Goal: Task Accomplishment & Management: Manage account settings

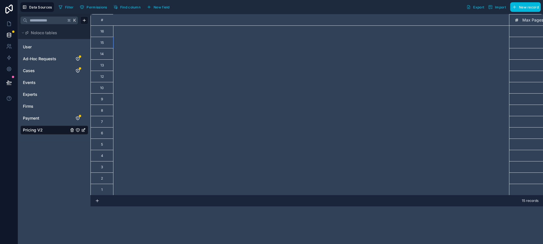
scroll to position [0, 521]
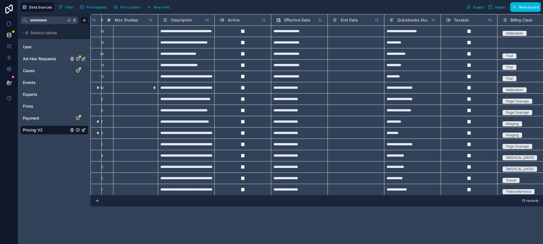
click at [38, 59] on span "Ad-Hoc Requests" at bounding box center [39, 59] width 33 height 6
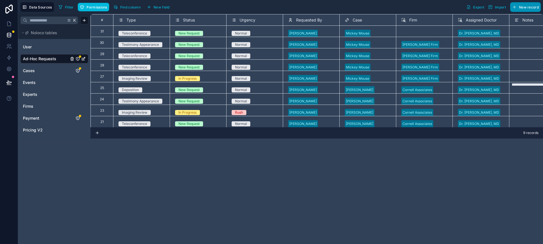
click at [529, 7] on span "New record" at bounding box center [529, 7] width 20 height 4
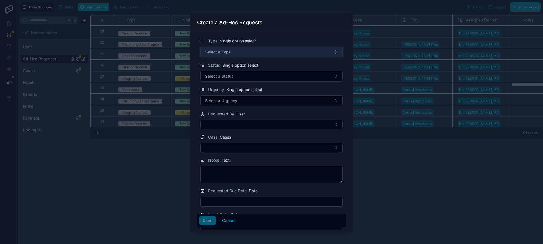
click at [287, 53] on button "Select a Type" at bounding box center [271, 52] width 142 height 11
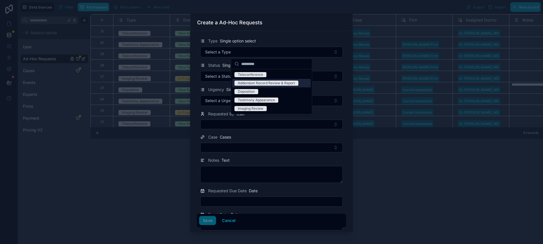
click at [274, 82] on div "Addendum Record Review & Report" at bounding box center [266, 83] width 57 height 5
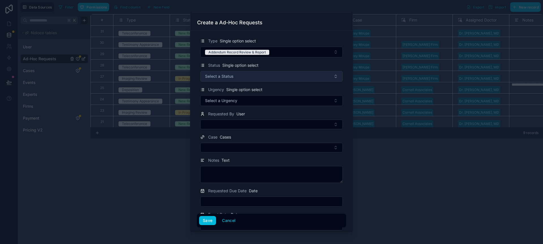
click at [268, 75] on button "Select a Status" at bounding box center [271, 76] width 142 height 11
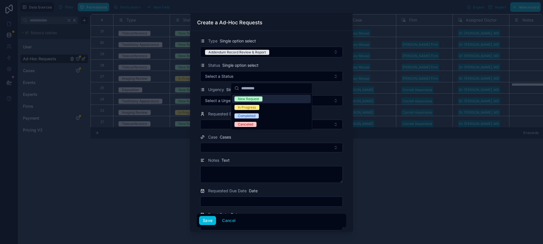
click at [261, 98] on span "New Request" at bounding box center [248, 98] width 28 height 5
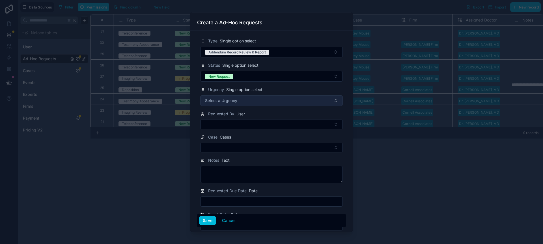
click at [260, 98] on button "Select a Urgency" at bounding box center [271, 100] width 142 height 11
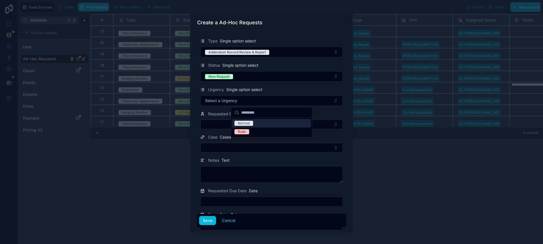
click at [254, 124] on div "Normal" at bounding box center [271, 123] width 79 height 8
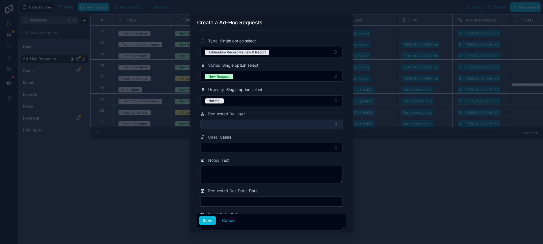
click at [254, 123] on button "Select Button" at bounding box center [271, 125] width 142 height 10
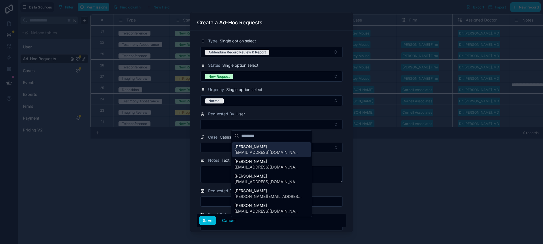
click at [246, 145] on span "[PERSON_NAME]" at bounding box center [267, 147] width 67 height 6
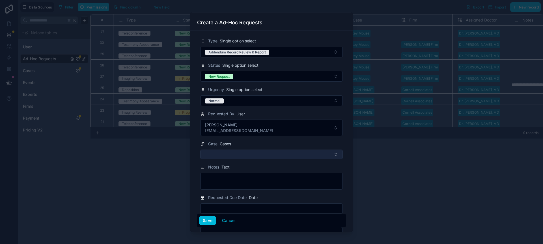
click at [233, 153] on button "Select Button" at bounding box center [271, 155] width 142 height 10
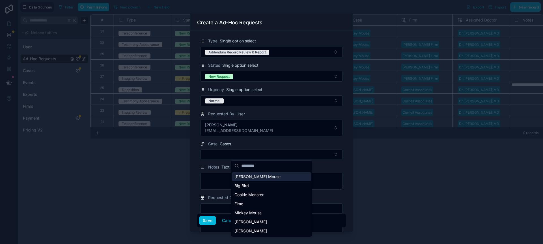
click at [248, 176] on span "[PERSON_NAME] Mouse" at bounding box center [257, 177] width 46 height 6
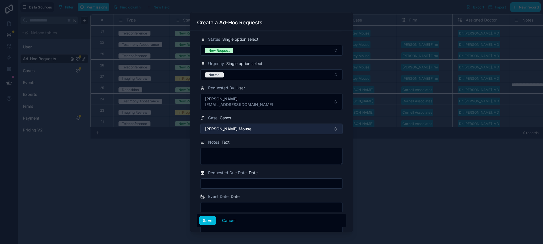
scroll to position [26, 0]
click at [222, 131] on span "[PERSON_NAME] Mouse" at bounding box center [228, 129] width 46 height 6
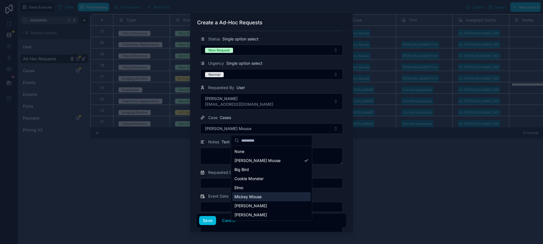
click at [251, 195] on span "Mickey Mouse" at bounding box center [247, 197] width 27 height 6
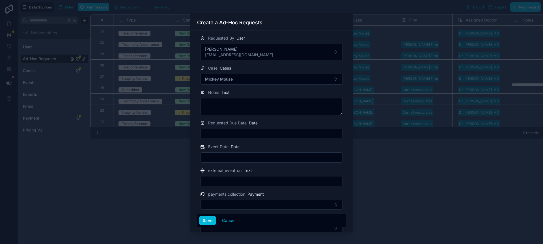
scroll to position [99, 0]
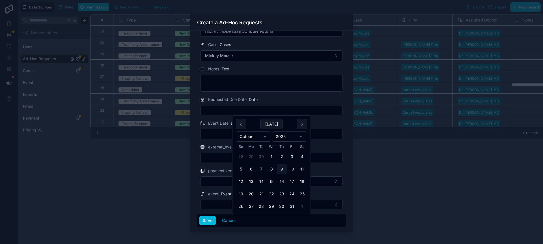
click at [221, 111] on input "text" at bounding box center [271, 110] width 142 height 8
click at [294, 168] on button "10" at bounding box center [292, 169] width 10 height 10
type input "**********"
drag, startPoint x: 347, startPoint y: 168, endPoint x: 342, endPoint y: 168, distance: 4.8
click at [347, 168] on div "**********" at bounding box center [271, 131] width 163 height 201
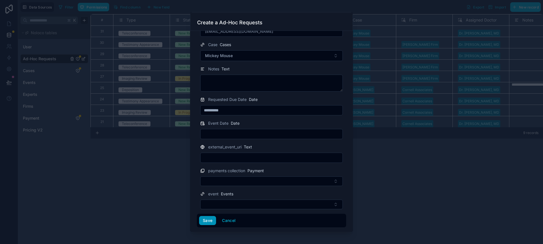
click at [212, 218] on button "Save" at bounding box center [207, 220] width 17 height 9
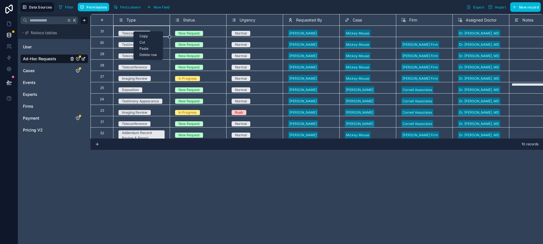
click at [148, 53] on div "Delete row" at bounding box center [148, 55] width 29 height 6
type textarea "**********"
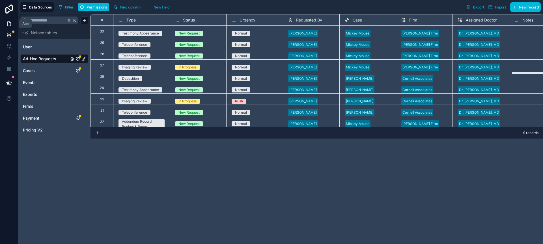
click at [5, 24] on link at bounding box center [9, 23] width 18 height 11
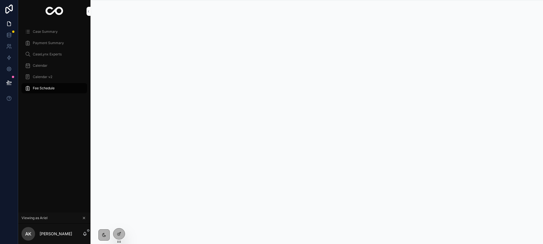
click at [40, 34] on div "Case Summary" at bounding box center [54, 31] width 59 height 9
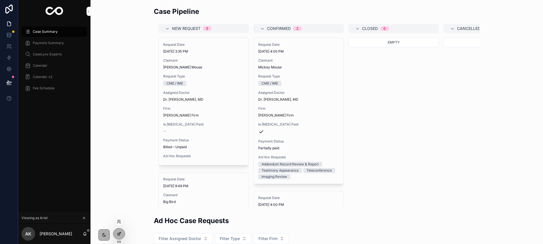
click at [120, 234] on icon at bounding box center [119, 234] width 5 height 5
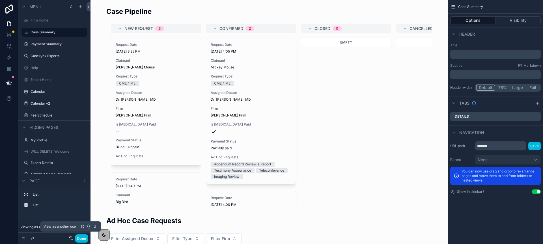
click at [72, 238] on icon at bounding box center [70, 238] width 5 height 5
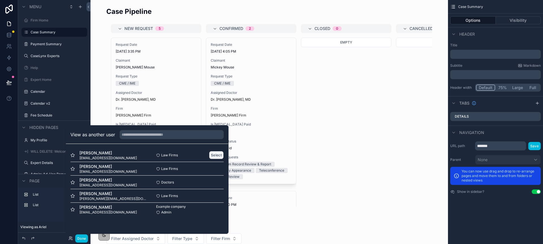
click at [219, 157] on button "Select" at bounding box center [216, 155] width 15 height 8
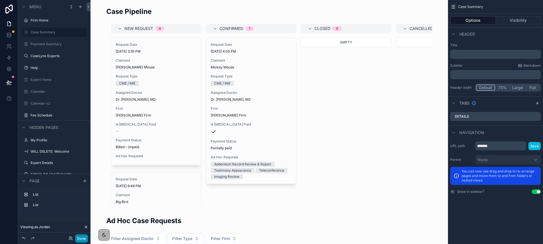
click at [81, 238] on button "Done" at bounding box center [81, 238] width 13 height 8
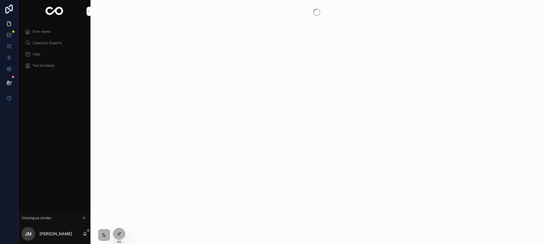
click at [44, 34] on div "Firm Home" at bounding box center [54, 31] width 59 height 9
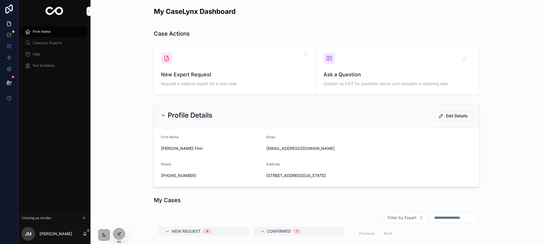
click at [194, 55] on div "New Expert Request Request a medical expert for a new case" at bounding box center [235, 70] width 149 height 35
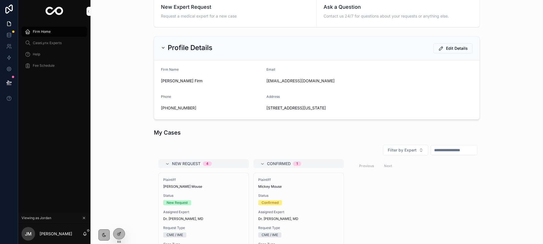
scroll to position [68, 0]
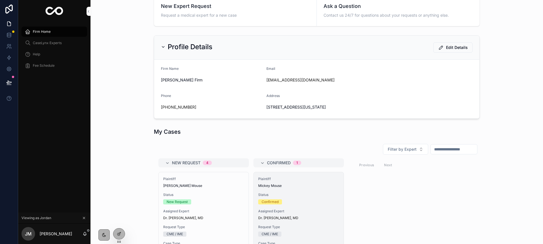
click at [293, 190] on div "Plaintiff Mickey Mouse Status Confirmed Assigned Expert Dr. Jack Black, MD Requ…" at bounding box center [299, 242] width 90 height 140
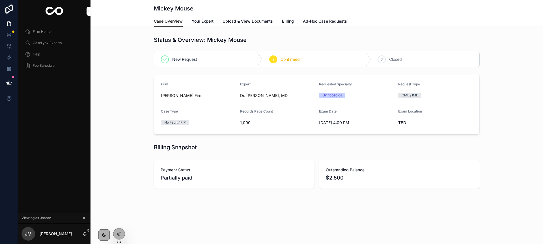
click at [335, 20] on span "Ad-Hoc Case Requests" at bounding box center [325, 21] width 44 height 6
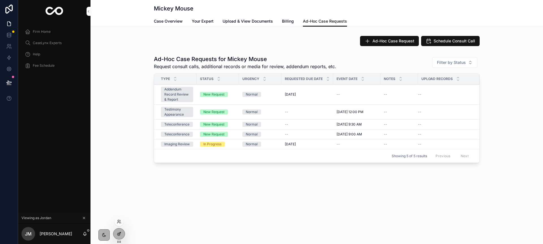
click at [122, 230] on div at bounding box center [118, 233] width 11 height 11
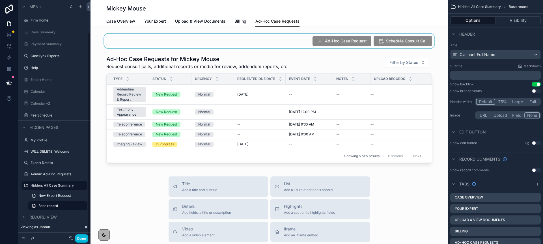
scroll to position [37, 0]
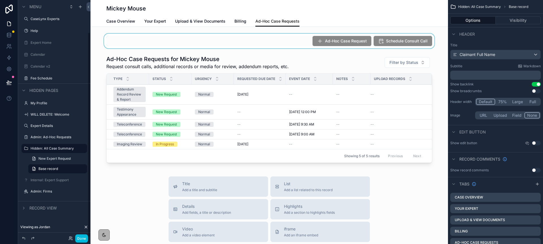
click at [304, 43] on div "scrollable content" at bounding box center [268, 41] width 357 height 15
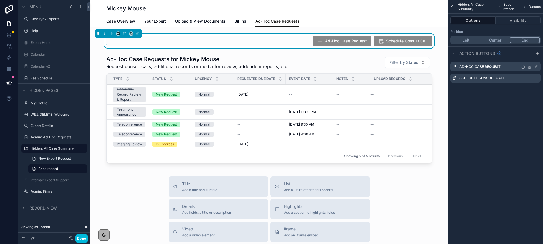
click at [537, 66] on icon "scrollable content" at bounding box center [537, 65] width 1 height 1
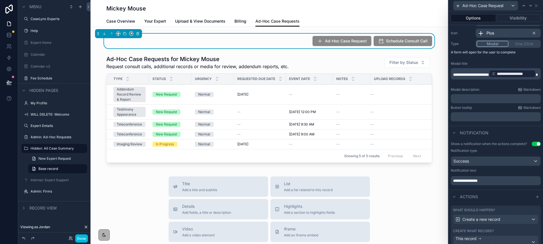
scroll to position [89, 0]
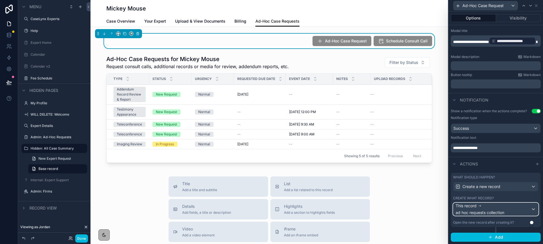
click at [504, 207] on div "This record ad hoc requests collection" at bounding box center [492, 209] width 75 height 12
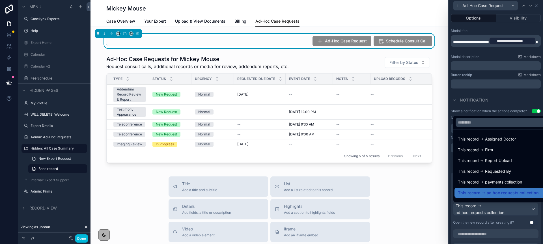
click at [451, 196] on div at bounding box center [495, 122] width 94 height 244
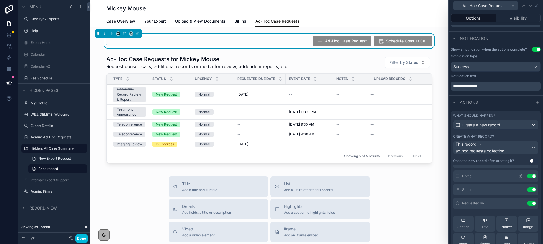
scroll to position [0, 0]
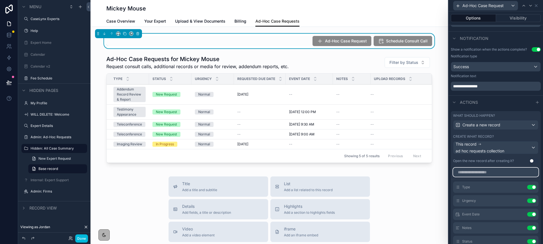
click at [479, 172] on input "text" at bounding box center [495, 172] width 85 height 9
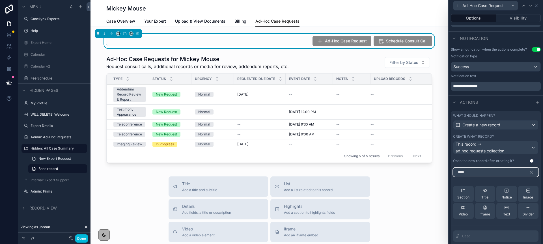
scroll to position [185, 0]
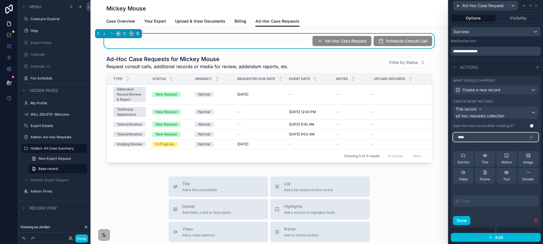
type input "****"
click at [507, 200] on div "Case" at bounding box center [495, 200] width 85 height 11
click at [8, 33] on icon at bounding box center [9, 33] width 4 height 1
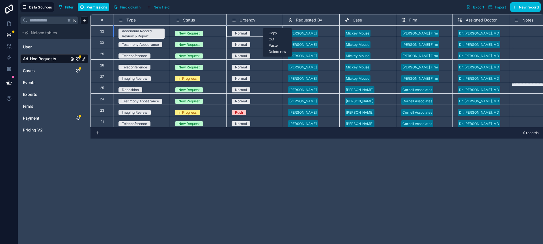
click at [272, 52] on div "Delete row" at bounding box center [277, 52] width 29 height 6
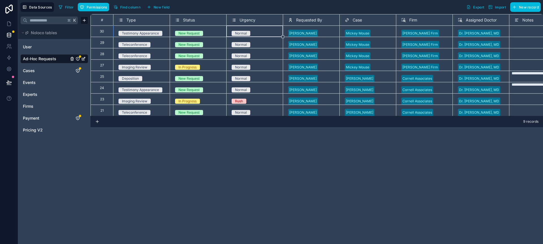
type textarea "**********"
click at [528, 7] on span "New record" at bounding box center [529, 7] width 20 height 4
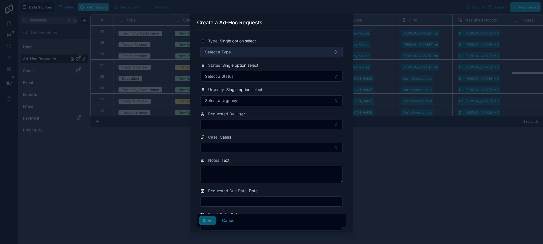
click at [238, 55] on button "Select a Type" at bounding box center [271, 52] width 142 height 11
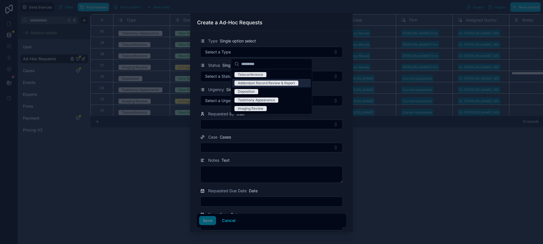
click at [252, 81] on div "Addendum Record Review & Report" at bounding box center [266, 83] width 57 height 5
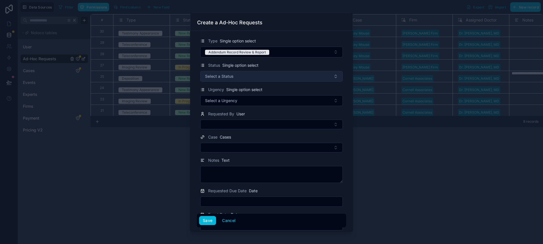
click at [250, 75] on button "Select a Status" at bounding box center [271, 76] width 142 height 11
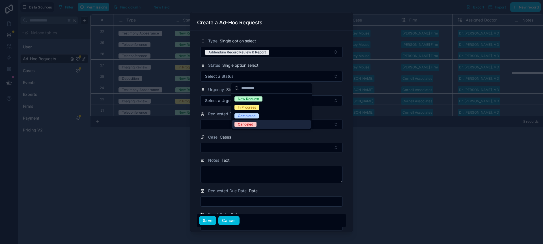
click at [224, 220] on button "Cancel" at bounding box center [228, 220] width 21 height 9
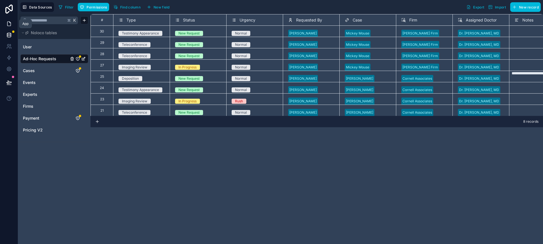
click at [9, 29] on link at bounding box center [9, 23] width 18 height 11
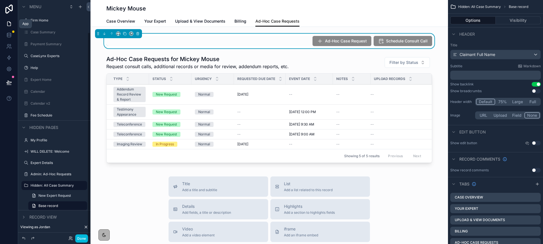
scroll to position [37, 0]
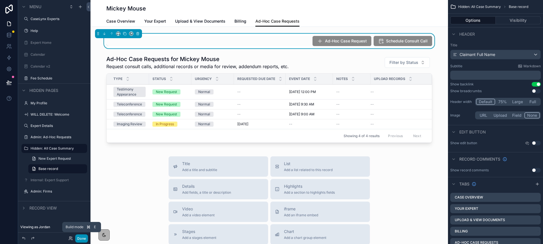
click at [84, 236] on button "Done" at bounding box center [81, 238] width 13 height 8
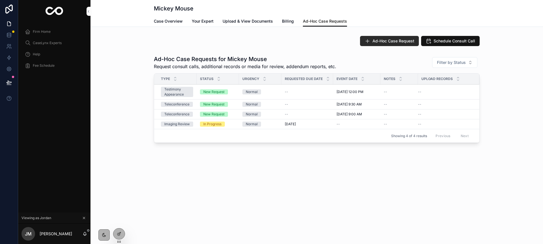
click at [388, 41] on span "Ad-Hoc Case Request" at bounding box center [393, 41] width 42 height 6
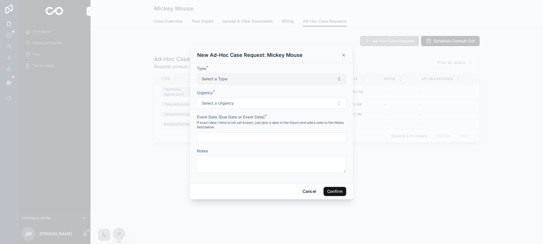
click at [203, 83] on button "Select a Type" at bounding box center [271, 78] width 149 height 11
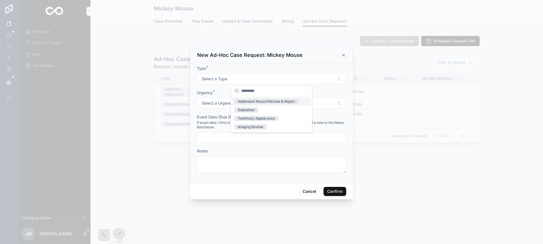
click at [238, 101] on div "Addendum Record Review & Report" at bounding box center [266, 101] width 57 height 5
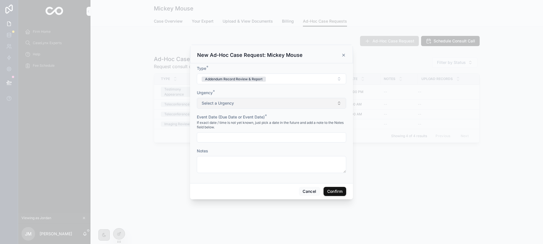
click at [238, 101] on button "Select a Urgency" at bounding box center [271, 103] width 149 height 11
click at [248, 125] on div "Normal" at bounding box center [244, 125] width 12 height 5
click at [243, 138] on input "text" at bounding box center [271, 137] width 149 height 8
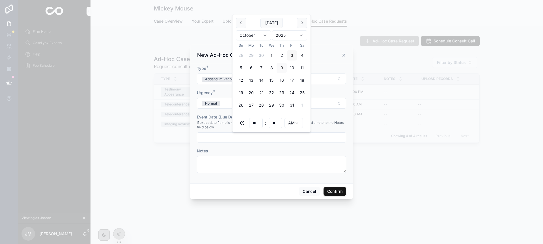
click at [294, 57] on button "3" at bounding box center [292, 55] width 10 height 10
click at [240, 138] on input "**********" at bounding box center [271, 137] width 149 height 8
click at [293, 126] on html "**********" at bounding box center [271, 122] width 543 height 244
type input "**********"
click at [329, 190] on button "Confirm" at bounding box center [334, 191] width 23 height 9
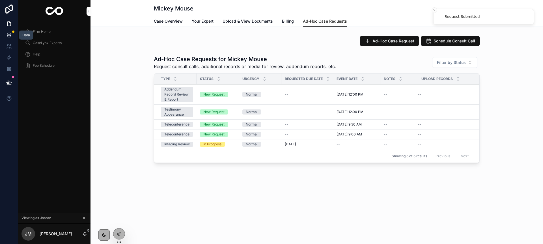
click at [7, 36] on icon at bounding box center [9, 36] width 4 height 2
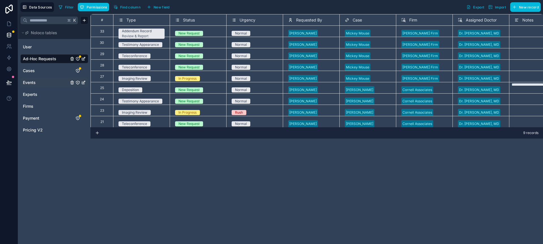
click at [35, 78] on div "Events" at bounding box center [54, 82] width 68 height 9
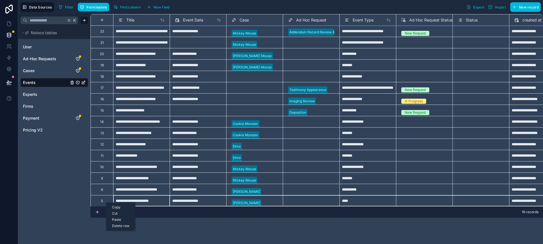
scroll to position [0, 0]
click at [124, 226] on div "Delete row" at bounding box center [120, 226] width 29 height 6
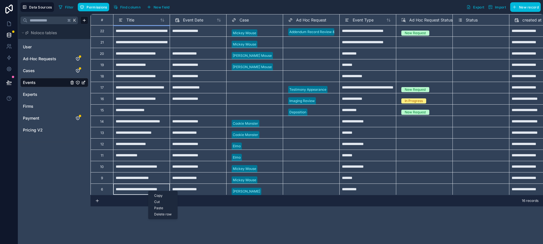
click at [155, 215] on div "Delete row" at bounding box center [162, 214] width 29 height 6
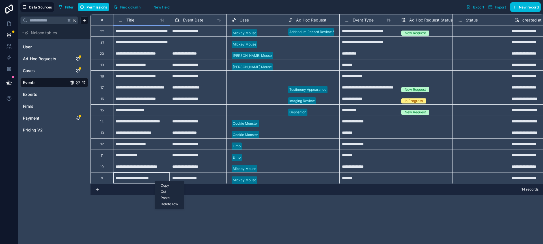
click at [164, 204] on div "Delete row" at bounding box center [169, 204] width 29 height 6
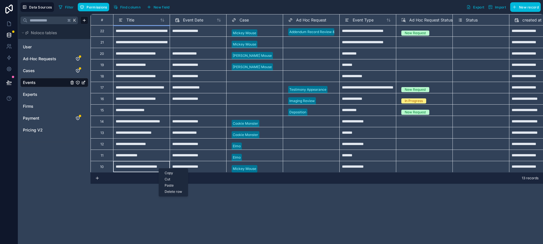
click at [165, 192] on div "Delete row" at bounding box center [173, 192] width 29 height 6
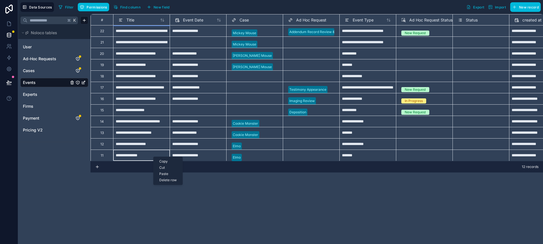
click at [161, 181] on div "Delete row" at bounding box center [168, 180] width 29 height 6
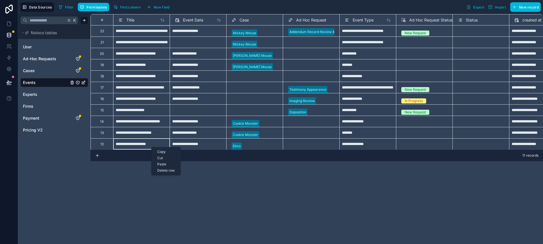
click at [157, 172] on div "Delete row" at bounding box center [166, 170] width 29 height 6
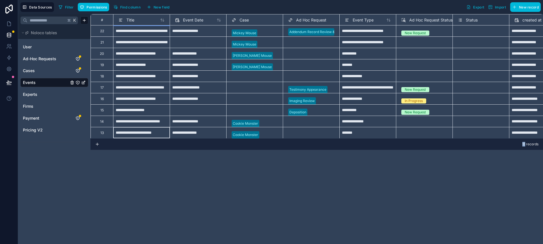
click at [157, 172] on div "**********" at bounding box center [316, 129] width 452 height 230
click at [158, 159] on div "Delete row" at bounding box center [167, 161] width 29 height 6
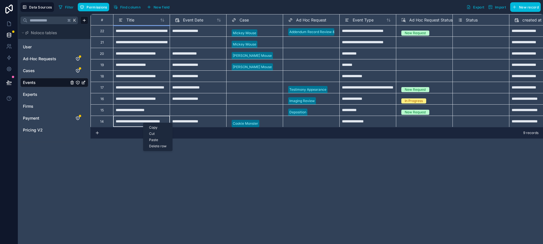
click at [152, 146] on div "Delete row" at bounding box center [157, 146] width 29 height 6
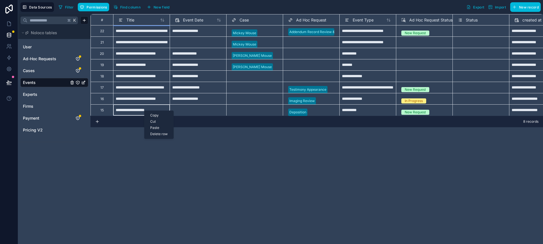
click at [152, 134] on div "Delete row" at bounding box center [158, 134] width 29 height 6
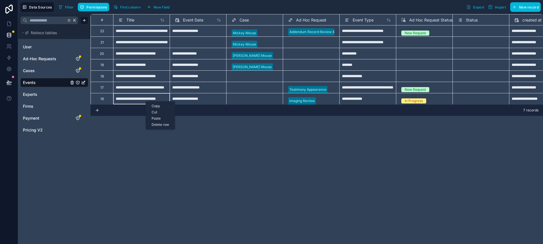
click at [151, 125] on div "Delete row" at bounding box center [160, 125] width 29 height 6
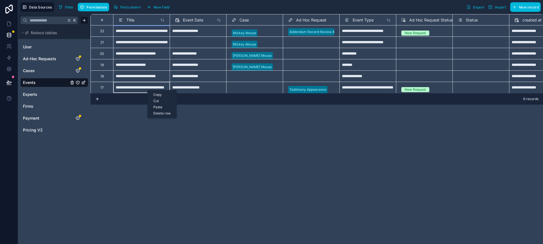
click at [154, 114] on div "Delete row" at bounding box center [162, 113] width 29 height 6
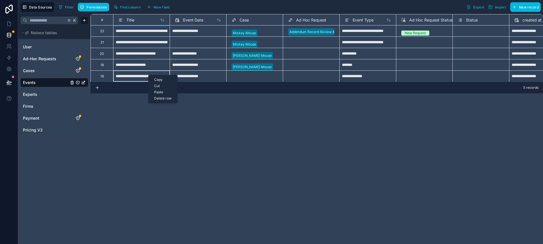
click at [154, 98] on div "Delete row" at bounding box center [162, 98] width 29 height 6
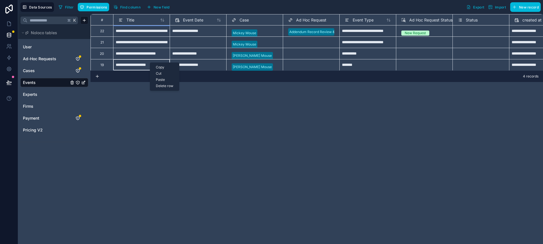
click at [155, 88] on div "Delete row" at bounding box center [164, 86] width 29 height 6
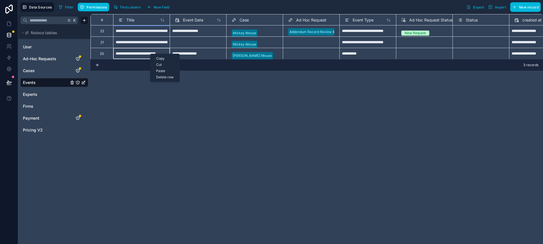
click at [157, 75] on div "Delete row" at bounding box center [164, 77] width 29 height 6
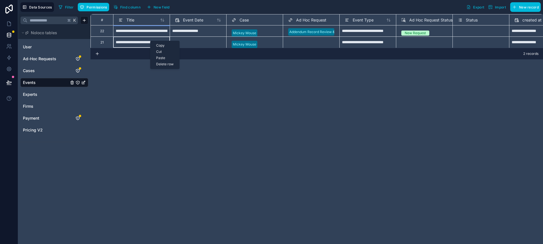
click at [159, 65] on div "Delete row" at bounding box center [164, 64] width 29 height 6
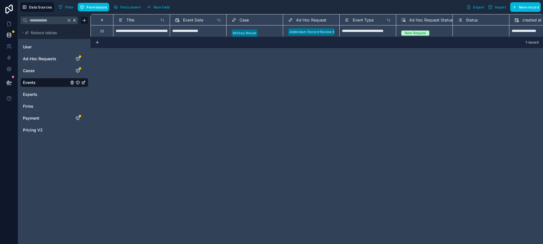
click at [159, 65] on div "**********" at bounding box center [316, 129] width 452 height 230
click at [469, 18] on span "Status" at bounding box center [472, 20] width 12 height 6
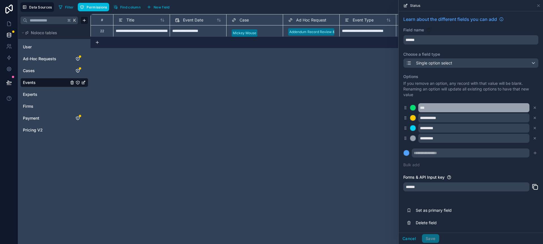
scroll to position [0, 0]
drag, startPoint x: 405, startPoint y: 240, endPoint x: 395, endPoint y: 236, distance: 10.8
click at [405, 240] on button "Cancel" at bounding box center [409, 238] width 21 height 9
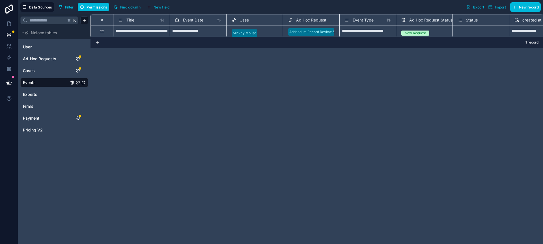
click at [347, 202] on div "**********" at bounding box center [316, 129] width 452 height 230
click at [9, 24] on icon at bounding box center [9, 24] width 6 height 6
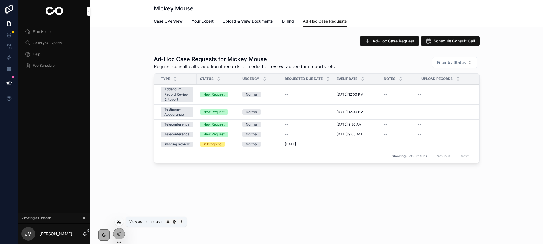
click at [119, 223] on icon at bounding box center [119, 221] width 5 height 5
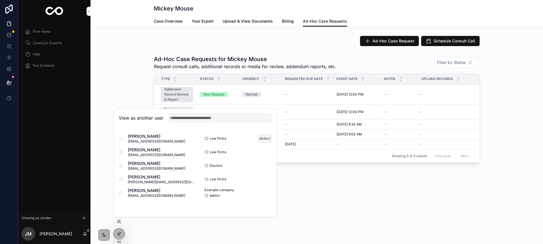
click at [263, 138] on button "Select" at bounding box center [264, 138] width 15 height 8
click at [260, 163] on button "Select" at bounding box center [264, 165] width 15 height 8
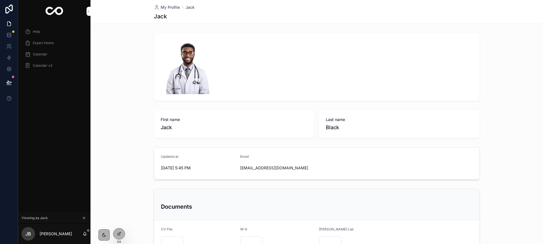
click at [43, 64] on span "Calendar v2" at bounding box center [43, 65] width 20 height 5
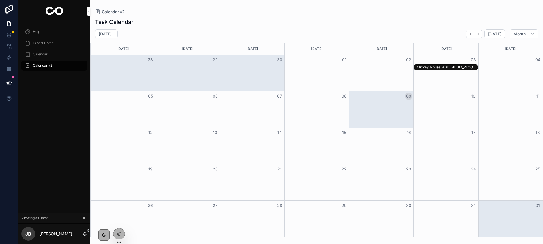
click at [423, 66] on div "Mickey Mouse: ADDENDUM_RECORD_REVIEW_REPORT" at bounding box center [447, 67] width 60 height 5
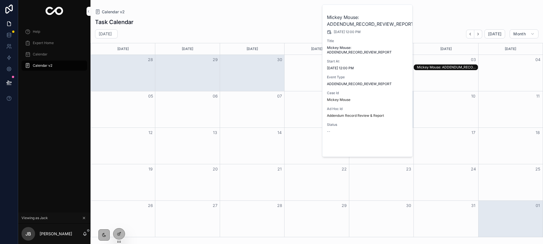
click at [392, 148] on span "Open" at bounding box center [393, 147] width 10 height 5
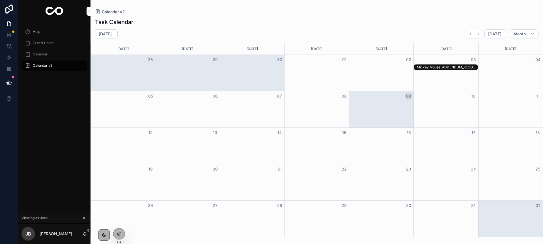
click at [445, 66] on div "Mickey Mouse: ADDENDUM_RECORD_REVIEW_REPORT" at bounding box center [447, 67] width 60 height 5
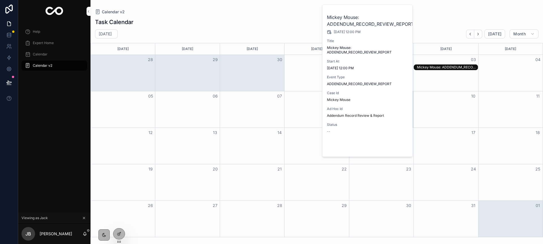
click at [390, 147] on span "Open" at bounding box center [393, 147] width 10 height 5
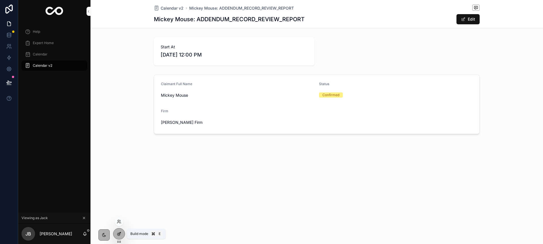
click at [120, 232] on icon at bounding box center [119, 233] width 2 height 2
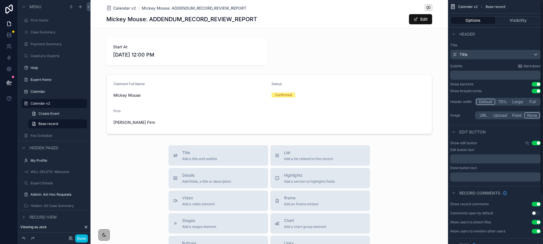
click at [540, 144] on div "Calendar v2 Base record Options Visibility Header Title Title Subtitle Markdown…" at bounding box center [495, 122] width 95 height 244
click at [536, 142] on button "Use setting" at bounding box center [535, 143] width 9 height 5
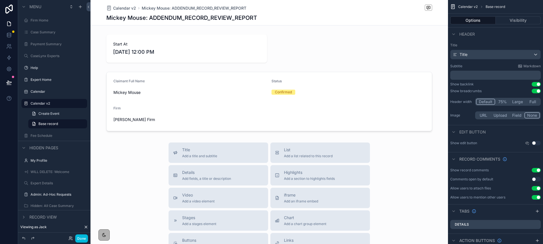
scroll to position [28, 0]
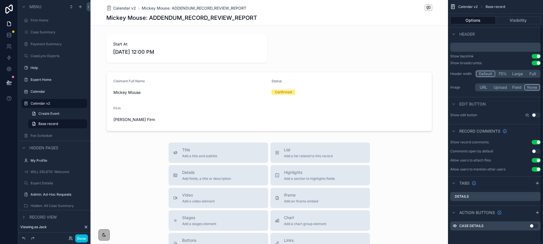
click at [538, 142] on button "Use setting" at bounding box center [535, 142] width 9 height 5
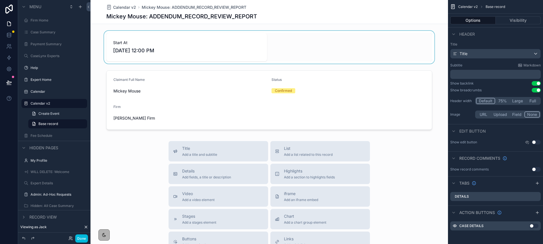
click at [255, 48] on div "scrollable content" at bounding box center [268, 47] width 357 height 33
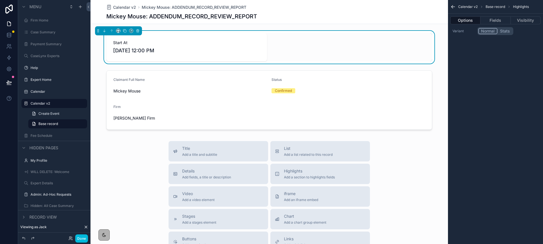
scroll to position [0, 0]
click at [136, 31] on icon "scrollable content" at bounding box center [138, 31] width 4 height 4
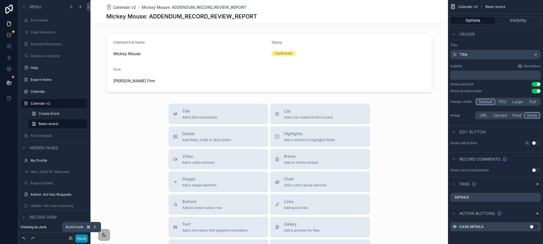
click at [86, 238] on button "Done" at bounding box center [81, 238] width 13 height 8
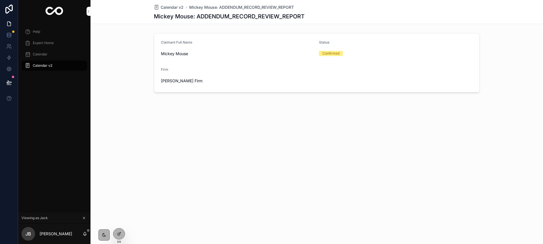
click at [46, 52] on span "Calendar" at bounding box center [40, 54] width 15 height 5
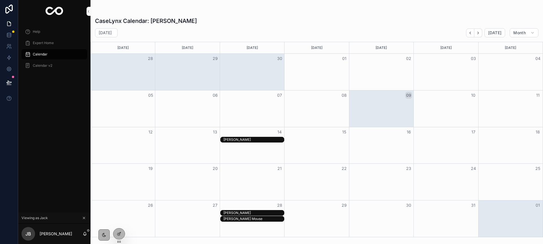
click at [255, 141] on div "Bill Nye" at bounding box center [253, 139] width 60 height 5
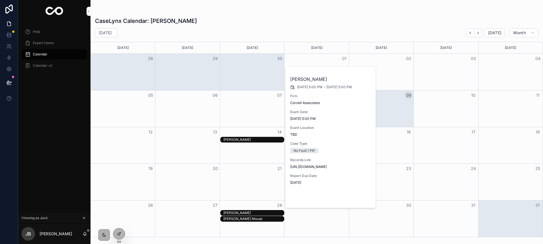
click at [362, 203] on button "Open" at bounding box center [359, 198] width 25 height 9
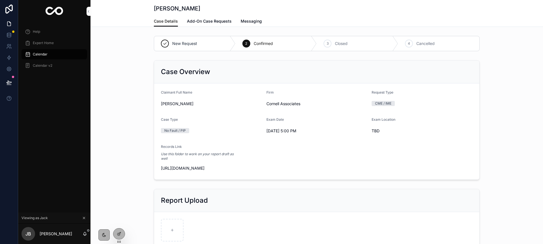
click at [35, 63] on div "Calendar v2" at bounding box center [54, 65] width 59 height 9
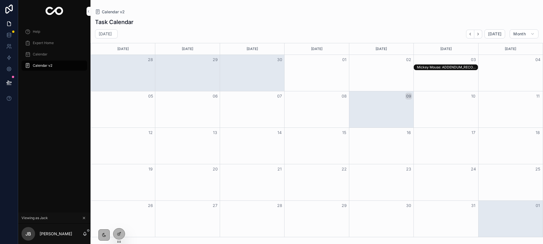
click at [440, 66] on div "Mickey Mouse: ADDENDUM_RECORD_REVIEW_REPORT" at bounding box center [447, 67] width 60 height 5
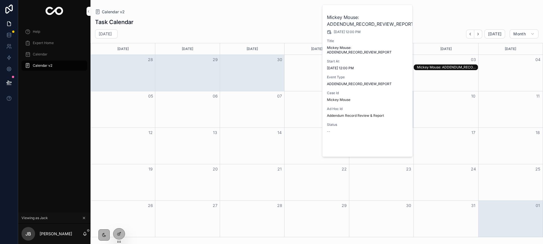
click at [396, 147] on span "Open" at bounding box center [393, 147] width 10 height 5
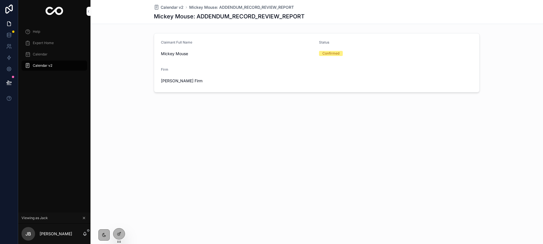
click at [121, 44] on div "Claimant Full Name Mickey Mouse Status Confirmed Firm Jordan's Firm" at bounding box center [316, 63] width 452 height 64
drag, startPoint x: 320, startPoint y: 51, endPoint x: 157, endPoint y: 172, distance: 203.0
click at [341, 53] on span "Confirmed" at bounding box center [331, 53] width 24 height 5
click at [119, 236] on div at bounding box center [118, 233] width 11 height 11
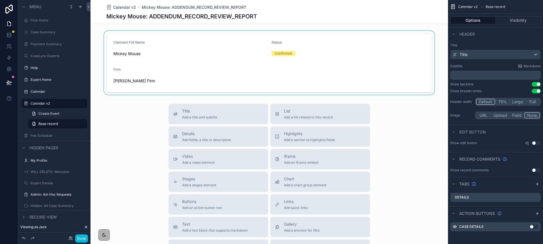
click at [290, 77] on div "scrollable content" at bounding box center [268, 63] width 357 height 64
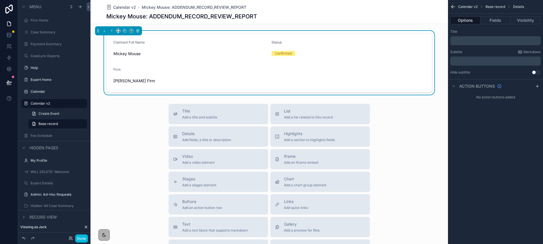
scroll to position [0, 0]
click at [498, 20] on button "Fields" at bounding box center [495, 20] width 30 height 8
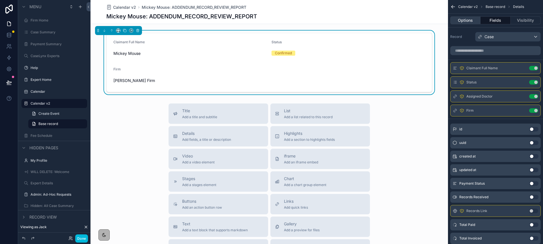
click at [473, 23] on button "Options" at bounding box center [465, 20] width 30 height 8
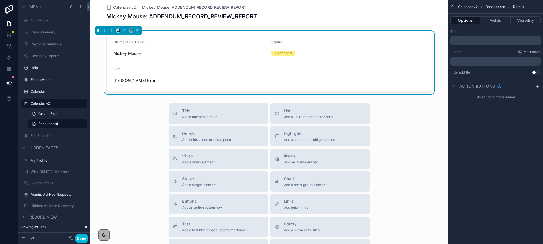
click at [462, 42] on p "﻿" at bounding box center [495, 40] width 87 height 5
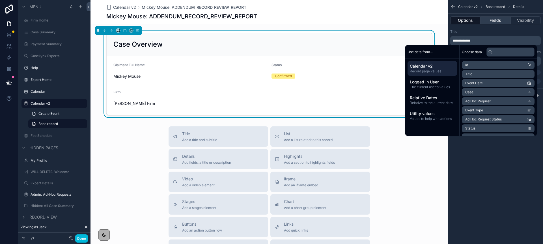
click at [494, 17] on button "Fields" at bounding box center [495, 20] width 30 height 8
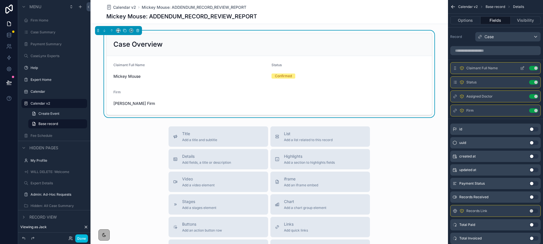
click at [522, 68] on icon "scrollable content" at bounding box center [523, 67] width 2 height 2
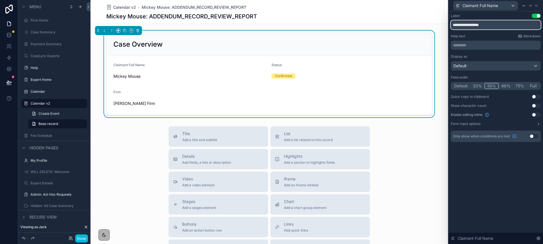
drag, startPoint x: 496, startPoint y: 24, endPoint x: 469, endPoint y: 25, distance: 26.3
click at [469, 25] on input "**********" at bounding box center [496, 24] width 90 height 9
type input "********"
click at [539, 6] on div "Claimant Full Name" at bounding box center [496, 5] width 90 height 11
click at [536, 6] on icon at bounding box center [536, 5] width 5 height 5
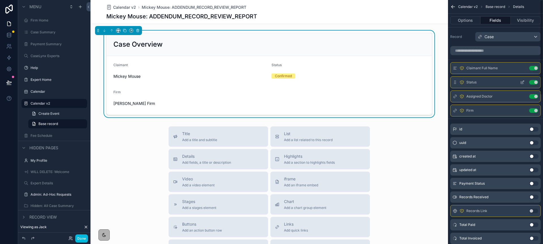
scroll to position [1, 0]
click at [520, 94] on icon "scrollable content" at bounding box center [522, 95] width 5 height 5
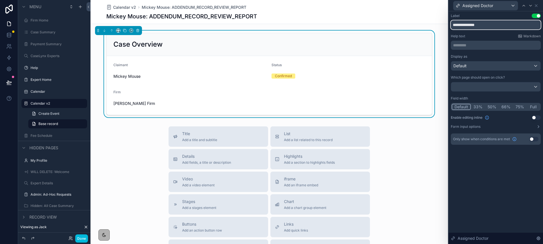
click at [475, 24] on input "**********" at bounding box center [496, 24] width 90 height 9
type input "**********"
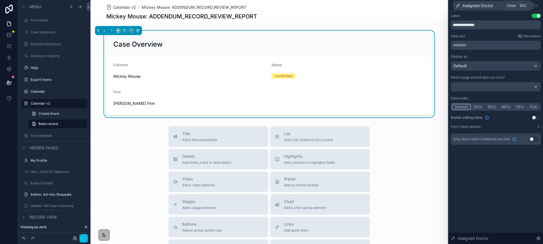
click at [536, 4] on icon at bounding box center [536, 5] width 5 height 5
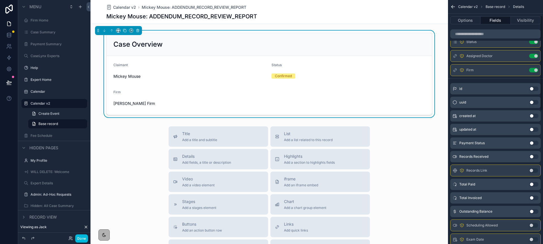
scroll to position [41, 0]
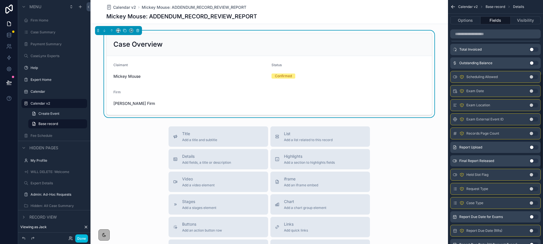
click at [533, 190] on button "Use setting" at bounding box center [533, 189] width 9 height 5
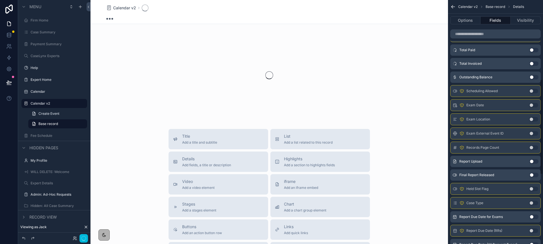
scroll to position [203, 0]
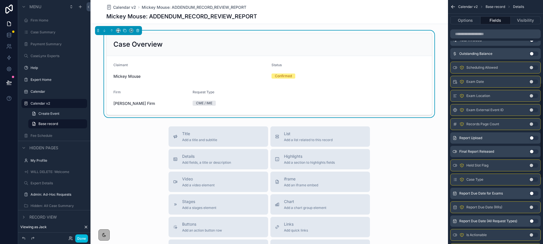
click at [532, 178] on button "Use setting" at bounding box center [533, 179] width 9 height 5
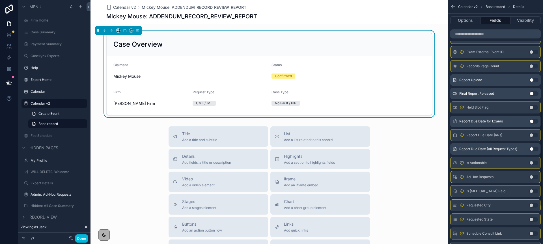
scroll to position [285, 0]
click at [83, 241] on button "Done" at bounding box center [81, 238] width 13 height 8
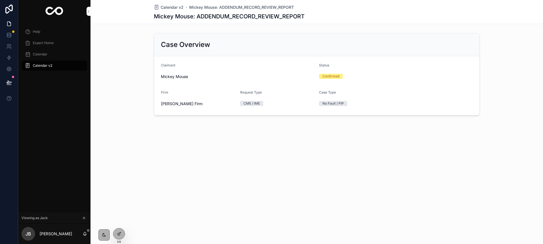
scroll to position [0, 0]
click at [53, 67] on div "Calendar v2" at bounding box center [54, 65] width 59 height 9
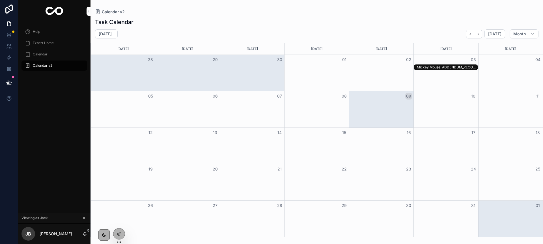
click at [431, 66] on div "Mickey Mouse: ADDENDUM_RECORD_REVIEW_REPORT" at bounding box center [447, 67] width 60 height 5
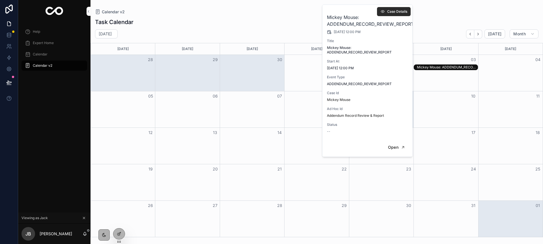
click at [382, 11] on icon "scrollable content" at bounding box center [382, 11] width 5 height 5
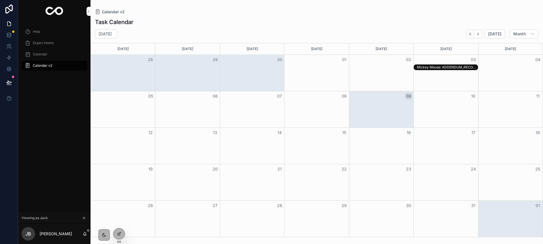
click at [422, 68] on div "Mickey Mouse: ADDENDUM_RECORD_REVIEW_REPORT" at bounding box center [447, 67] width 60 height 5
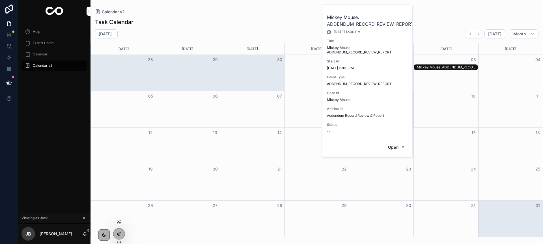
click at [116, 233] on div at bounding box center [118, 233] width 11 height 11
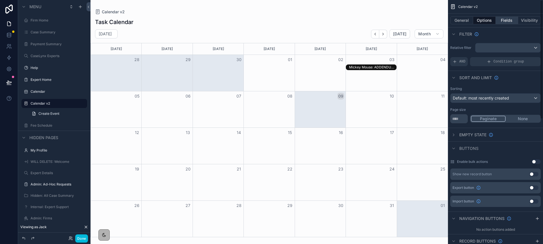
click at [503, 16] on button "Fields" at bounding box center [507, 20] width 23 height 8
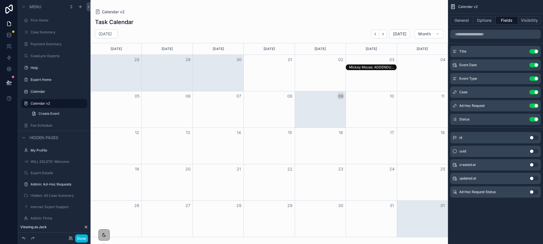
click at [377, 69] on div "Mickey Mouse: ADDENDUM_RECORD_REVIEW_REPORT" at bounding box center [372, 67] width 47 height 5
click at [534, 105] on button "Use setting" at bounding box center [533, 105] width 9 height 5
click at [481, 18] on button "Options" at bounding box center [484, 20] width 23 height 8
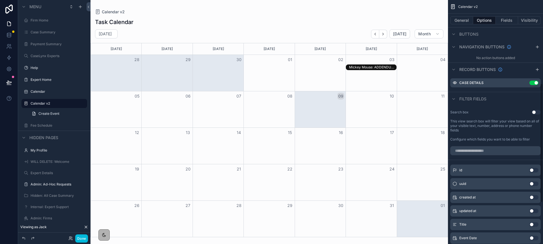
scroll to position [184, 0]
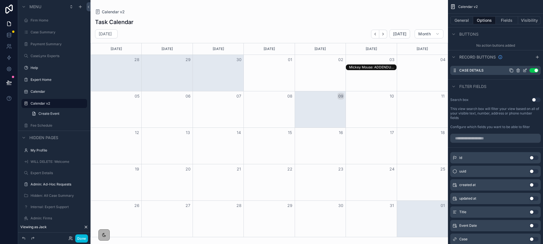
click at [516, 70] on icon "scrollable content" at bounding box center [517, 71] width 3 height 3
click at [527, 61] on icon at bounding box center [527, 61] width 0 height 1
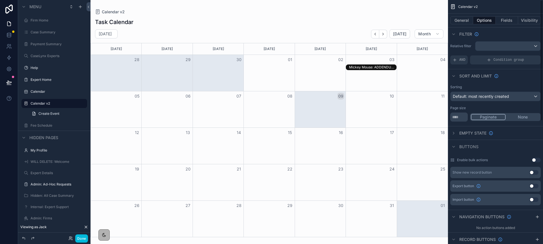
scroll to position [0, 0]
click at [466, 17] on button "General" at bounding box center [461, 20] width 23 height 8
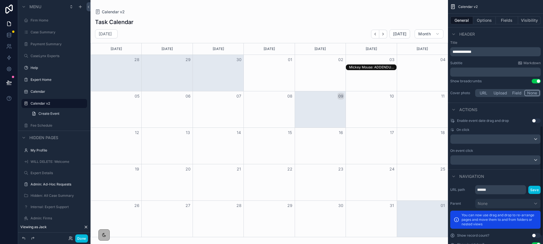
scroll to position [289, 0]
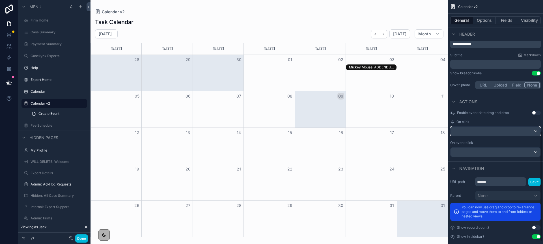
click at [500, 131] on div "scrollable content" at bounding box center [495, 131] width 90 height 9
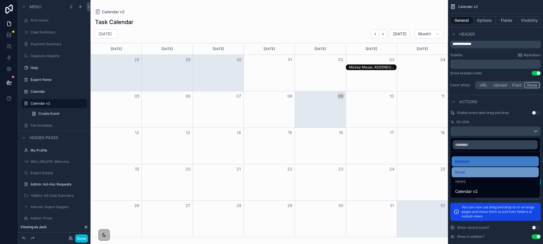
click at [515, 172] on div "None" at bounding box center [495, 172] width 80 height 7
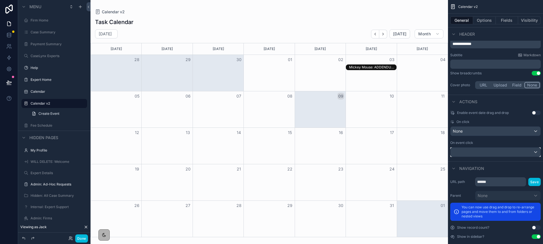
click at [477, 150] on div "scrollable content" at bounding box center [495, 152] width 90 height 9
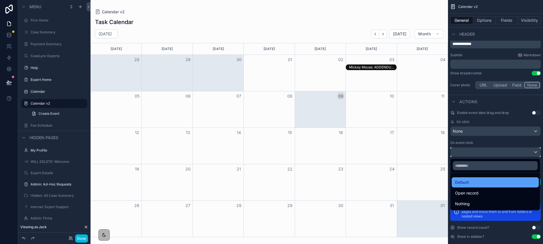
scroll to position [295, 0]
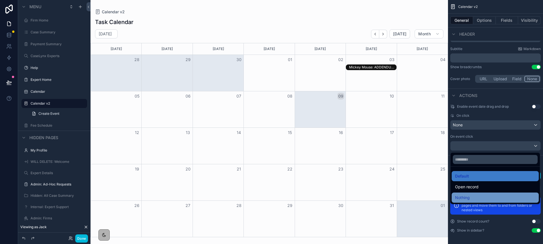
click at [487, 196] on div "Nothing" at bounding box center [495, 197] width 80 height 7
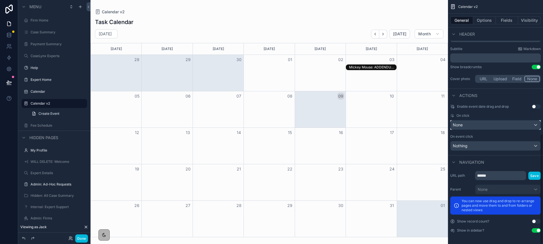
click at [468, 126] on div "None" at bounding box center [495, 124] width 90 height 9
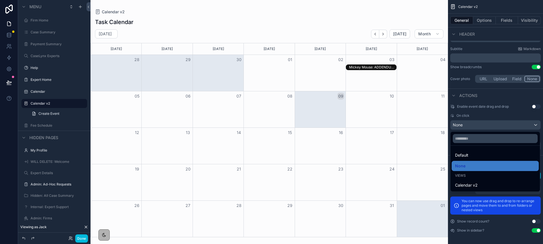
click at [467, 125] on div "scrollable content" at bounding box center [271, 122] width 543 height 244
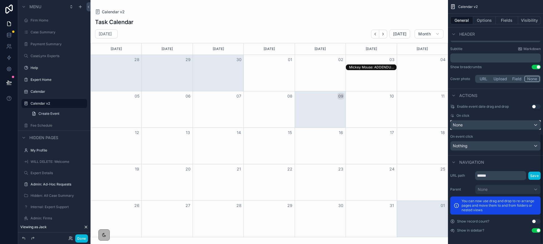
click at [537, 122] on div "None" at bounding box center [495, 124] width 90 height 9
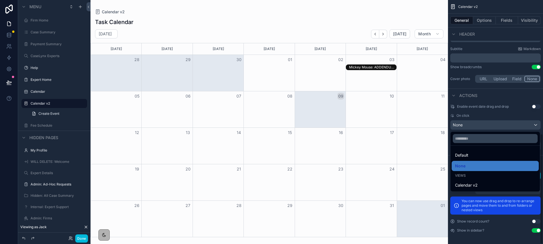
click at [534, 124] on div "scrollable content" at bounding box center [271, 122] width 543 height 244
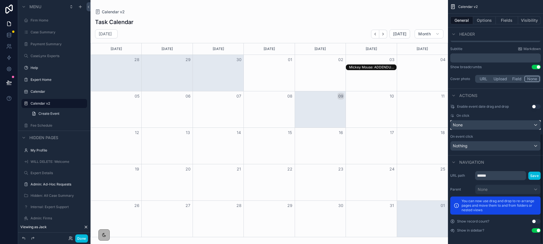
click at [534, 124] on div "None" at bounding box center [495, 124] width 90 height 9
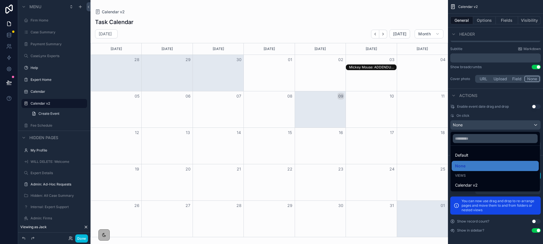
click at [489, 112] on div "scrollable content" at bounding box center [271, 122] width 543 height 244
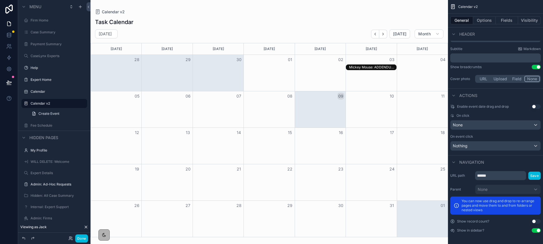
drag, startPoint x: 83, startPoint y: 239, endPoint x: 88, endPoint y: 237, distance: 5.7
click at [83, 239] on button "Done" at bounding box center [81, 238] width 13 height 8
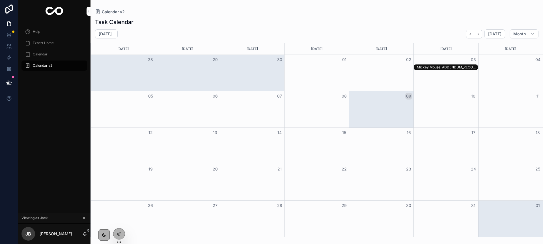
click at [427, 69] on div "Mickey Mouse: ADDENDUM_RECORD_REVIEW_REPORT" at bounding box center [447, 67] width 60 height 5
click at [125, 232] on div at bounding box center [119, 233] width 12 height 11
click at [119, 232] on icon at bounding box center [119, 234] width 5 height 5
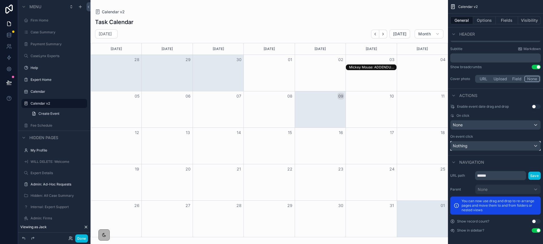
click at [470, 146] on div "Nothing" at bounding box center [495, 145] width 90 height 9
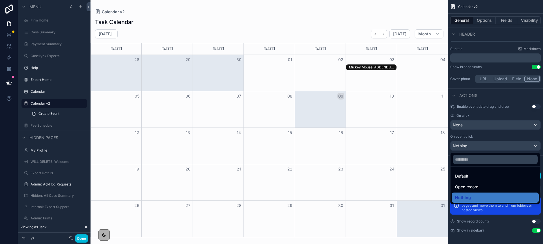
click at [492, 187] on div "Open record" at bounding box center [495, 186] width 80 height 7
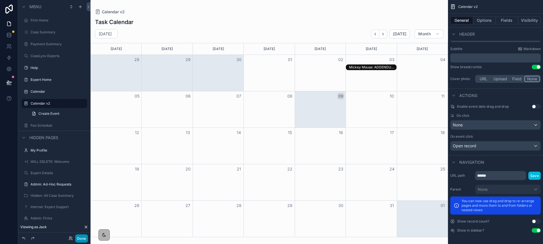
click at [81, 241] on button "Done" at bounding box center [81, 238] width 13 height 8
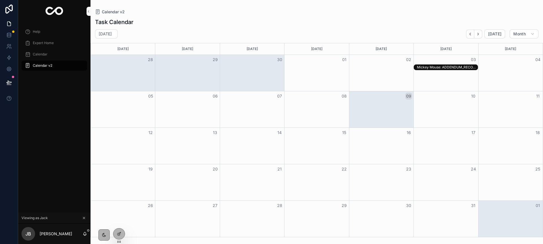
click at [437, 66] on div "Mickey Mouse: ADDENDUM_RECORD_REVIEW_REPORT" at bounding box center [447, 67] width 60 height 5
click at [121, 232] on icon at bounding box center [119, 234] width 5 height 5
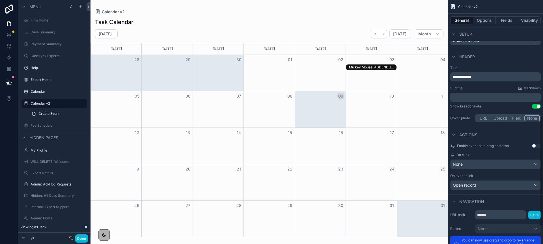
scroll to position [256, 0]
click at [472, 167] on div "None" at bounding box center [495, 163] width 90 height 9
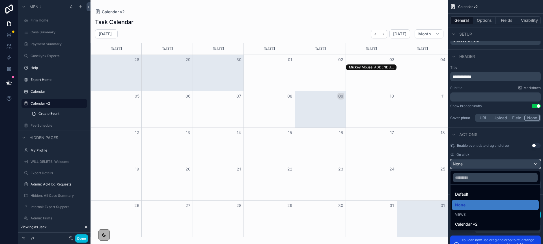
scroll to position [295, 0]
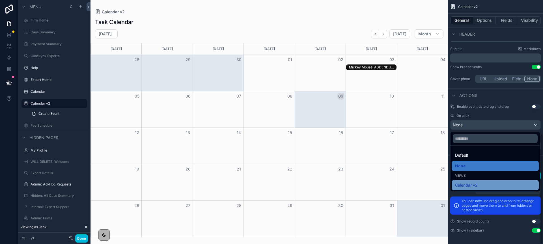
click at [475, 184] on span "Calendar v2" at bounding box center [466, 185] width 23 height 7
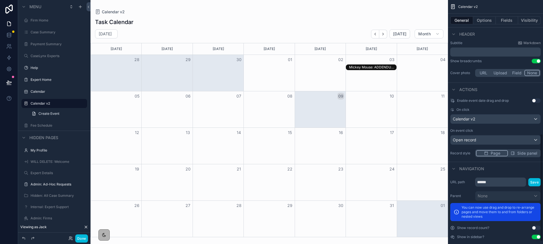
scroll to position [302, 0]
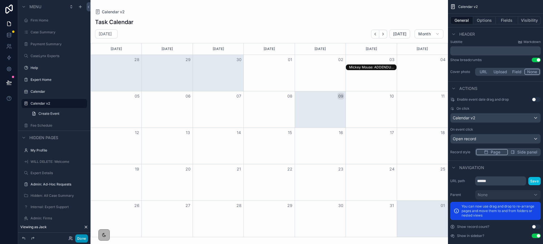
click at [78, 238] on button "Done" at bounding box center [81, 238] width 13 height 8
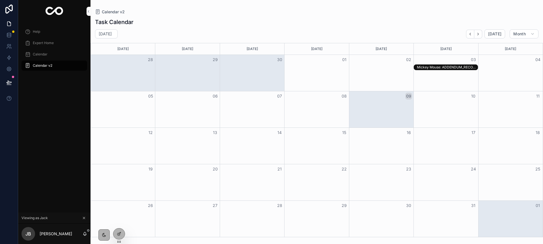
click at [438, 66] on div "Mickey Mouse: ADDENDUM_RECORD_REVIEW_REPORT" at bounding box center [447, 67] width 60 height 5
drag, startPoint x: 118, startPoint y: 238, endPoint x: 374, endPoint y: 102, distance: 290.1
click at [118, 238] on div at bounding box center [118, 233] width 11 height 11
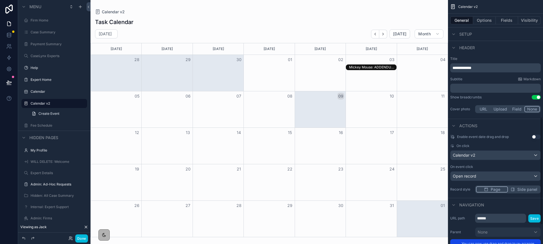
scroll to position [265, 0]
click at [490, 158] on div "Calendar v2" at bounding box center [495, 155] width 90 height 9
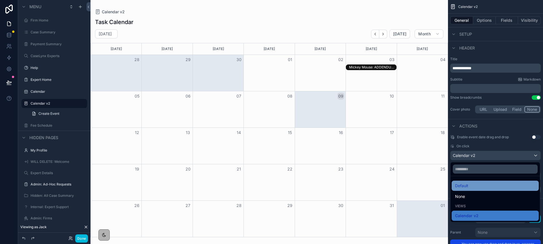
click at [481, 186] on div "Default" at bounding box center [495, 185] width 80 height 7
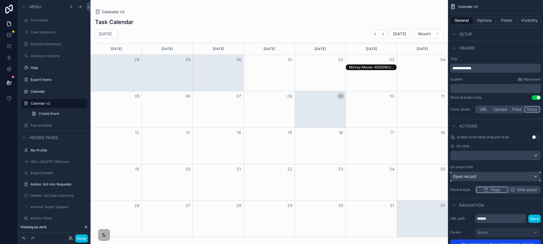
click at [477, 176] on div "Open record" at bounding box center [495, 176] width 90 height 9
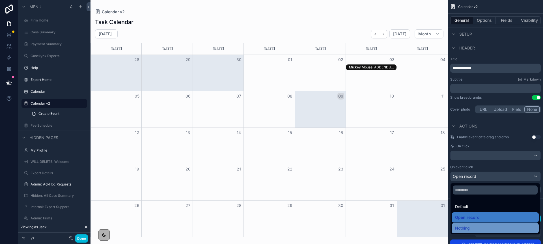
drag, startPoint x: 476, startPoint y: 227, endPoint x: 476, endPoint y: 222, distance: 5.1
click at [476, 226] on div "Nothing" at bounding box center [495, 228] width 80 height 7
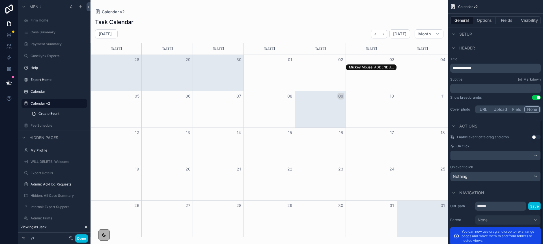
click at [83, 242] on button "Done" at bounding box center [81, 238] width 13 height 8
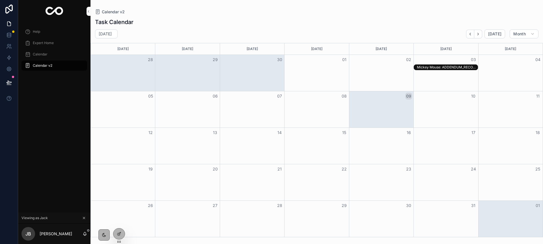
click at [424, 68] on div "Mickey Mouse: ADDENDUM_RECORD_REVIEW_REPORT" at bounding box center [447, 67] width 60 height 5
click at [120, 232] on icon at bounding box center [119, 234] width 5 height 5
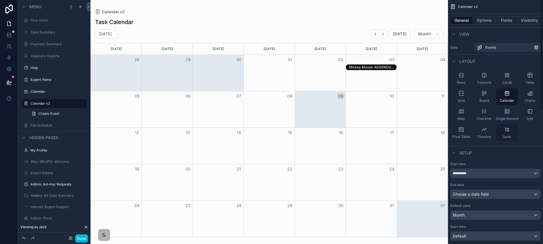
scroll to position [295, 0]
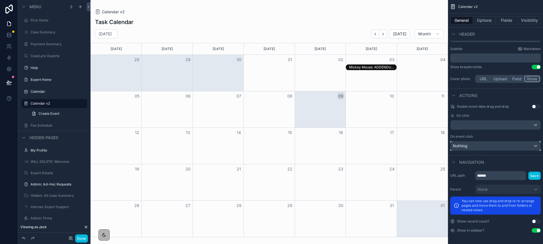
click at [494, 144] on div "Nothing" at bounding box center [495, 145] width 90 height 9
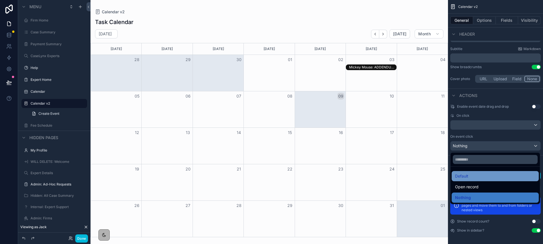
click at [489, 175] on div "Default" at bounding box center [495, 176] width 80 height 7
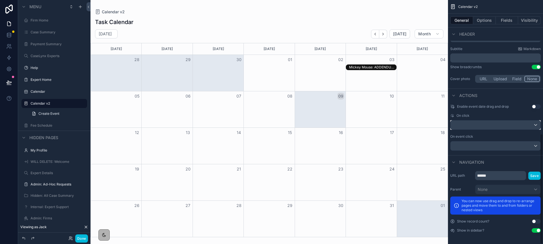
click at [468, 121] on div "scrollable content" at bounding box center [495, 124] width 90 height 9
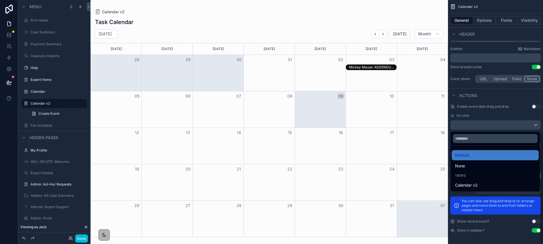
click at [89, 239] on div "scrollable content" at bounding box center [271, 122] width 543 height 244
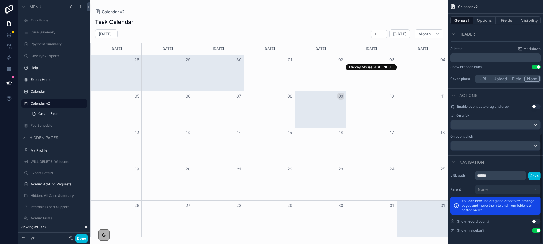
click at [85, 239] on button "Done" at bounding box center [81, 238] width 13 height 8
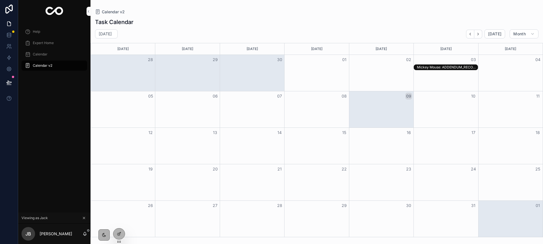
click at [424, 66] on div "Mickey Mouse: ADDENDUM_RECORD_REVIEW_REPORT" at bounding box center [447, 67] width 60 height 5
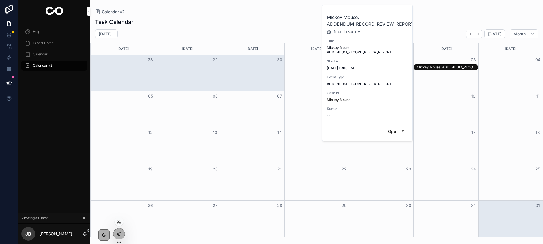
click at [122, 235] on div at bounding box center [118, 233] width 11 height 11
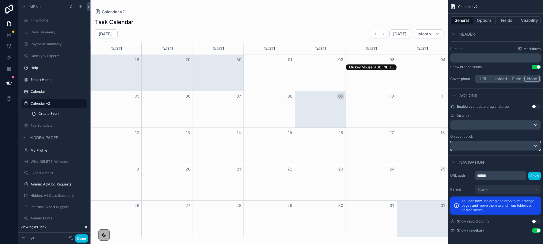
click at [466, 143] on div "scrollable content" at bounding box center [495, 145] width 90 height 9
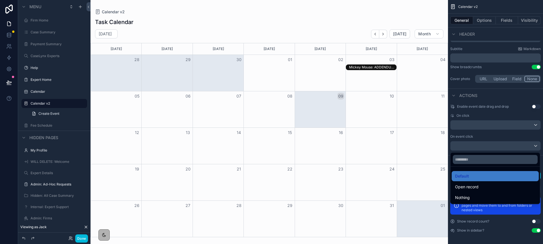
click at [465, 125] on div "scrollable content" at bounding box center [271, 122] width 543 height 244
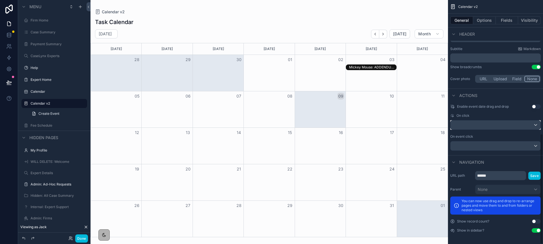
click at [465, 125] on div "scrollable content" at bounding box center [495, 124] width 90 height 9
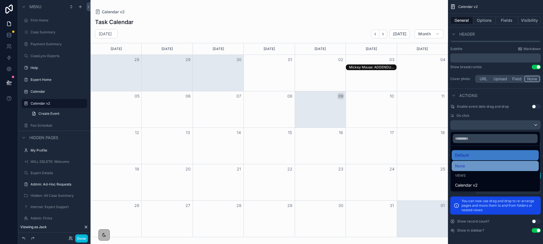
click at [472, 163] on div "None" at bounding box center [495, 166] width 80 height 7
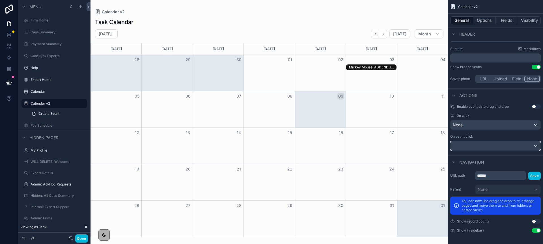
click at [470, 150] on div "scrollable content" at bounding box center [495, 145] width 90 height 9
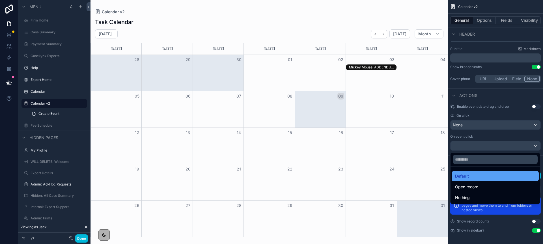
click at [470, 176] on div "Default" at bounding box center [495, 176] width 80 height 7
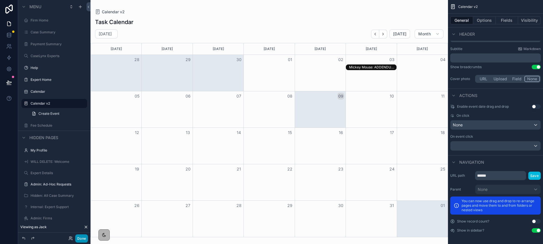
click at [83, 239] on button "Done" at bounding box center [81, 238] width 13 height 8
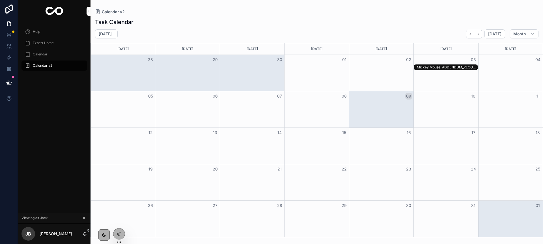
click at [437, 67] on div "Mickey Mouse: ADDENDUM_RECORD_REVIEW_REPORT" at bounding box center [447, 67] width 60 height 5
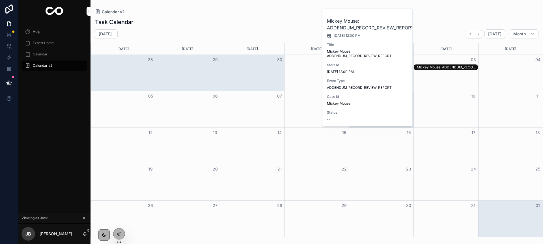
click at [390, 120] on div "--" at bounding box center [367, 119] width 81 height 5
click at [124, 235] on div at bounding box center [118, 233] width 11 height 11
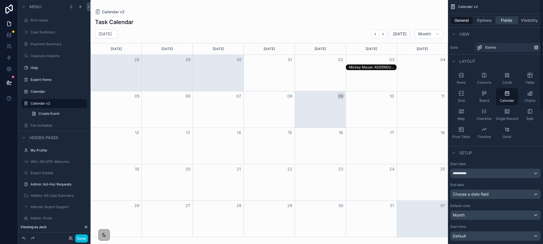
click at [508, 18] on button "Fields" at bounding box center [507, 20] width 23 height 8
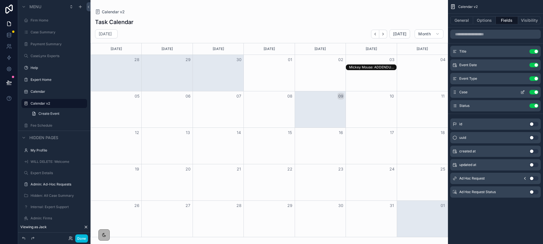
click at [522, 93] on icon "scrollable content" at bounding box center [522, 92] width 5 height 5
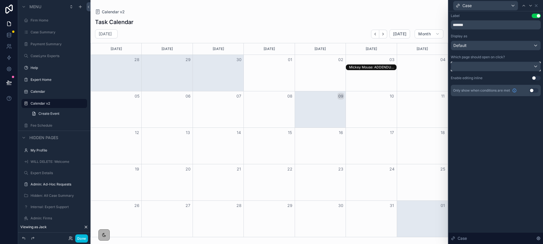
click at [491, 68] on div at bounding box center [495, 66] width 89 height 9
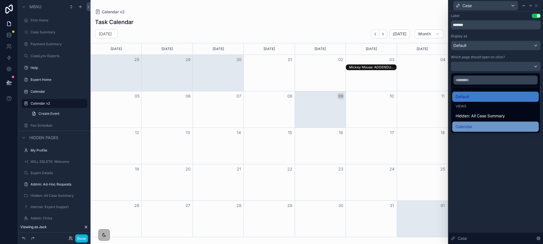
click at [471, 128] on span "Calendar" at bounding box center [463, 126] width 17 height 7
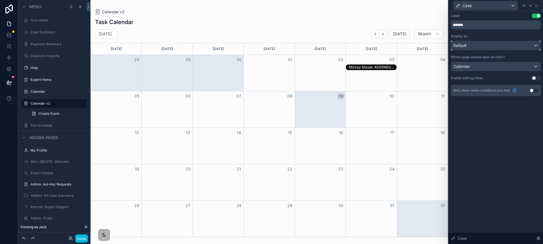
click at [475, 46] on div "Default" at bounding box center [495, 45] width 89 height 9
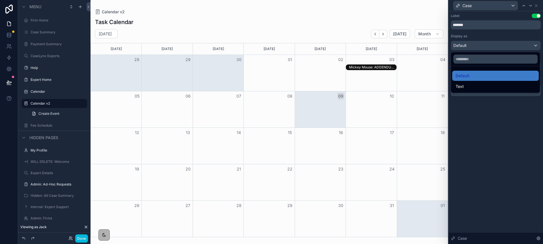
click at [490, 120] on div at bounding box center [495, 122] width 94 height 244
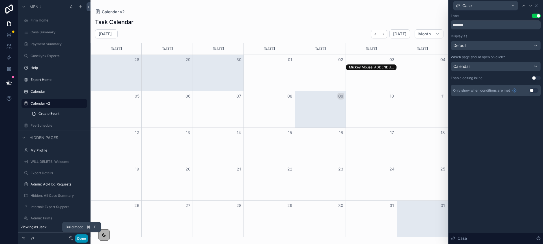
click at [80, 239] on button "Done" at bounding box center [81, 238] width 13 height 8
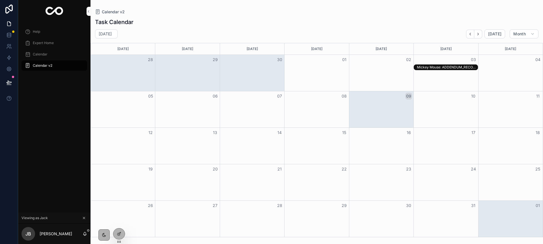
click at [420, 67] on div "Mickey Mouse: ADDENDUM_RECORD_REVIEW_REPORT" at bounding box center [447, 67] width 60 height 5
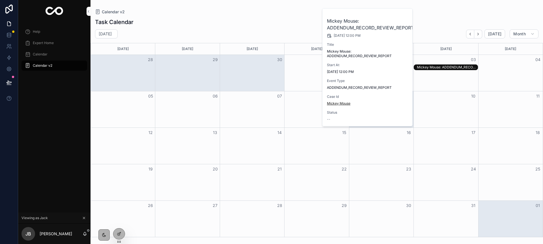
click at [343, 103] on span "Mickey Mouse" at bounding box center [338, 103] width 23 height 5
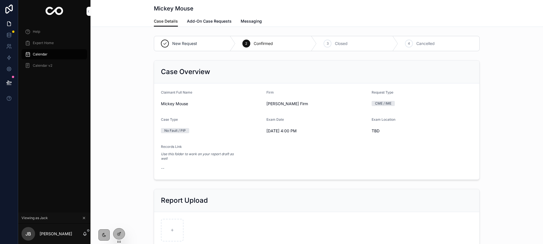
scroll to position [0, 0]
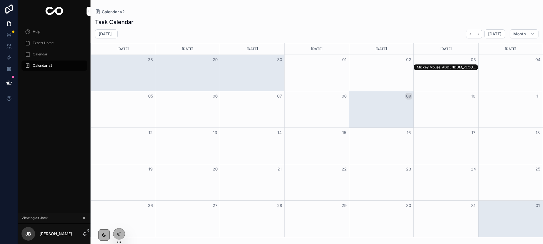
drag, startPoint x: 119, startPoint y: 236, endPoint x: 280, endPoint y: 146, distance: 184.8
click at [119, 236] on div at bounding box center [118, 233] width 11 height 11
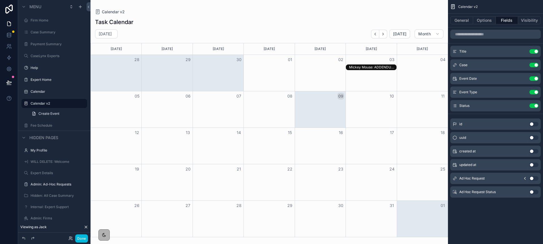
click at [364, 67] on div "Mickey Mouse: ADDENDUM_RECORD_REVIEW_REPORT" at bounding box center [372, 67] width 47 height 5
click at [82, 238] on button "Done" at bounding box center [81, 238] width 13 height 8
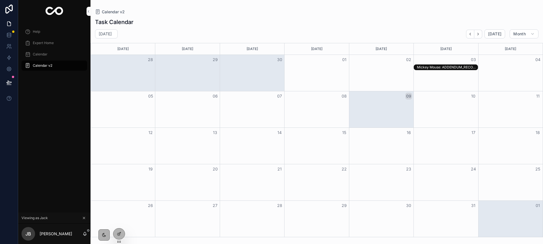
click at [419, 70] on div "Mickey Mouse: ADDENDUM_RECORD_REVIEW_REPORT" at bounding box center [447, 67] width 60 height 5
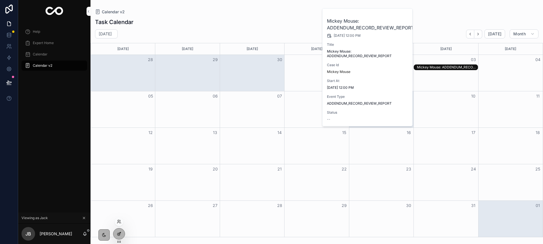
click at [121, 234] on div at bounding box center [118, 233] width 11 height 11
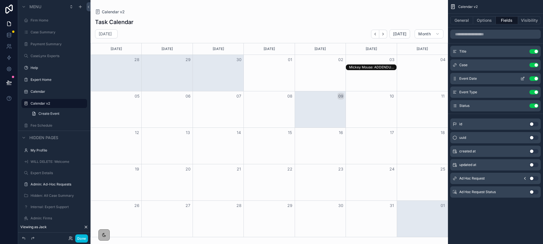
click at [523, 80] on icon "scrollable content" at bounding box center [522, 78] width 5 height 5
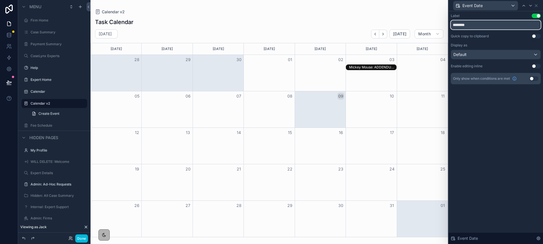
drag, startPoint x: 465, startPoint y: 25, endPoint x: 446, endPoint y: 25, distance: 19.5
click at [446, 25] on div "Event Date Label Use setting ******** Quick copy to clipboard Use setting Displ…" at bounding box center [271, 122] width 543 height 244
type input "****"
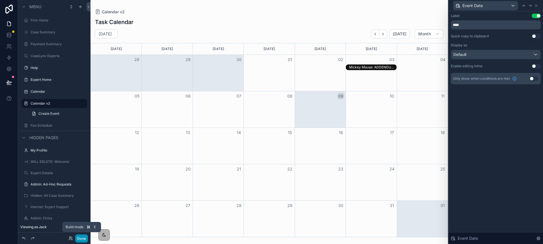
click at [83, 238] on button "Done" at bounding box center [81, 238] width 13 height 8
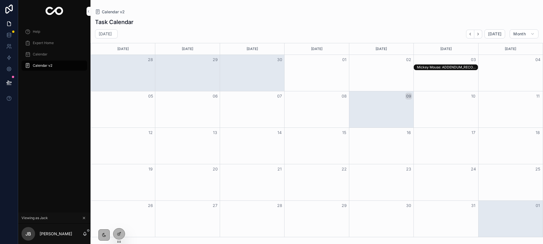
click at [435, 67] on div "Mickey Mouse: ADDENDUM_RECORD_REVIEW_REPORT" at bounding box center [447, 67] width 60 height 5
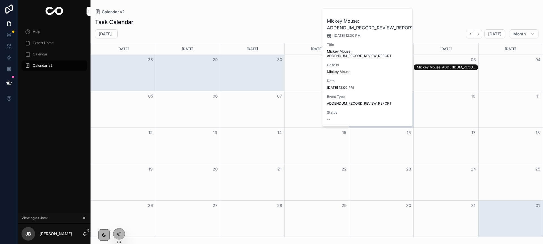
click at [37, 119] on div "Help Expert Home Calendar Calendar v2" at bounding box center [54, 118] width 72 height 190
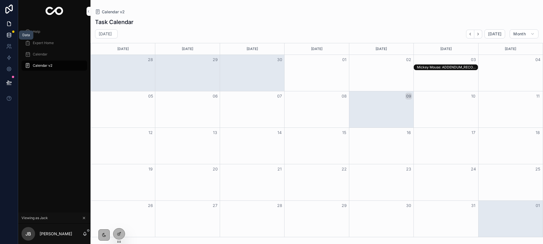
click at [7, 32] on icon at bounding box center [9, 35] width 6 height 6
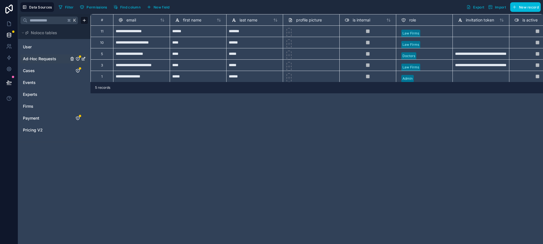
click at [33, 57] on span "Ad-Hoc Requests" at bounding box center [39, 59] width 33 height 6
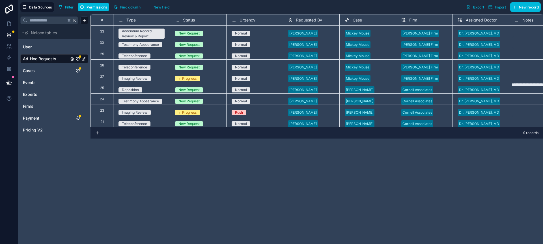
click at [133, 21] on span "Type" at bounding box center [130, 20] width 9 height 6
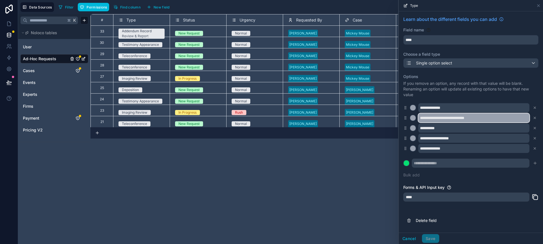
click at [447, 118] on input "**********" at bounding box center [473, 117] width 111 height 9
click at [472, 118] on input "**********" at bounding box center [473, 117] width 111 height 9
click at [490, 119] on input "**********" at bounding box center [473, 117] width 111 height 9
type input "********"
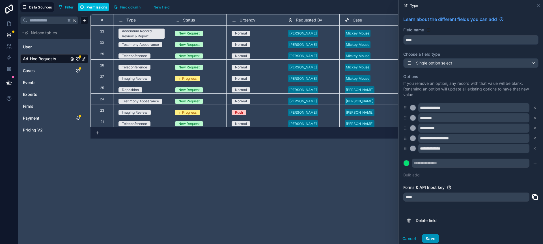
click at [427, 239] on button "Save" at bounding box center [430, 238] width 17 height 9
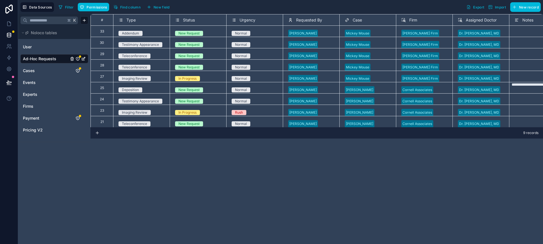
scroll to position [0, 5]
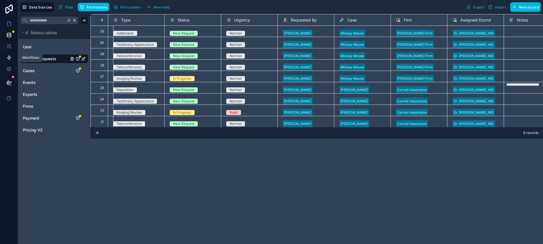
click at [11, 58] on icon at bounding box center [9, 58] width 6 height 6
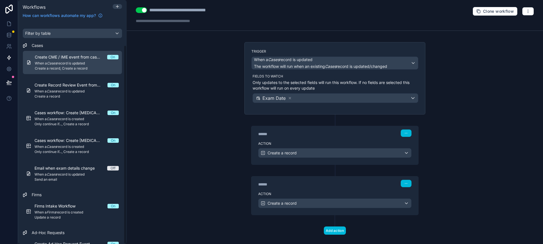
scroll to position [26, 0]
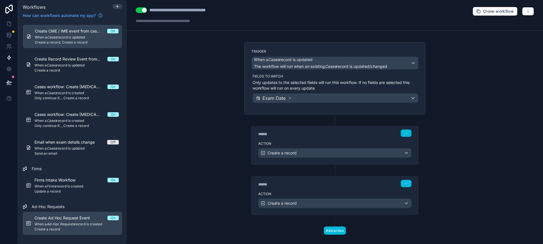
click at [62, 220] on span "Create Ad Hoc Request Event" at bounding box center [65, 218] width 62 height 6
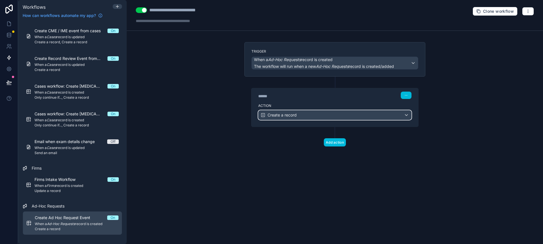
click at [302, 115] on div "Create a record" at bounding box center [334, 115] width 153 height 9
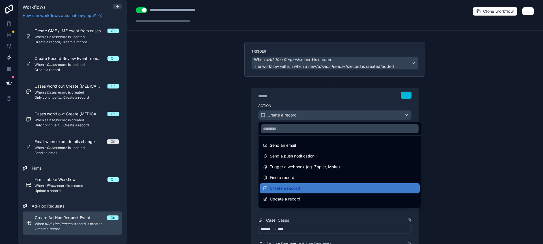
click at [203, 107] on div at bounding box center [271, 122] width 543 height 244
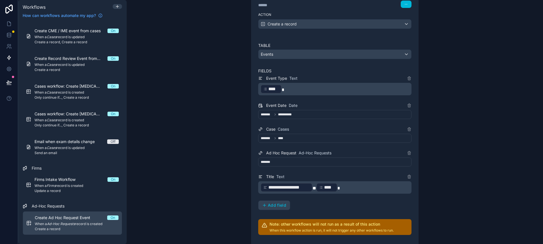
scroll to position [97, 0]
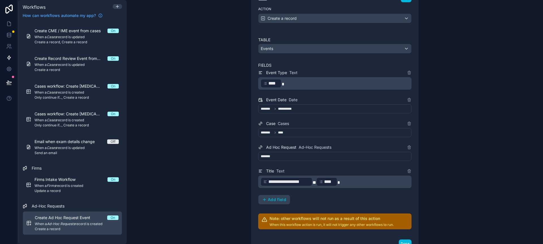
click at [345, 181] on p "**********" at bounding box center [335, 182] width 150 height 10
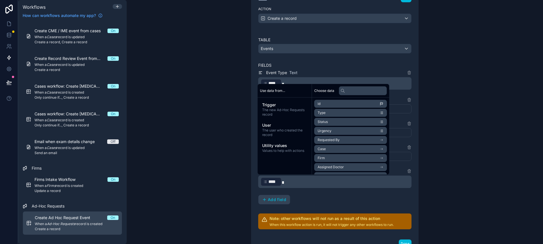
click at [300, 183] on p "﻿ **** ﻿" at bounding box center [335, 182] width 150 height 10
click at [349, 90] on input "text" at bounding box center [363, 90] width 48 height 9
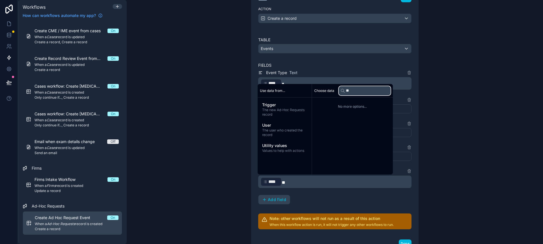
type input "*"
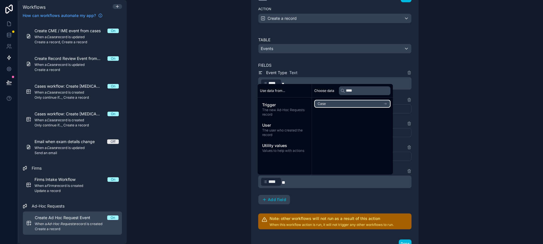
click at [339, 103] on li "Case" at bounding box center [352, 104] width 76 height 8
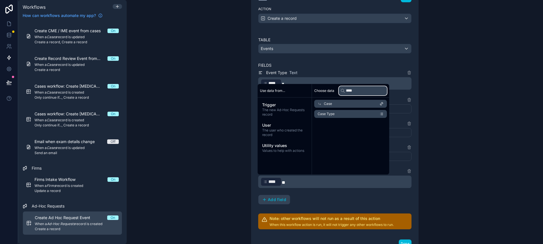
drag, startPoint x: 348, startPoint y: 91, endPoint x: 342, endPoint y: 90, distance: 5.7
click at [342, 90] on div "****" at bounding box center [363, 90] width 48 height 9
type input "****"
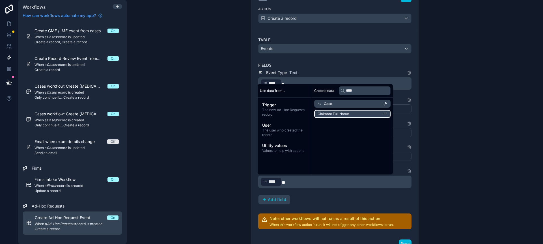
click at [338, 111] on li "Claimant Full Name" at bounding box center [352, 114] width 76 height 8
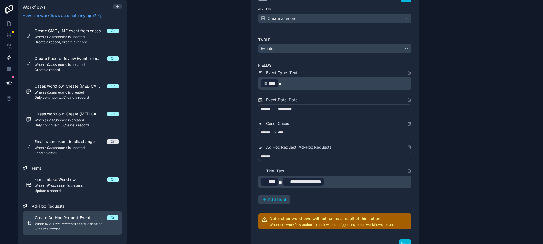
click at [215, 140] on div "**********" at bounding box center [335, 122] width 416 height 244
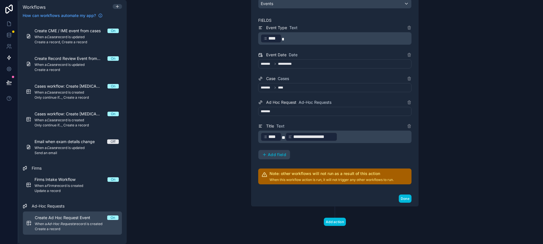
click at [395, 194] on div "Done" at bounding box center [334, 198] width 167 height 15
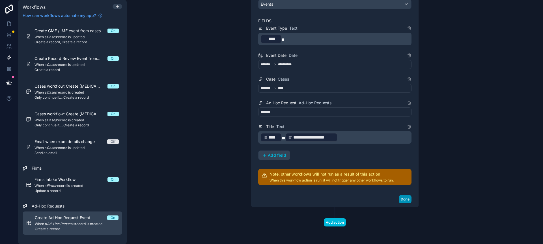
click at [404, 197] on button "Done" at bounding box center [405, 199] width 13 height 8
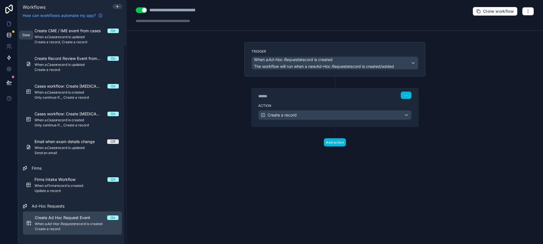
click at [7, 36] on icon at bounding box center [9, 35] width 6 height 6
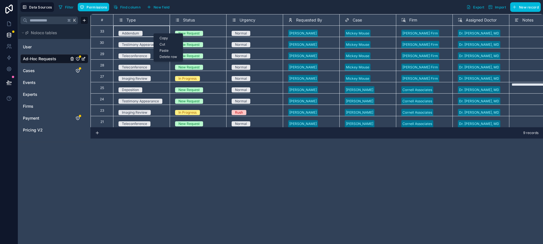
click at [167, 59] on div "Delete row" at bounding box center [168, 57] width 29 height 6
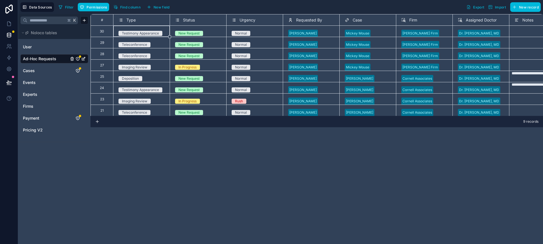
type textarea "**********"
click at [171, 53] on div "Delete row" at bounding box center [178, 54] width 29 height 6
type textarea "**********"
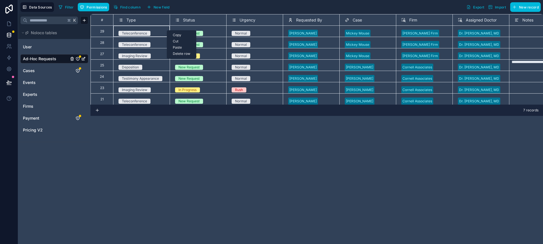
click at [174, 53] on div "Delete row" at bounding box center [181, 54] width 29 height 6
type textarea "**********"
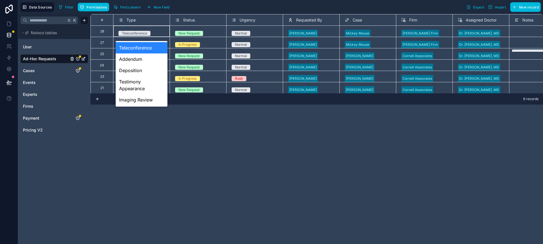
scroll to position [0, 0]
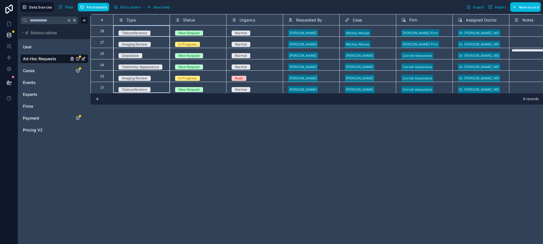
drag, startPoint x: 163, startPoint y: 31, endPoint x: 158, endPoint y: 94, distance: 62.7
click at [158, 94] on div "**********" at bounding box center [316, 129] width 452 height 230
click at [167, 113] on div "Delete rows 1 to 6" at bounding box center [176, 112] width 37 height 6
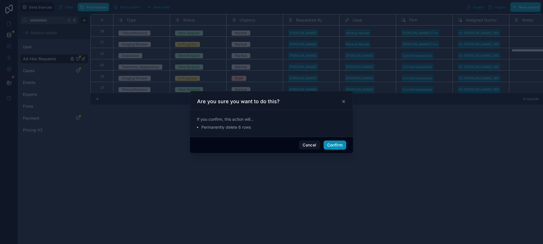
click at [326, 145] on button "Confirm" at bounding box center [334, 144] width 23 height 9
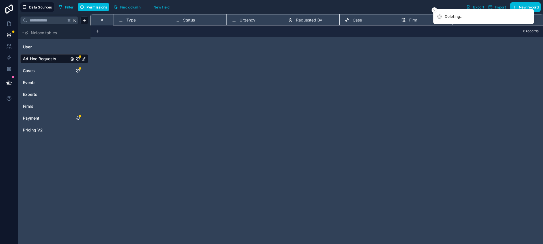
scroll to position [0, 0]
click at [10, 28] on link at bounding box center [9, 23] width 18 height 11
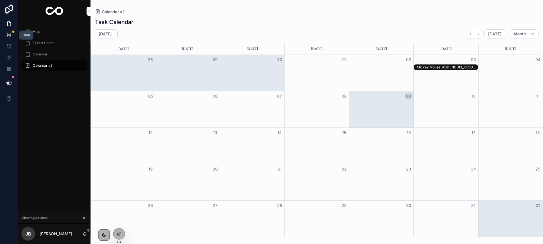
click at [10, 35] on icon at bounding box center [9, 35] width 4 height 2
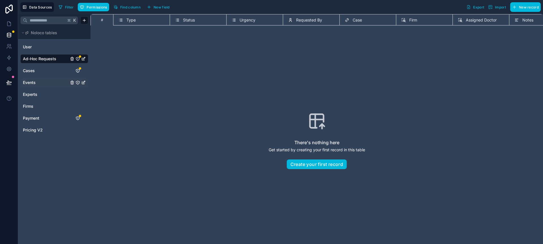
click at [34, 84] on span "Events" at bounding box center [29, 83] width 13 height 6
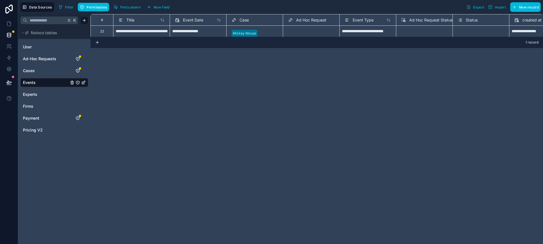
scroll to position [0, 0]
click at [170, 54] on div "Delete row" at bounding box center [178, 54] width 29 height 6
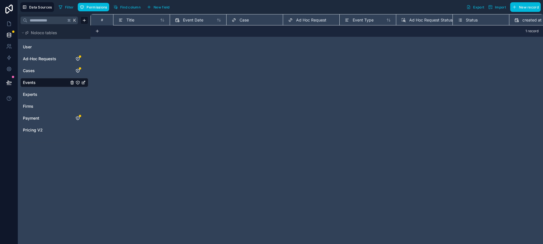
scroll to position [0, 0]
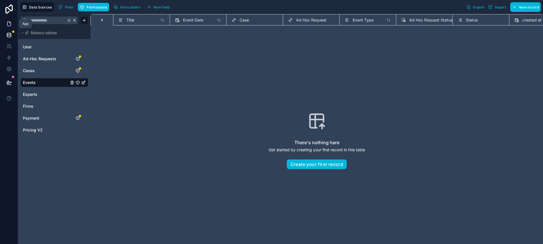
click at [12, 23] on link at bounding box center [9, 23] width 18 height 11
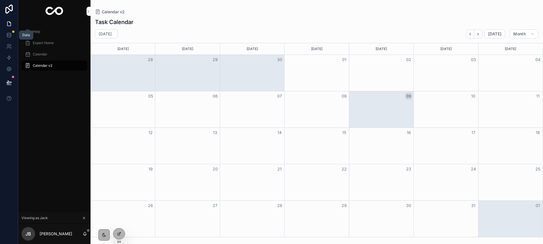
click at [7, 27] on link at bounding box center [9, 23] width 18 height 11
click at [8, 33] on icon at bounding box center [9, 35] width 6 height 6
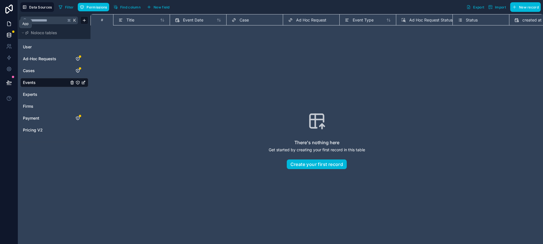
click at [5, 25] on link at bounding box center [9, 23] width 18 height 11
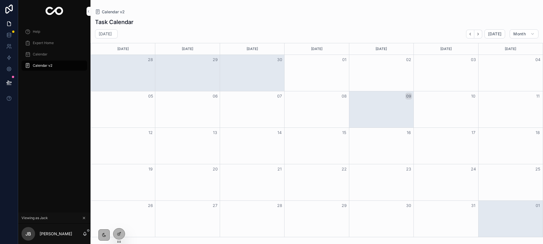
click at [87, 232] on div "JB Jack Black" at bounding box center [54, 234] width 72 height 20
click at [118, 224] on icon at bounding box center [119, 221] width 5 height 5
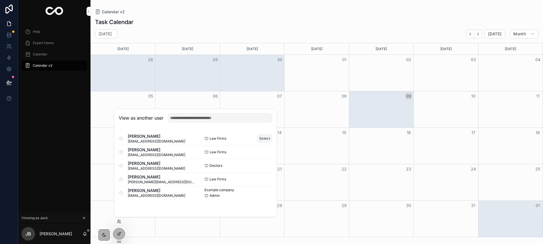
click at [261, 137] on button "Select" at bounding box center [264, 138] width 15 height 8
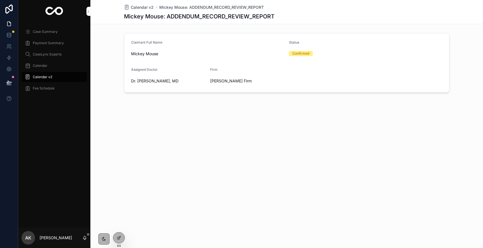
click at [47, 67] on span "Calendar" at bounding box center [40, 65] width 15 height 5
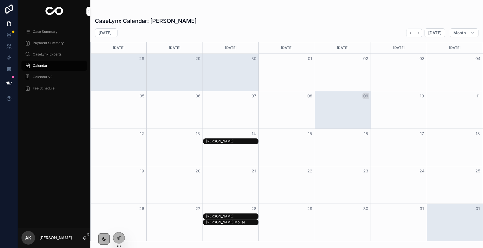
click at [242, 140] on div "[PERSON_NAME]" at bounding box center [232, 141] width 52 height 5
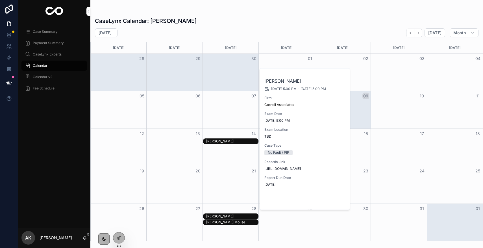
click at [331, 203] on span "Open" at bounding box center [331, 200] width 10 height 5
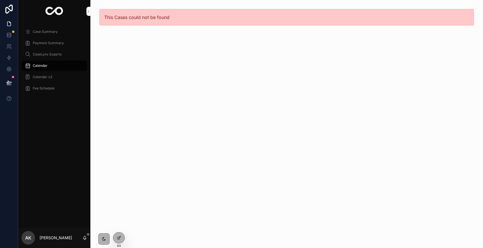
click at [37, 65] on span "Calendar" at bounding box center [40, 65] width 15 height 5
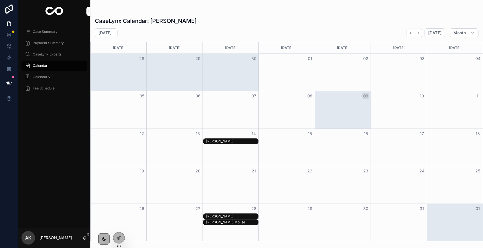
click at [231, 141] on div "[PERSON_NAME]" at bounding box center [232, 141] width 52 height 5
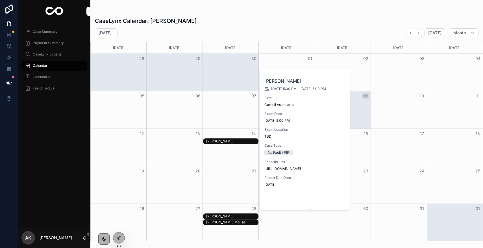
click at [328, 203] on span "Open" at bounding box center [331, 200] width 10 height 5
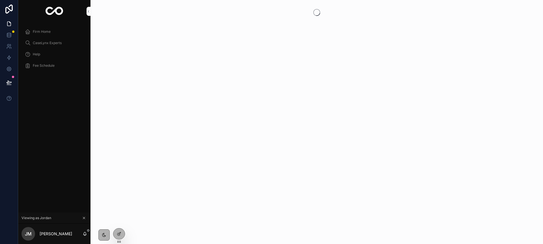
click at [47, 31] on span "Firm Home" at bounding box center [42, 31] width 18 height 5
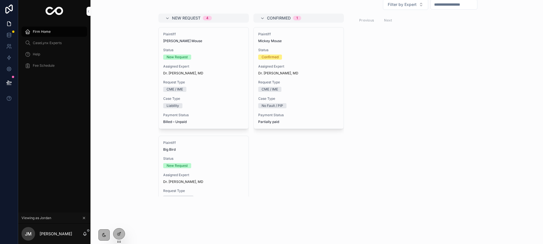
scroll to position [213, 0]
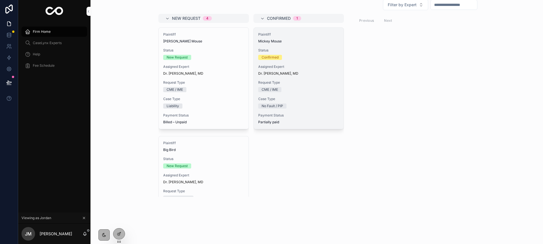
click at [304, 73] on div "Dr. [PERSON_NAME], MD" at bounding box center [298, 73] width 81 height 5
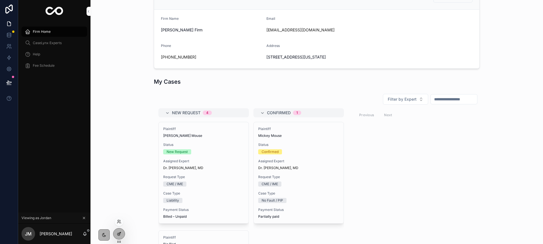
scroll to position [135, 0]
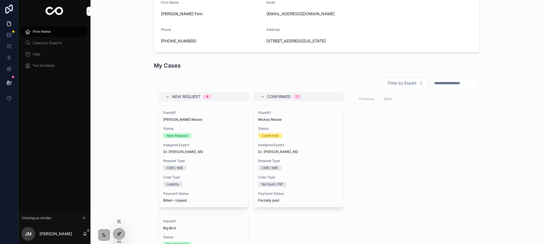
click at [119, 236] on div at bounding box center [118, 233] width 11 height 11
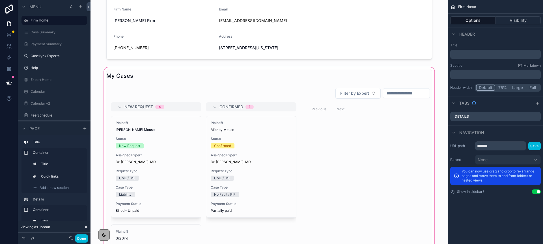
click at [259, 197] on div "scrollable content" at bounding box center [269, 178] width 348 height 225
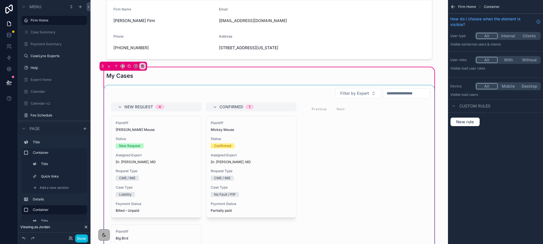
click at [330, 167] on div "scrollable content" at bounding box center [269, 186] width 332 height 202
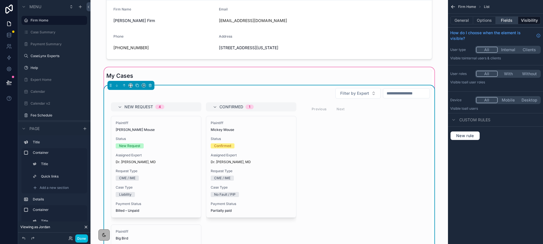
click at [503, 21] on button "Fields" at bounding box center [507, 20] width 23 height 8
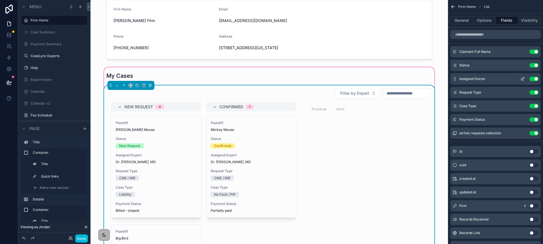
click at [523, 79] on icon "scrollable content" at bounding box center [522, 79] width 5 height 5
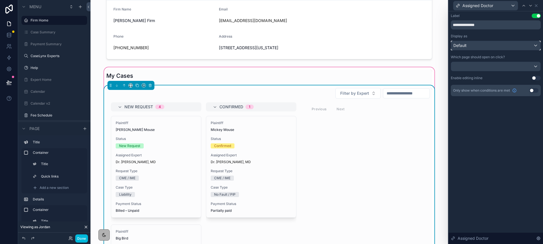
click at [504, 49] on div "Default" at bounding box center [495, 45] width 89 height 9
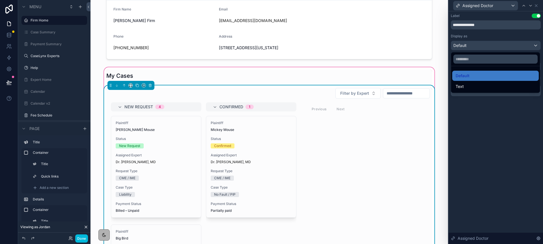
drag, startPoint x: 496, startPoint y: 82, endPoint x: 519, endPoint y: 53, distance: 36.9
click at [496, 82] on div "Text" at bounding box center [495, 86] width 87 height 10
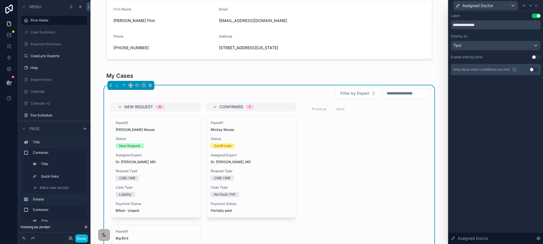
click at [539, 5] on div "Assigned Doctor" at bounding box center [496, 5] width 90 height 11
click at [537, 5] on icon at bounding box center [536, 5] width 5 height 5
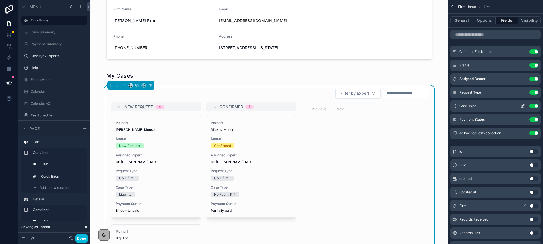
click at [521, 106] on icon "scrollable content" at bounding box center [522, 106] width 5 height 5
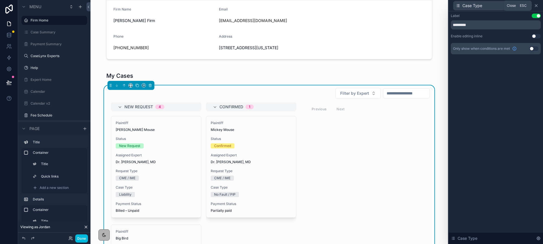
click at [537, 7] on icon at bounding box center [536, 5] width 5 height 5
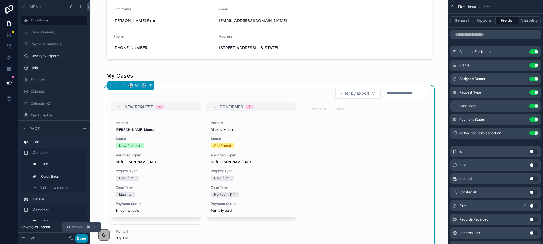
click at [81, 240] on button "Done" at bounding box center [81, 238] width 13 height 8
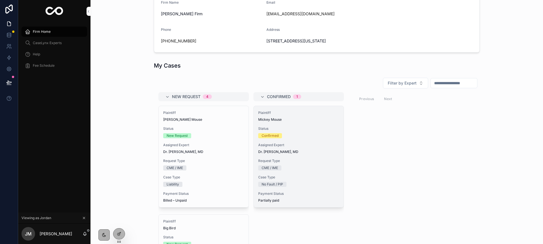
click at [265, 157] on div "Plaintiff Mickey Mouse Status Confirmed Assigned Expert Dr. [PERSON_NAME], MD R…" at bounding box center [299, 156] width 90 height 101
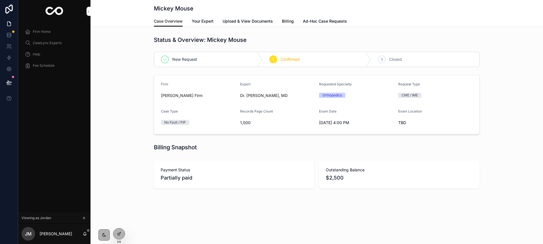
click at [311, 23] on span "Ad-Hoc Case Requests" at bounding box center [325, 21] width 44 height 6
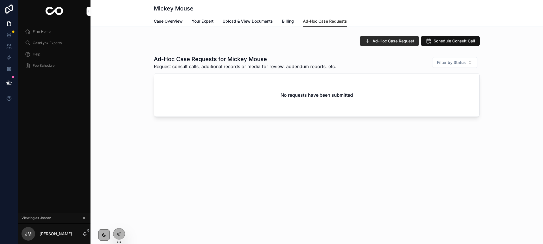
click at [384, 39] on span "Ad-Hoc Case Request" at bounding box center [393, 41] width 42 height 6
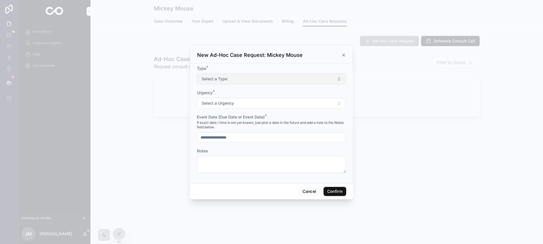
click at [256, 74] on button "Select a Type" at bounding box center [271, 78] width 149 height 11
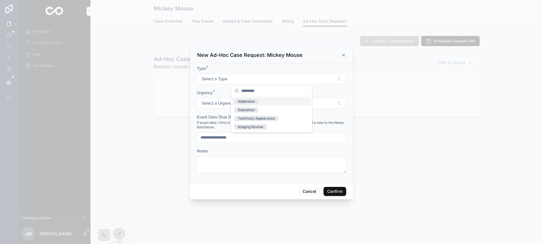
click at [253, 101] on div "Addendum" at bounding box center [246, 101] width 17 height 5
click at [252, 103] on button "Select a Urgency" at bounding box center [271, 103] width 149 height 11
click at [251, 126] on span "Normal" at bounding box center [243, 125] width 19 height 5
click at [249, 135] on input "**********" at bounding box center [271, 137] width 149 height 8
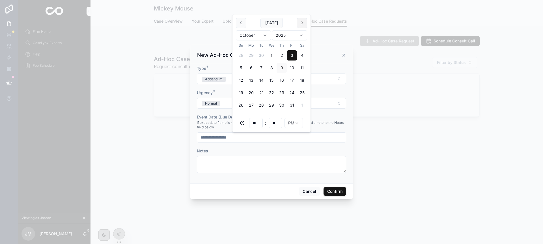
click at [302, 20] on button at bounding box center [302, 23] width 10 height 10
click at [249, 54] on button "3" at bounding box center [251, 55] width 10 height 10
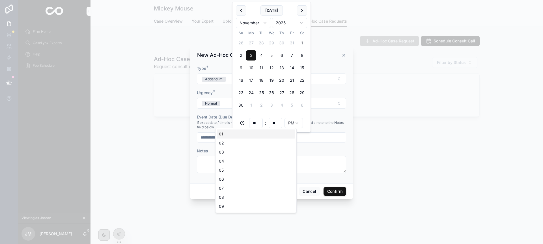
click at [249, 121] on input "**" at bounding box center [255, 123] width 13 height 8
type input "**********"
type input "**"
click at [329, 127] on span "If exact date / time is not yet known, just pick a date in the future and add a…" at bounding box center [271, 124] width 149 height 9
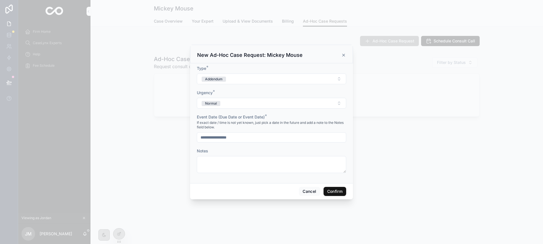
click at [334, 194] on button "Confirm" at bounding box center [334, 191] width 23 height 9
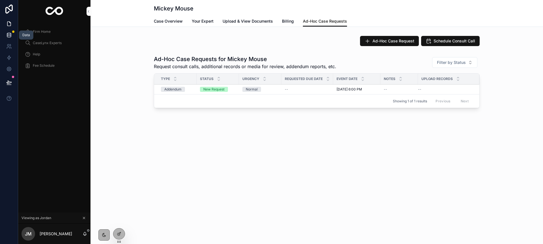
click at [8, 34] on icon at bounding box center [9, 33] width 4 height 1
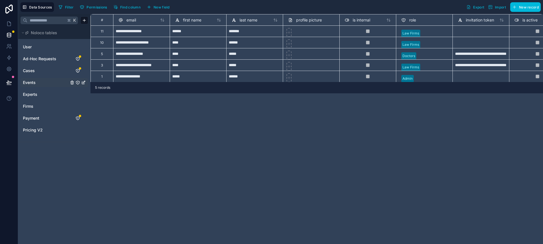
click at [36, 84] on link "Events" at bounding box center [46, 83] width 46 height 6
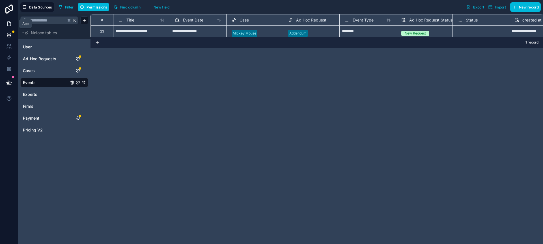
click at [10, 20] on link at bounding box center [9, 23] width 18 height 11
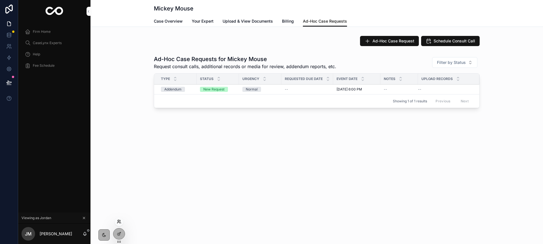
click at [119, 221] on icon at bounding box center [118, 220] width 1 height 1
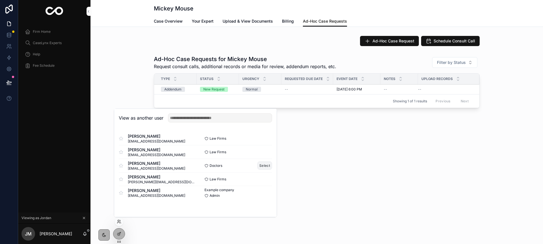
click at [262, 166] on button "Select" at bounding box center [264, 165] width 15 height 8
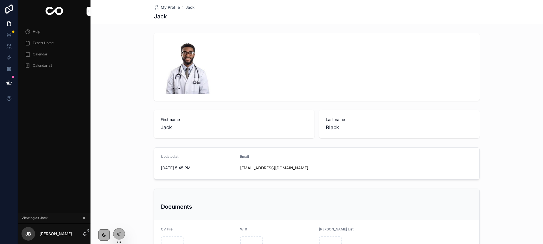
click at [48, 62] on div "Calendar v2" at bounding box center [54, 65] width 59 height 9
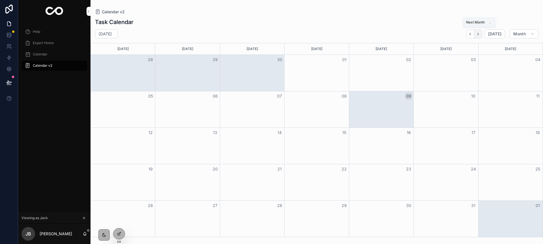
click at [481, 33] on button "Next" at bounding box center [478, 34] width 8 height 9
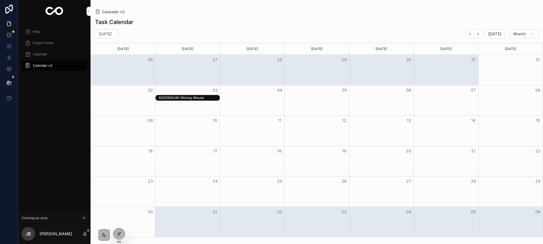
click at [214, 100] on div "ADDENDUM: Mickey Mouse" at bounding box center [189, 97] width 60 height 5
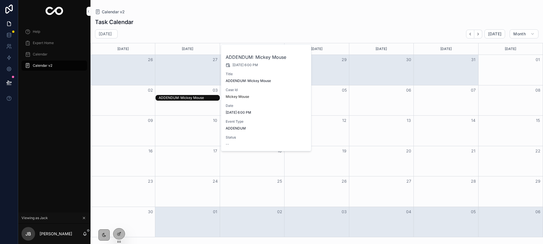
click at [270, 122] on span "Event Type" at bounding box center [266, 121] width 81 height 5
click at [119, 232] on icon at bounding box center [119, 234] width 5 height 5
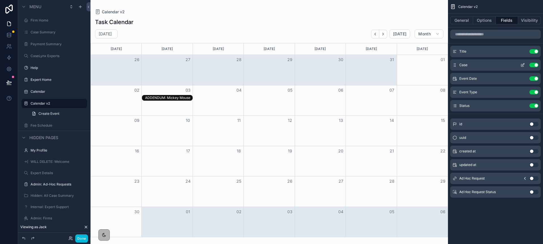
click at [522, 65] on icon "scrollable content" at bounding box center [522, 65] width 5 height 5
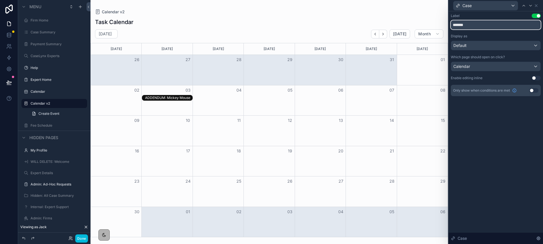
drag, startPoint x: 468, startPoint y: 26, endPoint x: 461, endPoint y: 26, distance: 7.4
click at [461, 26] on input "*******" at bounding box center [496, 24] width 90 height 9
drag, startPoint x: 469, startPoint y: 24, endPoint x: 472, endPoint y: 23, distance: 3.2
click at [469, 24] on input "*******" at bounding box center [496, 24] width 90 height 9
drag, startPoint x: 468, startPoint y: 24, endPoint x: 434, endPoint y: 22, distance: 34.0
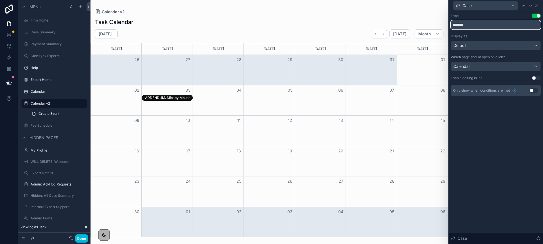
click at [434, 22] on div "Case Label Use setting ******* Display as Default Which page should open on cli…" at bounding box center [271, 122] width 543 height 244
type input "********"
click at [536, 6] on icon at bounding box center [536, 6] width 2 height 2
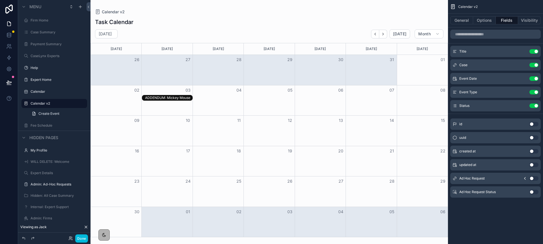
drag, startPoint x: 83, startPoint y: 240, endPoint x: 85, endPoint y: 236, distance: 4.4
click at [83, 240] on button "Done" at bounding box center [81, 238] width 13 height 8
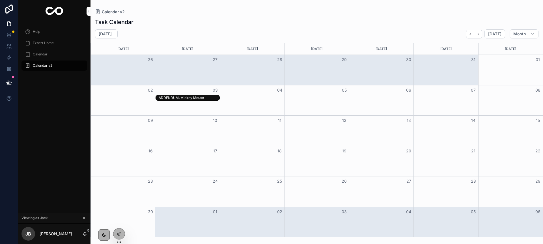
click at [202, 101] on div "Month View" at bounding box center [187, 100] width 64 height 30
click at [202, 99] on div "ADDENDUM: Mickey Mouse" at bounding box center [189, 98] width 60 height 5
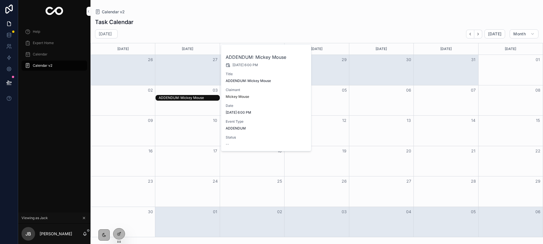
click at [194, 38] on div "[DATE] [DATE] Month [DATE] [DATE] [DATE] [DATE] [DATE] [DATE] [DATE] 26 27 28 2…" at bounding box center [316, 133] width 452 height 208
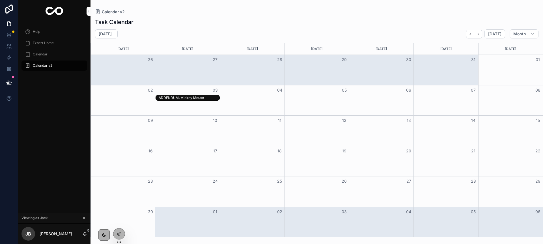
drag, startPoint x: 117, startPoint y: 237, endPoint x: 178, endPoint y: 127, distance: 125.5
click at [117, 237] on div at bounding box center [118, 233] width 11 height 11
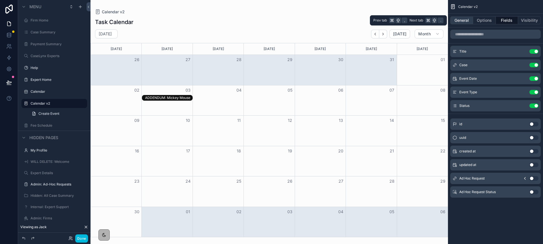
click at [464, 21] on button "General" at bounding box center [461, 20] width 23 height 8
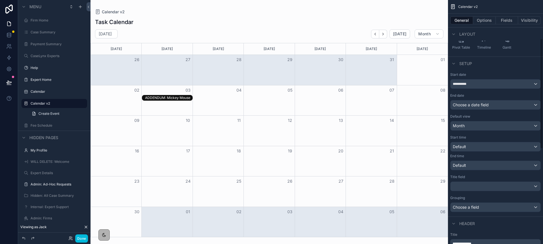
scroll to position [85, 0]
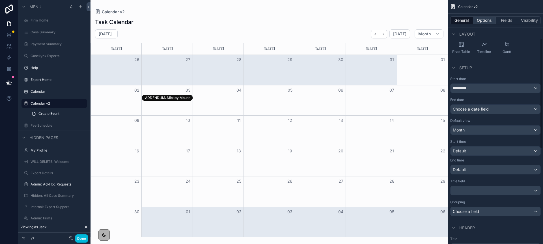
click at [481, 19] on button "Options" at bounding box center [484, 20] width 23 height 8
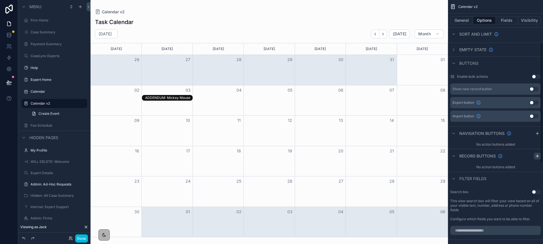
click at [538, 156] on icon "scrollable content" at bounding box center [537, 156] width 5 height 5
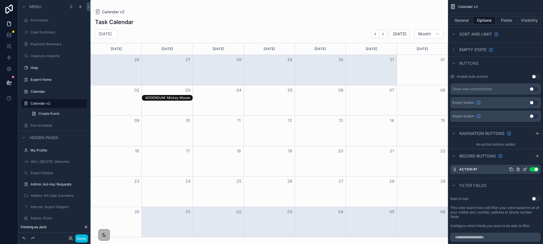
click at [523, 170] on icon "scrollable content" at bounding box center [524, 169] width 5 height 5
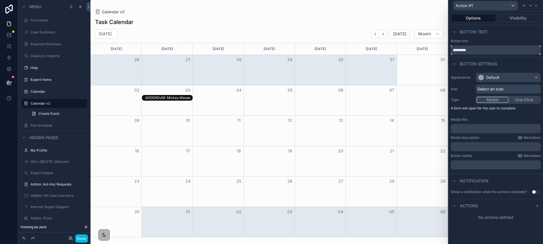
drag, startPoint x: 472, startPoint y: 51, endPoint x: 446, endPoint y: 50, distance: 26.3
click at [446, 50] on div "Action #1 Options Visibility Button text Button text ********* Button settings …" at bounding box center [271, 122] width 543 height 244
type input "**********"
click at [481, 76] on div at bounding box center [481, 78] width 6 height 6
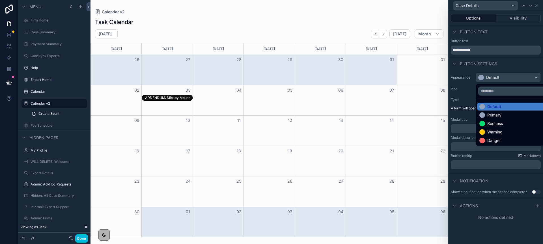
click at [489, 116] on div "Primary" at bounding box center [494, 115] width 14 height 6
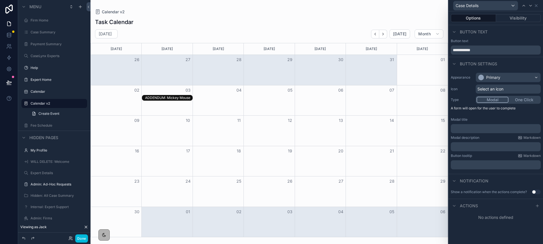
click at [479, 88] on span "Select an icon" at bounding box center [490, 89] width 26 height 6
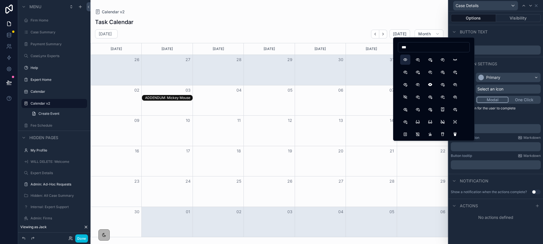
type input "***"
click at [405, 59] on button "Eye" at bounding box center [405, 60] width 10 height 10
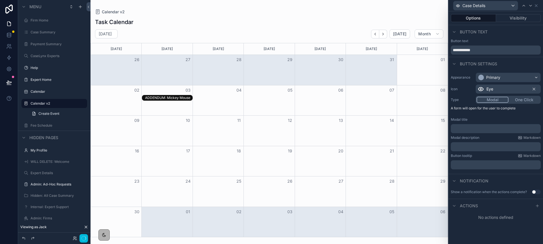
click at [523, 67] on div "Button settings" at bounding box center [495, 64] width 94 height 14
click at [537, 206] on icon at bounding box center [537, 205] width 0 height 3
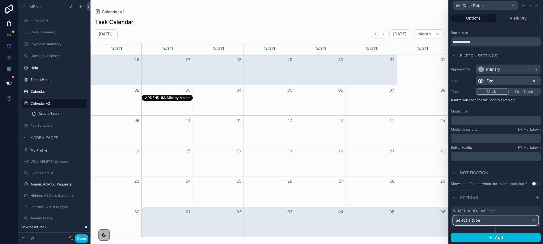
click at [489, 220] on div "Select a type" at bounding box center [495, 220] width 85 height 9
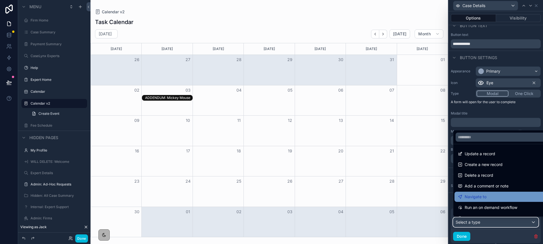
scroll to position [5, 0]
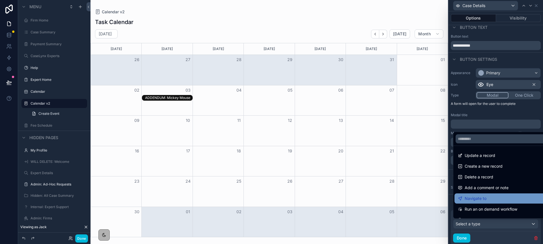
click at [480, 196] on span "Navigate to" at bounding box center [475, 198] width 22 height 7
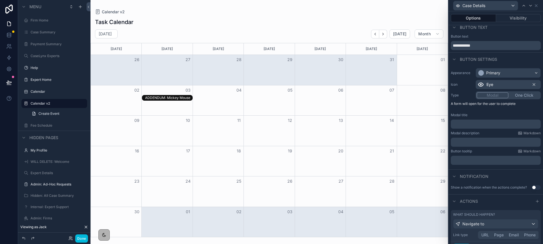
scroll to position [0, 0]
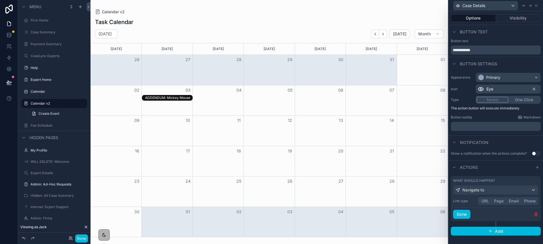
click at [494, 202] on button "Page" at bounding box center [498, 201] width 15 height 6
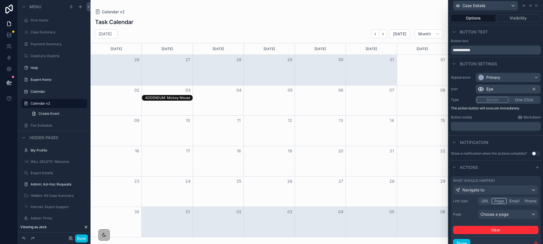
scroll to position [23, 0]
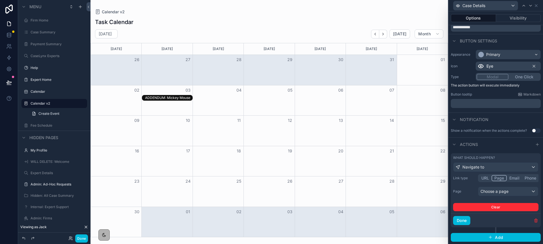
click at [492, 186] on div "Link type URL Page Email Phone Page Choose a page Clear" at bounding box center [495, 192] width 85 height 37
click at [492, 191] on div "Choose a page" at bounding box center [508, 191] width 60 height 9
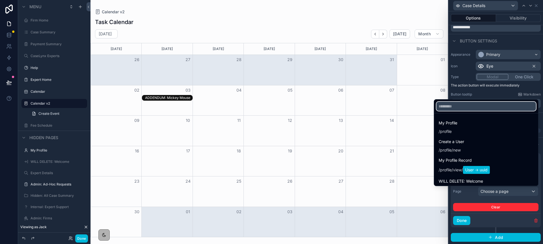
click at [450, 108] on input "text" at bounding box center [486, 106] width 100 height 9
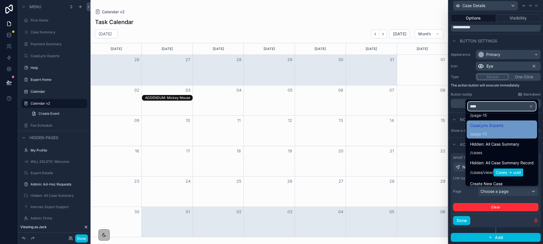
scroll to position [28, 0]
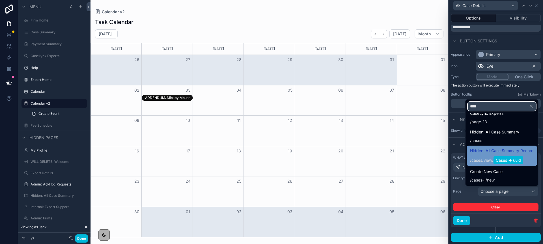
type input "****"
click at [500, 150] on span "Hidden: All Case Summary Record" at bounding box center [502, 150] width 64 height 7
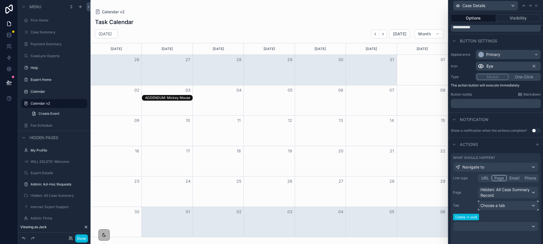
click at [495, 204] on span "Choose a tab" at bounding box center [492, 205] width 25 height 5
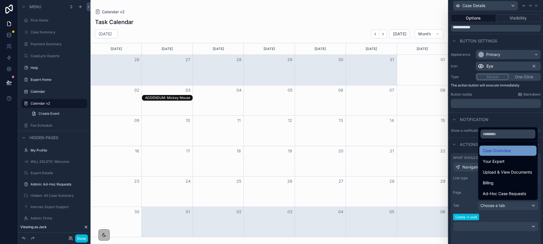
click at [495, 152] on span "Case Overview" at bounding box center [497, 150] width 28 height 7
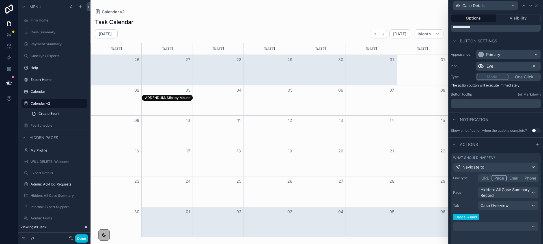
scroll to position [65, 0]
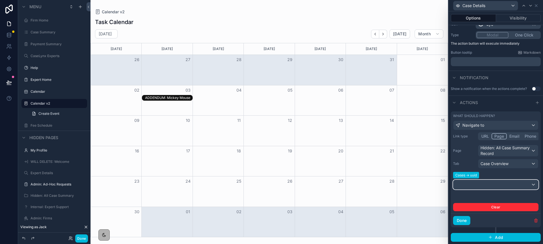
click at [481, 189] on button at bounding box center [495, 185] width 85 height 10
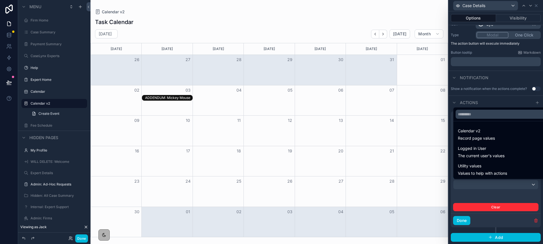
click at [481, 193] on div at bounding box center [495, 122] width 94 height 244
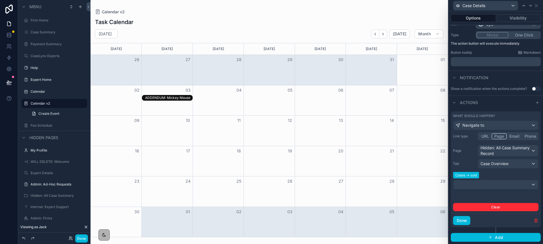
click at [481, 190] on div "Cases -> uuid" at bounding box center [495, 183] width 85 height 21
click at [481, 188] on div at bounding box center [495, 184] width 85 height 9
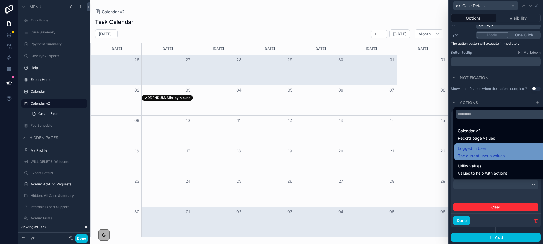
click at [474, 158] on span "The current user's values" at bounding box center [481, 156] width 47 height 6
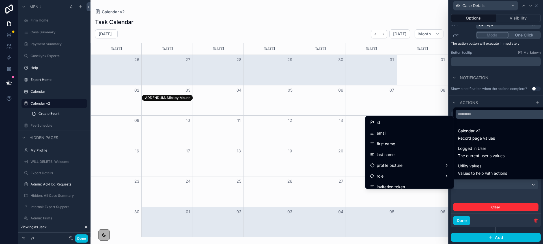
click at [487, 197] on div at bounding box center [495, 122] width 94 height 244
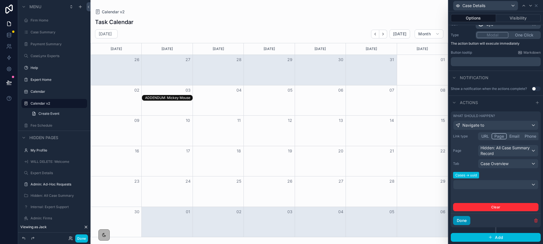
click at [464, 219] on button "Done" at bounding box center [461, 220] width 17 height 9
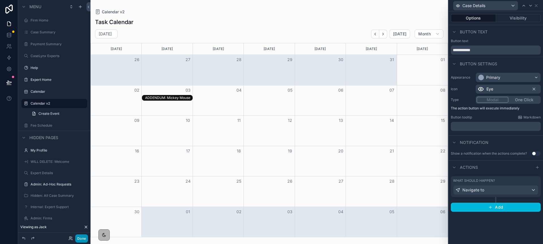
click at [82, 239] on button "Done" at bounding box center [81, 238] width 13 height 8
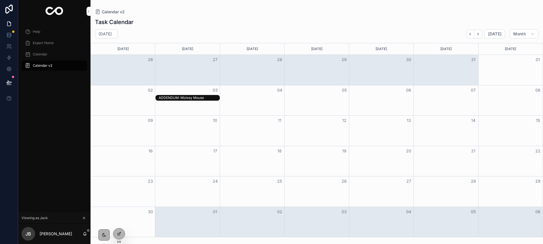
click at [191, 98] on div "ADDENDUM: Mickey Mouse" at bounding box center [189, 98] width 60 height 5
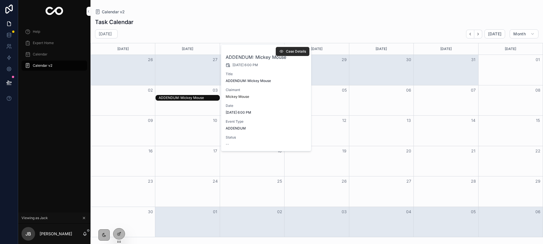
click at [282, 48] on button "Case Details" at bounding box center [293, 51] width 34 height 9
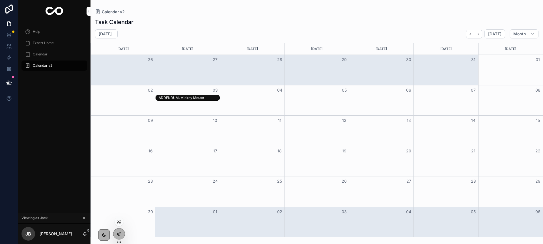
click at [123, 232] on div at bounding box center [118, 233] width 11 height 11
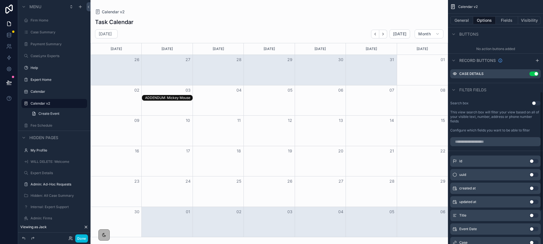
scroll to position [180, 0]
click at [526, 73] on icon "scrollable content" at bounding box center [526, 73] width 1 height 1
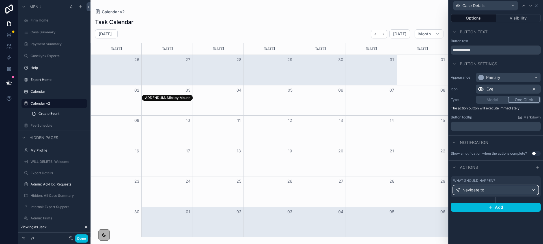
click at [515, 192] on div "Navigate to" at bounding box center [495, 189] width 85 height 9
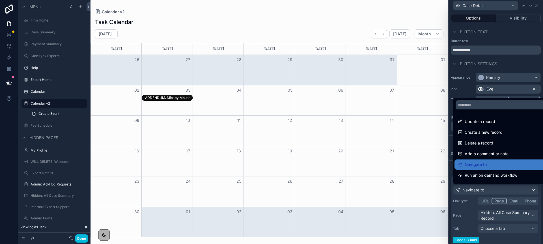
click at [495, 231] on div at bounding box center [495, 122] width 94 height 244
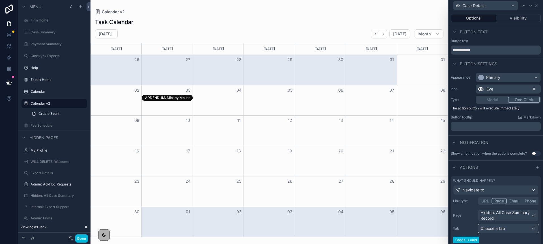
click at [495, 229] on span "Choose a tab" at bounding box center [492, 228] width 25 height 5
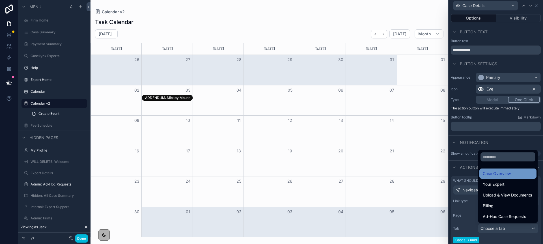
click at [494, 174] on span "Case Overview" at bounding box center [497, 173] width 28 height 7
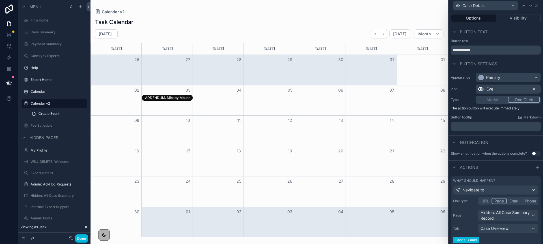
scroll to position [65, 0]
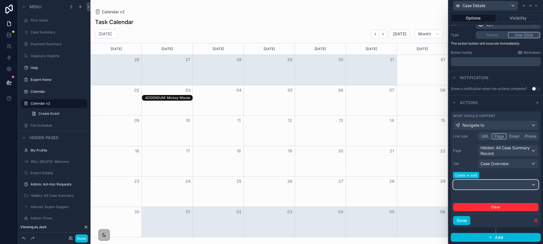
click at [470, 184] on div at bounding box center [495, 184] width 85 height 9
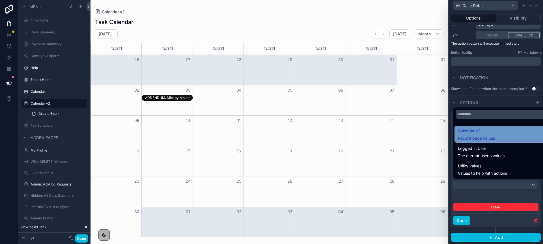
click at [466, 134] on span "Calendar v2" at bounding box center [476, 130] width 37 height 7
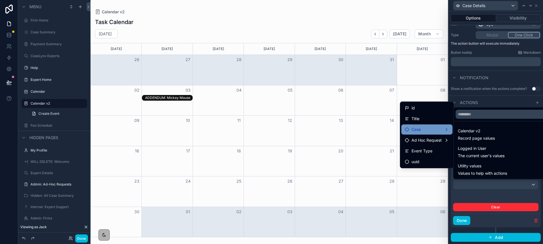
click at [432, 127] on div "Case" at bounding box center [427, 129] width 44 height 7
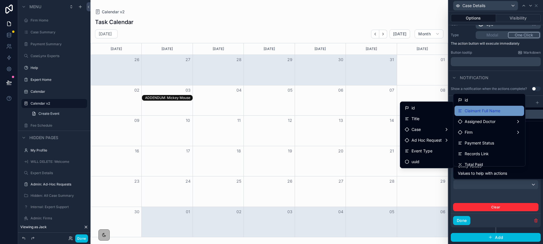
click at [475, 112] on span "Claimant Full Name" at bounding box center [482, 110] width 36 height 7
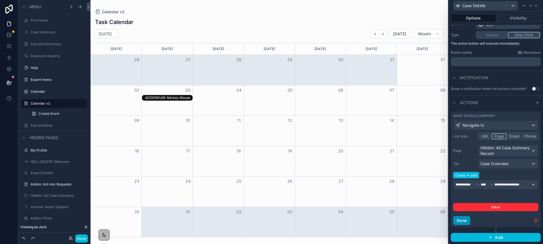
click at [459, 220] on button "Done" at bounding box center [461, 220] width 17 height 9
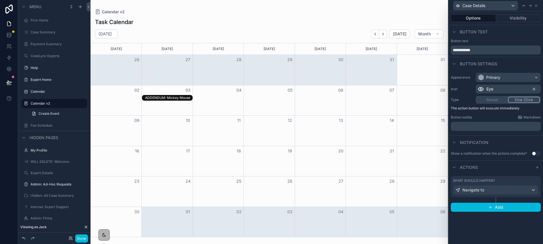
scroll to position [0, 0]
click at [80, 240] on button "Done" at bounding box center [81, 238] width 13 height 8
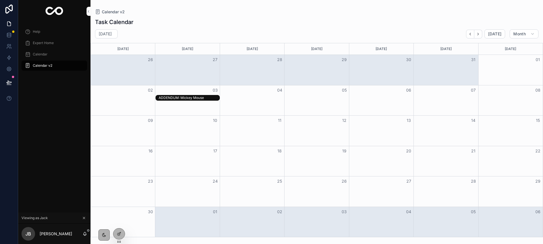
click at [172, 98] on div "ADDENDUM: Mickey Mouse" at bounding box center [189, 98] width 60 height 5
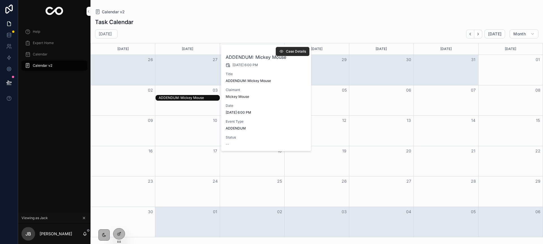
click at [286, 51] on span "Case Details" at bounding box center [296, 51] width 20 height 5
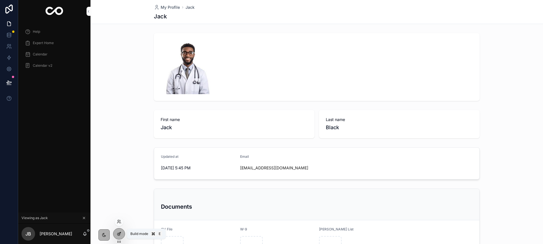
click at [123, 232] on div at bounding box center [118, 233] width 11 height 11
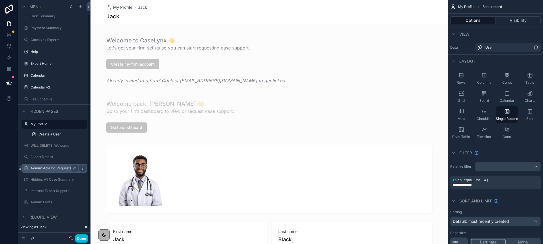
scroll to position [27, 0]
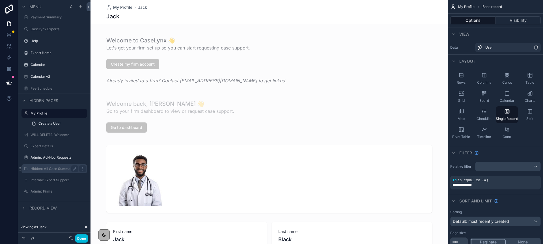
click at [52, 168] on label "Hidden: All Case Summary" at bounding box center [53, 169] width 45 height 5
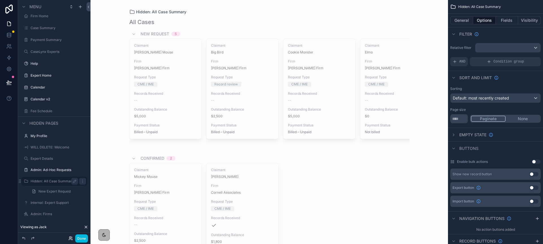
click at [71, 239] on icon at bounding box center [70, 238] width 5 height 5
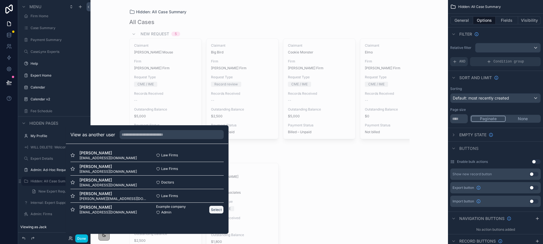
click at [219, 209] on button "Select" at bounding box center [216, 210] width 15 height 8
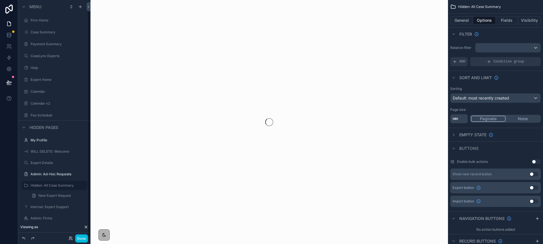
scroll to position [4, 0]
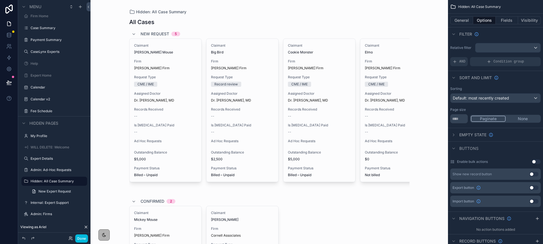
click at [191, 87] on div "scrollable content" at bounding box center [269, 201] width 289 height 402
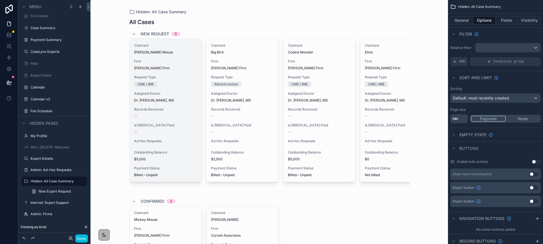
click at [180, 85] on div "CME / IME" at bounding box center [165, 84] width 63 height 5
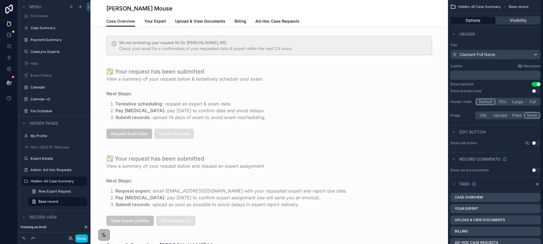
click at [516, 22] on button "Visibility" at bounding box center [518, 20] width 45 height 8
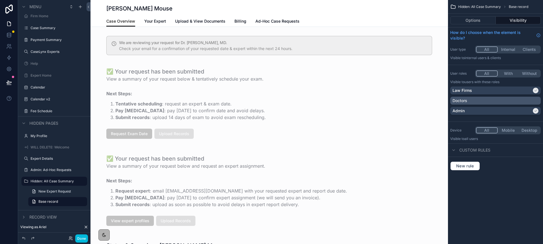
click at [530, 102] on div "Doctors" at bounding box center [495, 101] width 86 height 6
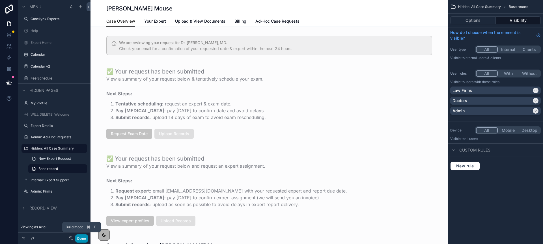
click at [79, 239] on button "Done" at bounding box center [81, 238] width 13 height 8
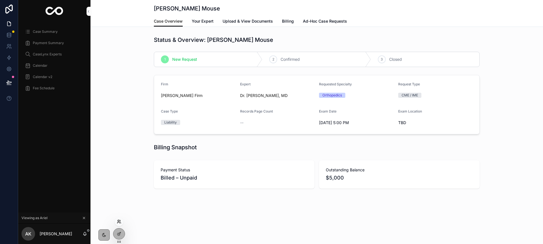
click at [120, 222] on icon at bounding box center [120, 222] width 1 height 1
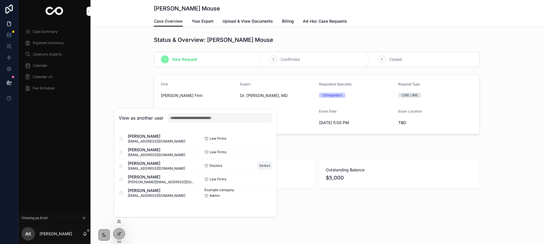
click at [266, 166] on button "Select" at bounding box center [264, 165] width 15 height 8
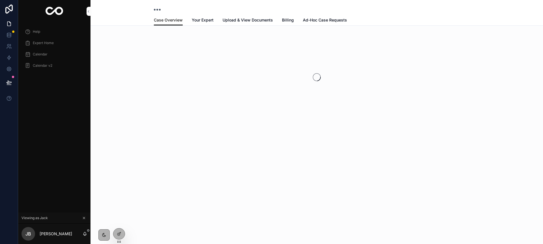
click at [52, 64] on span "Calendar v2" at bounding box center [43, 65] width 20 height 5
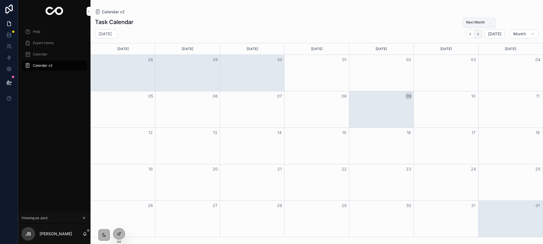
click at [482, 36] on button "Next" at bounding box center [478, 34] width 8 height 9
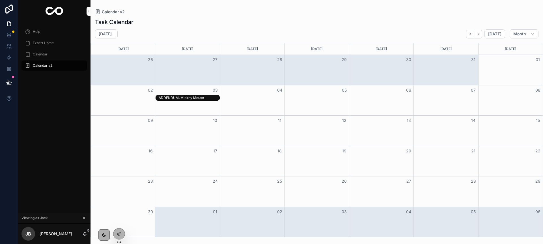
click at [196, 100] on div "ADDENDUM: Mickey Mouse" at bounding box center [189, 98] width 60 height 5
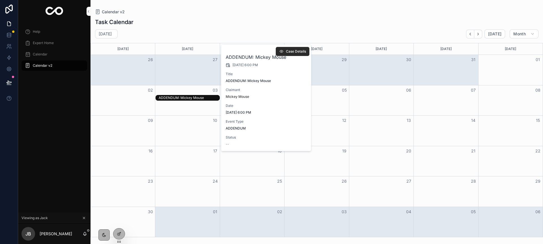
click at [292, 53] on span "Case Details" at bounding box center [296, 51] width 20 height 5
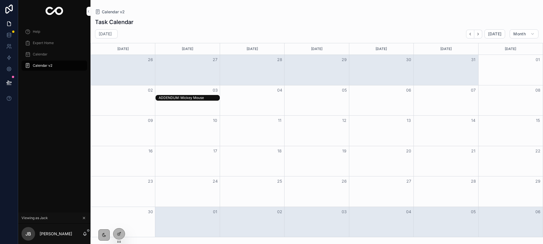
drag, startPoint x: 120, startPoint y: 230, endPoint x: 170, endPoint y: 174, distance: 74.5
click at [120, 230] on div at bounding box center [118, 233] width 11 height 11
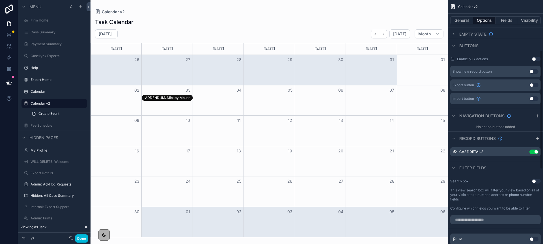
scroll to position [103, 0]
click at [524, 152] on icon "scrollable content" at bounding box center [524, 151] width 5 height 5
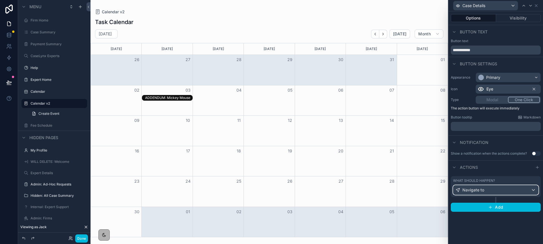
click at [504, 192] on div "Navigate to" at bounding box center [495, 189] width 85 height 9
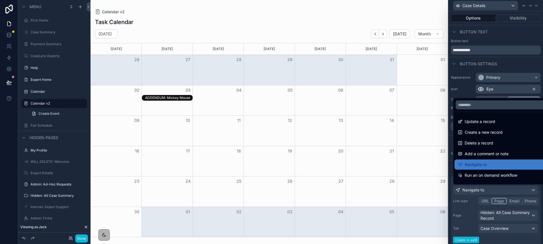
click at [474, 224] on div at bounding box center [495, 122] width 94 height 244
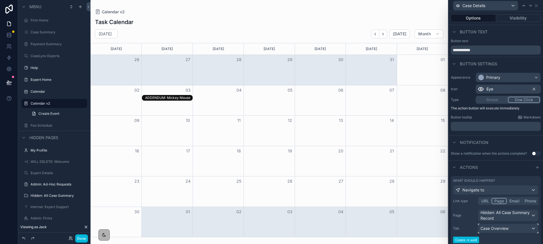
click at [500, 228] on span "Case Overview" at bounding box center [494, 229] width 28 height 6
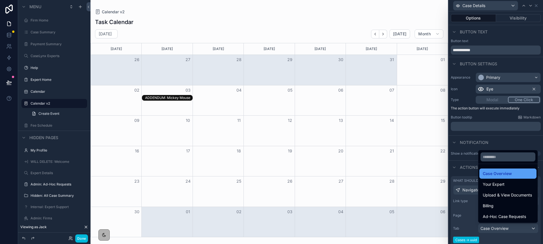
click at [501, 175] on span "Case Overview" at bounding box center [497, 173] width 29 height 7
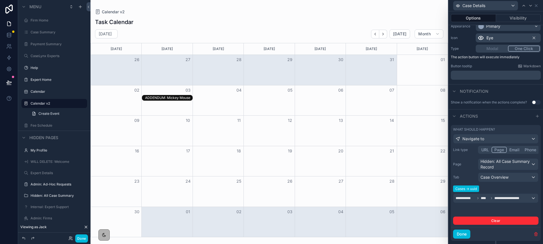
scroll to position [54, 0]
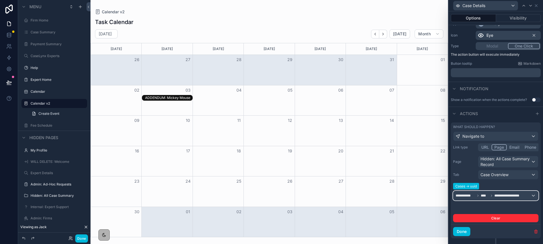
click at [533, 196] on div "**********" at bounding box center [495, 195] width 85 height 9
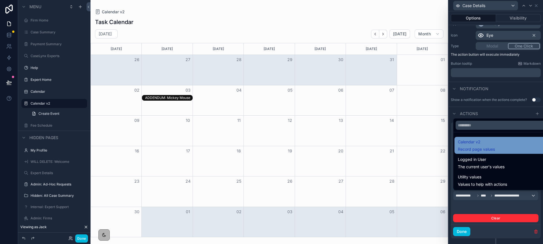
click at [485, 140] on span "Calendar v2" at bounding box center [476, 142] width 37 height 7
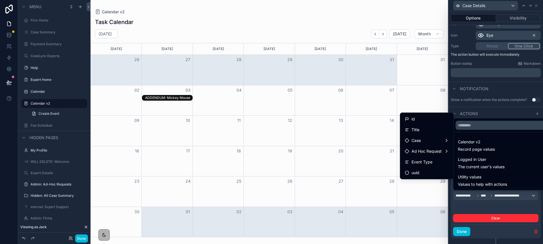
click at [497, 207] on div at bounding box center [495, 122] width 94 height 244
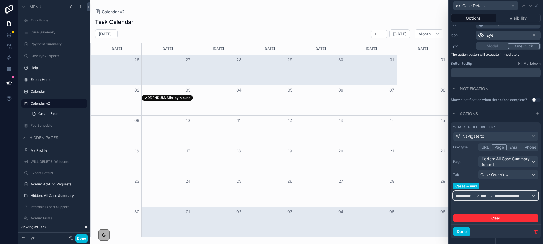
click at [491, 196] on icon at bounding box center [491, 195] width 3 height 3
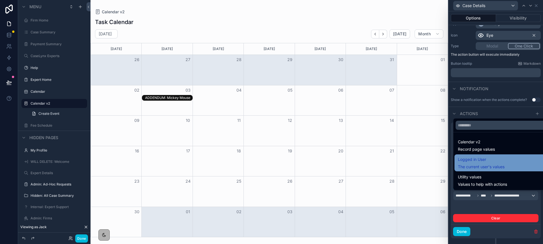
click at [480, 167] on span "The current user's values" at bounding box center [481, 167] width 47 height 6
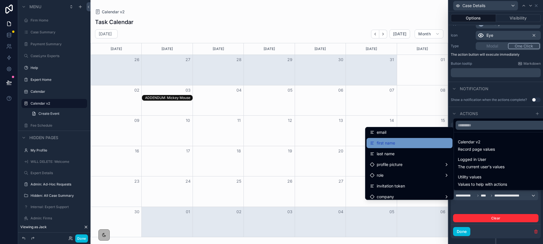
scroll to position [11, 0]
click at [484, 200] on div at bounding box center [495, 122] width 94 height 244
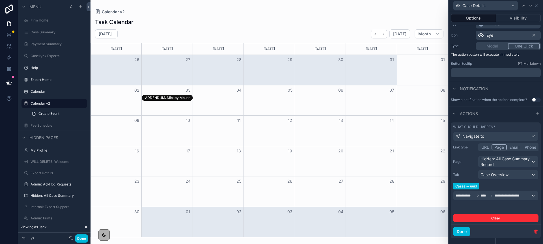
click at [534, 233] on icon "button" at bounding box center [535, 231] width 5 height 5
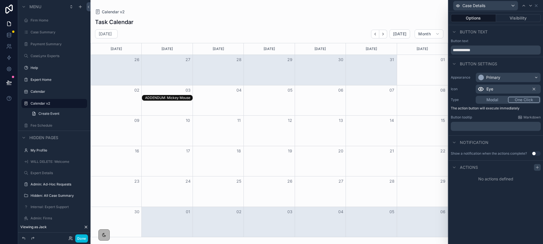
click at [537, 168] on icon at bounding box center [537, 167] width 5 height 5
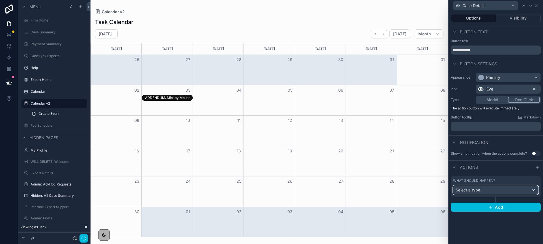
click at [527, 191] on div "Select a type" at bounding box center [495, 189] width 85 height 9
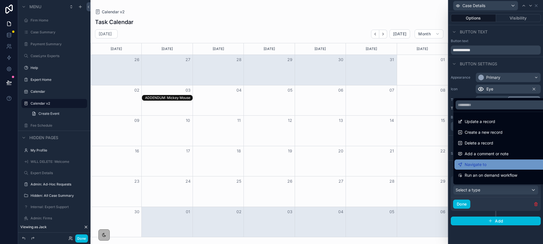
click at [500, 165] on div "Navigate to" at bounding box center [502, 164] width 89 height 7
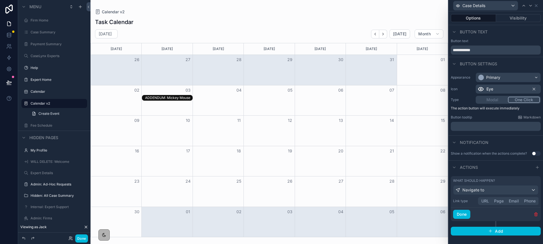
click at [496, 201] on button "Page" at bounding box center [498, 201] width 15 height 6
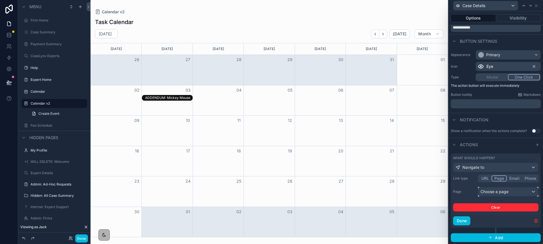
click at [494, 191] on div "Choose a page" at bounding box center [508, 191] width 60 height 9
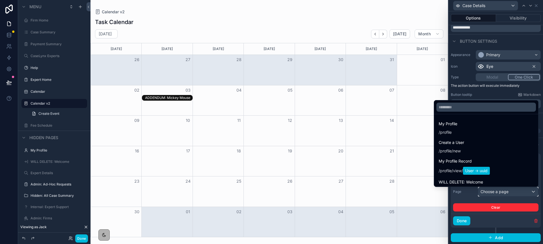
scroll to position [22, 0]
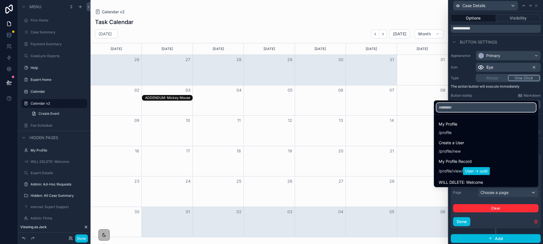
click at [468, 105] on input "text" at bounding box center [486, 107] width 100 height 9
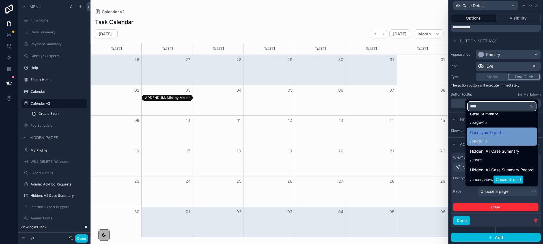
scroll to position [28, 0]
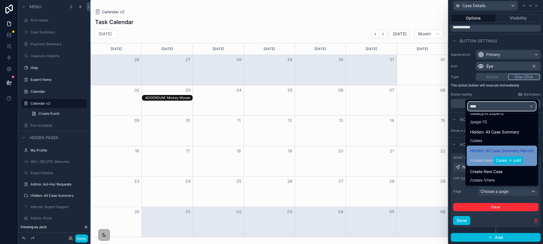
type input "****"
click at [499, 148] on span "Hidden: All Case Summary Record" at bounding box center [502, 150] width 64 height 7
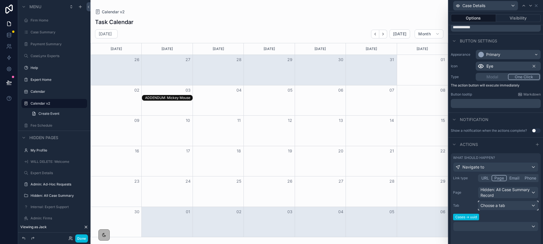
click at [503, 207] on span "Choose a tab" at bounding box center [492, 205] width 25 height 5
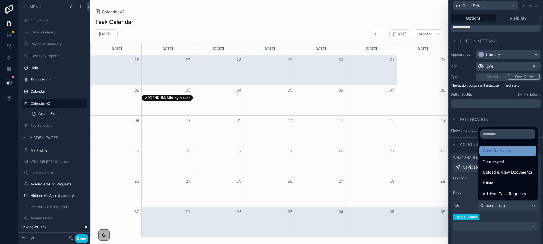
click at [494, 153] on span "Case Overview" at bounding box center [497, 150] width 28 height 7
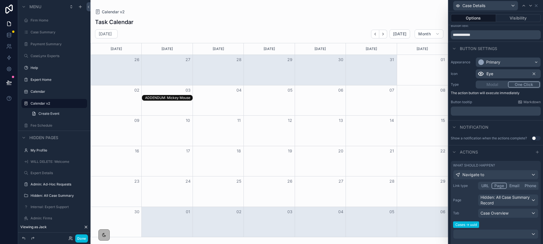
scroll to position [65, 0]
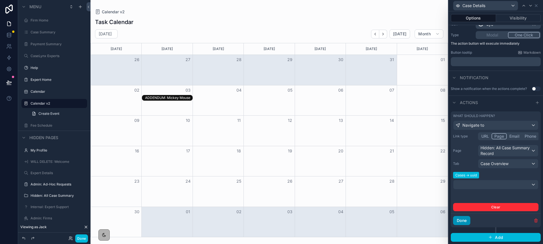
click at [460, 225] on button "Done" at bounding box center [461, 220] width 17 height 9
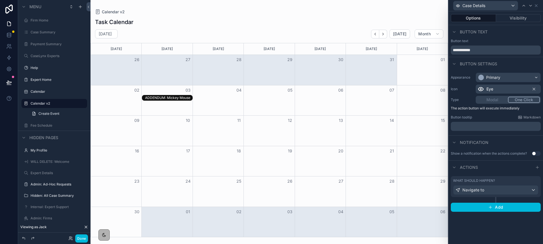
click at [80, 237] on button "Done" at bounding box center [81, 238] width 13 height 8
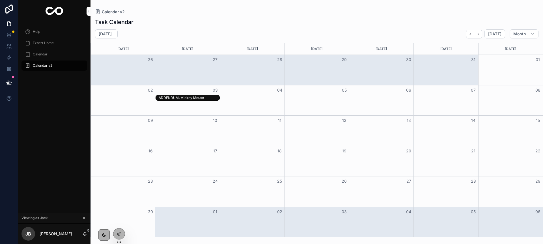
click at [173, 96] on div "ADDENDUM: Mickey Mouse" at bounding box center [189, 98] width 60 height 5
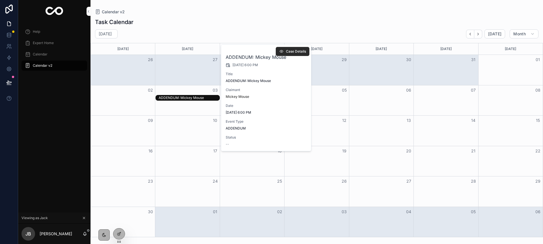
click at [288, 51] on span "Case Details" at bounding box center [296, 51] width 20 height 5
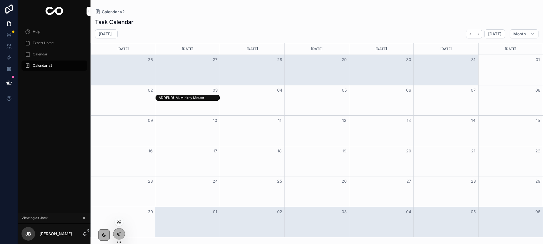
click at [117, 233] on icon at bounding box center [119, 234] width 5 height 5
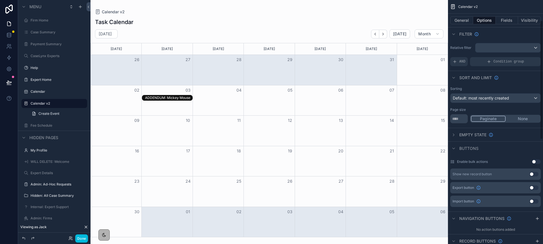
scroll to position [51, 0]
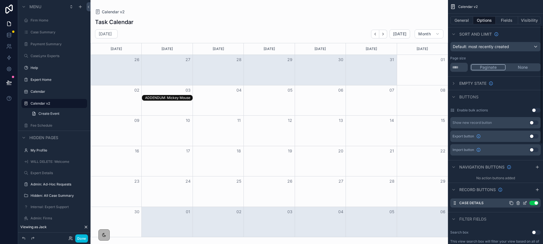
click at [526, 203] on icon "scrollable content" at bounding box center [524, 203] width 5 height 5
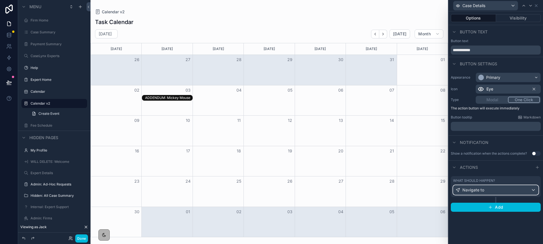
click at [501, 191] on div "Navigate to" at bounding box center [495, 189] width 85 height 9
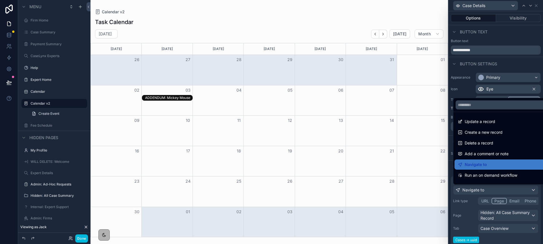
click at [466, 224] on div at bounding box center [495, 122] width 94 height 244
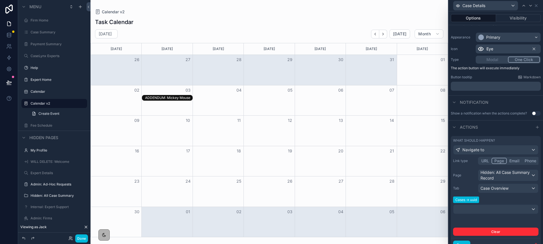
scroll to position [40, 0]
click at [474, 212] on div at bounding box center [495, 209] width 85 height 9
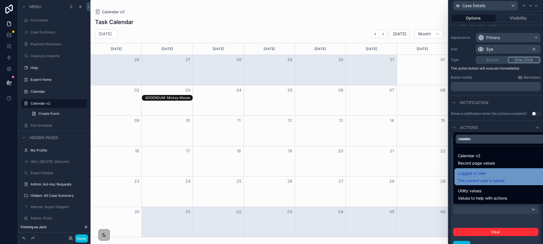
click at [473, 183] on span "The current user's values" at bounding box center [481, 181] width 47 height 6
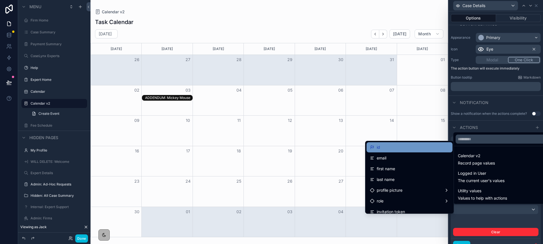
click at [407, 146] on div "id" at bounding box center [409, 147] width 79 height 7
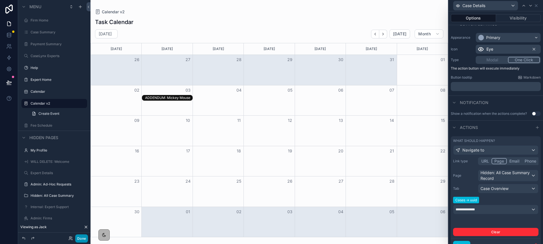
click at [83, 235] on button "Done" at bounding box center [81, 238] width 13 height 8
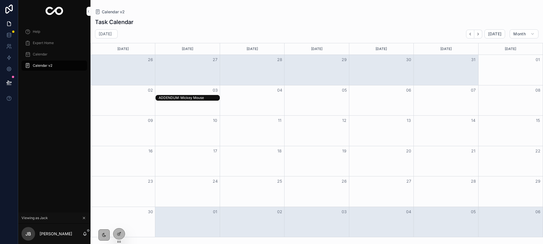
click at [177, 100] on div "ADDENDUM: Mickey Mouse" at bounding box center [189, 97] width 60 height 5
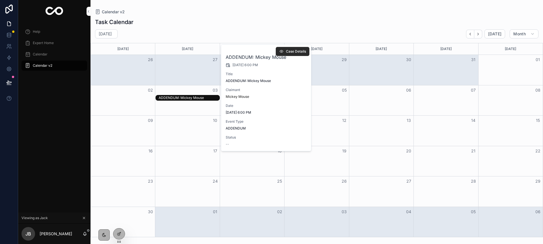
click at [288, 51] on span "Case Details" at bounding box center [296, 51] width 20 height 5
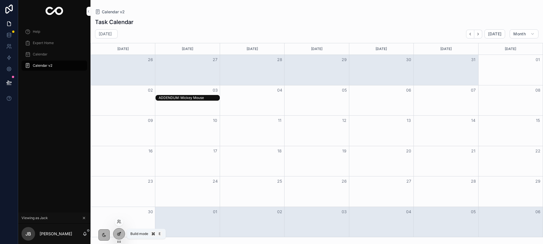
click at [122, 236] on div at bounding box center [118, 233] width 11 height 11
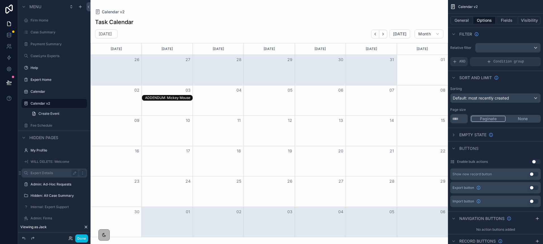
scroll to position [4, 0]
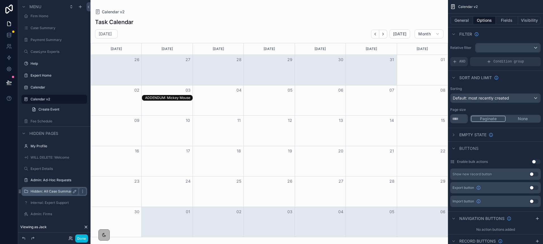
click at [55, 191] on label "Hidden: All Case Summary" at bounding box center [53, 191] width 45 height 5
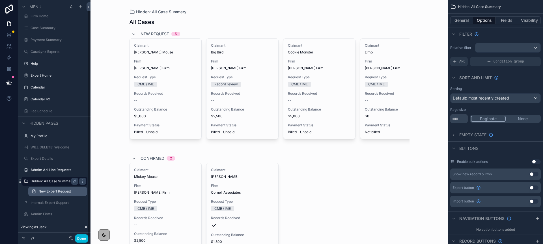
click at [55, 191] on span "New Expert Request" at bounding box center [54, 191] width 33 height 5
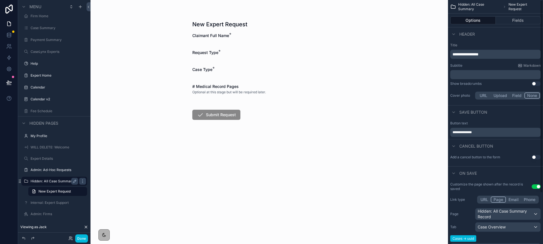
scroll to position [64, 0]
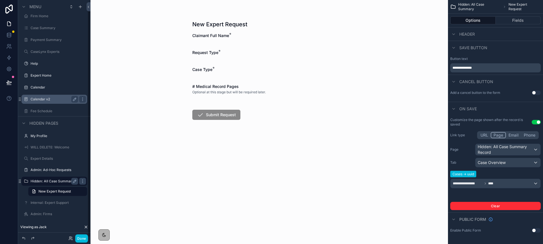
click at [50, 101] on label "Calendar v2" at bounding box center [53, 99] width 45 height 5
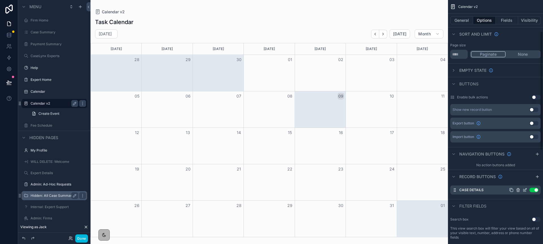
click at [524, 190] on icon "scrollable content" at bounding box center [525, 189] width 2 height 2
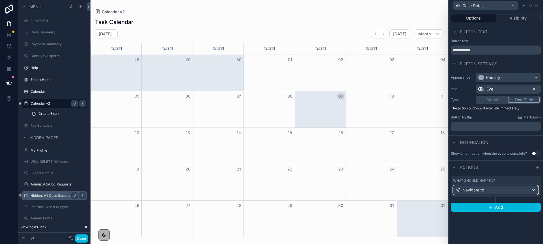
click at [503, 187] on div "Navigate to" at bounding box center [495, 189] width 85 height 9
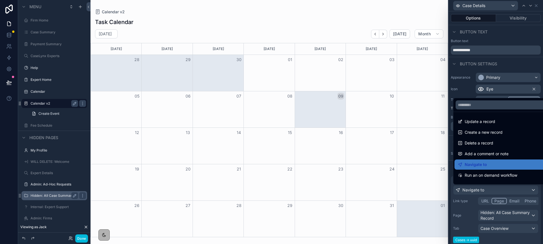
click at [470, 201] on div at bounding box center [495, 122] width 94 height 244
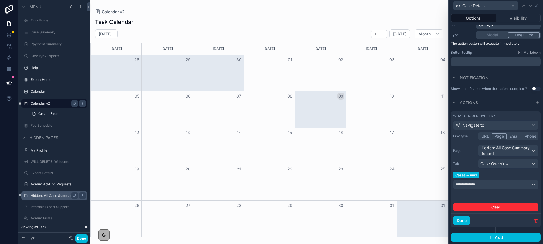
scroll to position [64, 0]
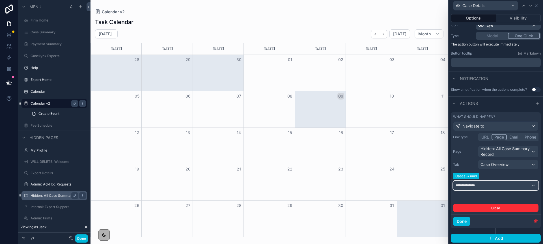
click at [479, 186] on span "**********" at bounding box center [467, 185] width 25 height 5
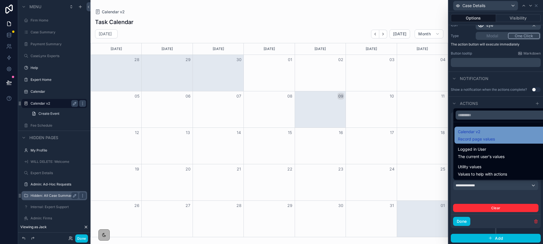
click at [469, 130] on span "Calendar v2" at bounding box center [476, 131] width 37 height 7
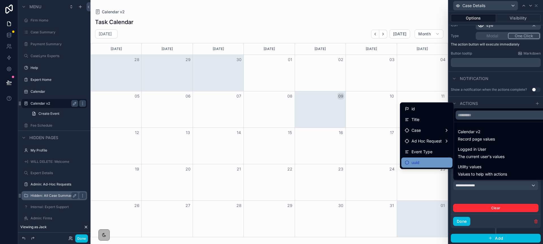
click at [432, 164] on div "uuid" at bounding box center [427, 162] width 44 height 7
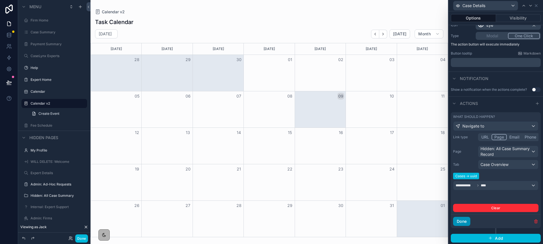
click at [462, 222] on button "Done" at bounding box center [461, 221] width 17 height 9
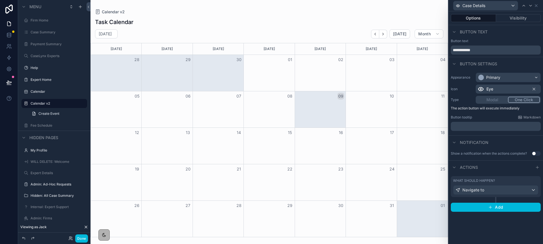
scroll to position [0, 0]
drag, startPoint x: 79, startPoint y: 240, endPoint x: 85, endPoint y: 238, distance: 6.1
click at [80, 240] on button "Done" at bounding box center [81, 238] width 13 height 8
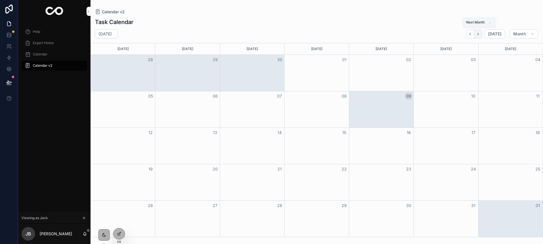
click at [478, 34] on icon "Next" at bounding box center [478, 34] width 4 height 4
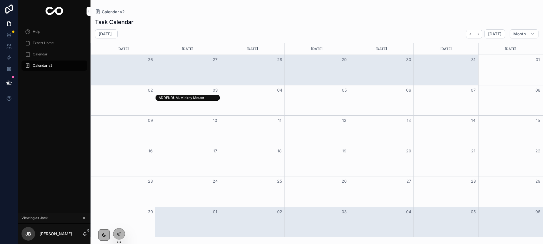
click at [203, 98] on div "ADDENDUM: Mickey Mouse" at bounding box center [189, 98] width 60 height 5
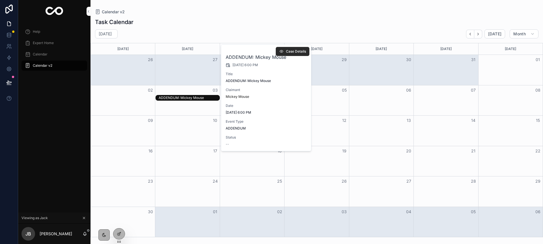
click at [287, 50] on span "Case Details" at bounding box center [296, 51] width 20 height 5
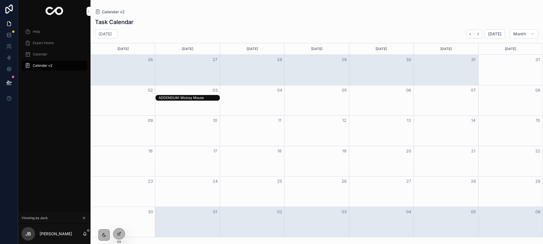
click at [172, 99] on div "ADDENDUM: Mickey Mouse" at bounding box center [189, 98] width 60 height 5
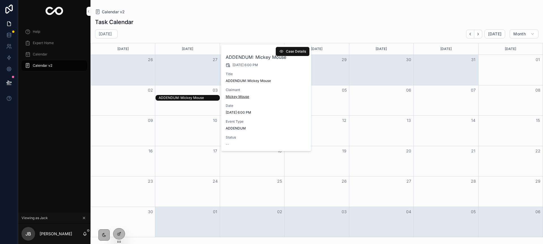
click at [233, 96] on span "Mickey Mouse" at bounding box center [237, 96] width 23 height 5
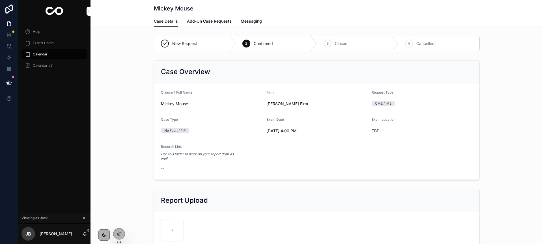
click at [191, 25] on link "Add-On Case Requests" at bounding box center [209, 21] width 45 height 11
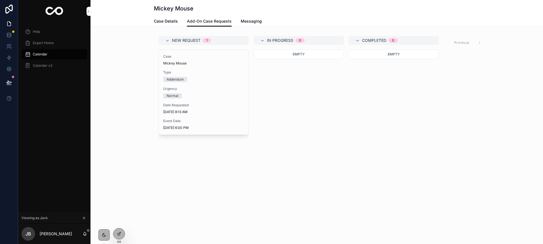
click at [171, 22] on span "Case Details" at bounding box center [166, 21] width 24 height 6
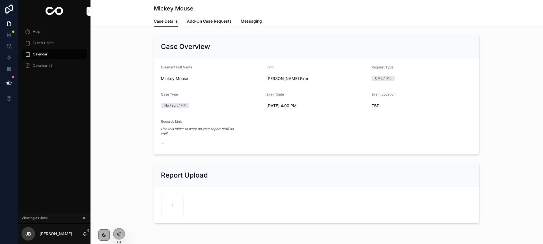
scroll to position [25, 0]
click at [205, 21] on span "Add-On Case Requests" at bounding box center [209, 21] width 45 height 6
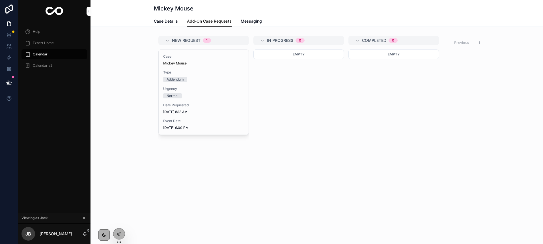
click at [163, 19] on span "Case Details" at bounding box center [166, 21] width 24 height 6
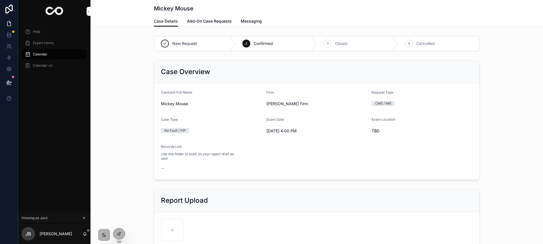
click at [38, 65] on span "Calendar v2" at bounding box center [43, 65] width 20 height 5
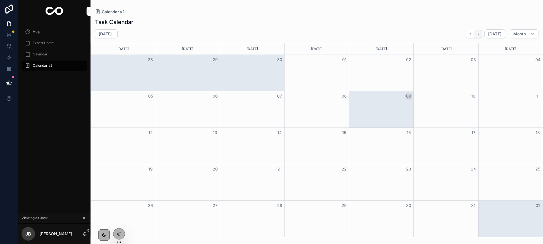
click at [481, 37] on button "Next" at bounding box center [478, 34] width 8 height 9
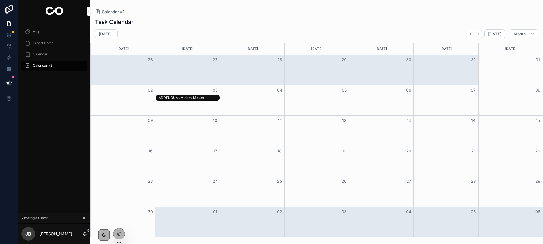
click at [196, 98] on div "ADDENDUM: Mickey Mouse" at bounding box center [189, 98] width 60 height 5
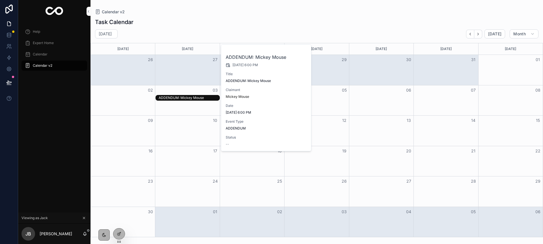
drag, startPoint x: 115, startPoint y: 234, endPoint x: 137, endPoint y: 225, distance: 23.1
click at [115, 234] on div at bounding box center [118, 233] width 11 height 11
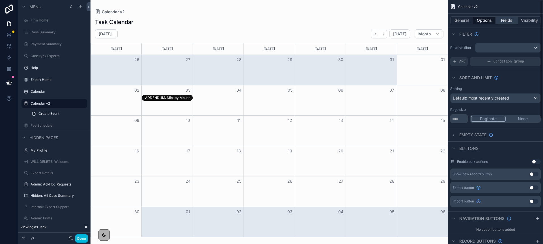
click at [505, 21] on button "Fields" at bounding box center [507, 20] width 23 height 8
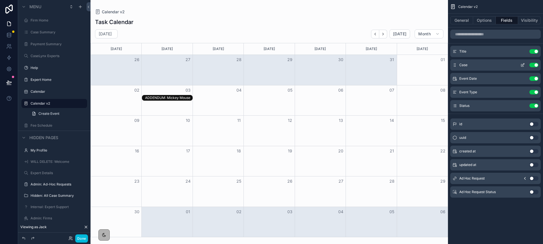
click at [521, 65] on icon "scrollable content" at bounding box center [522, 65] width 5 height 5
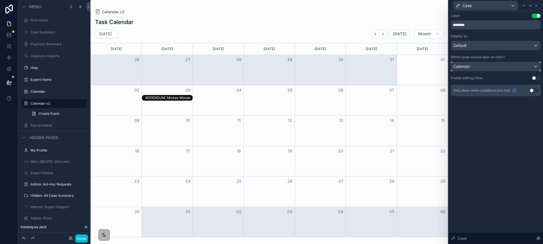
click at [521, 65] on div "Calendar" at bounding box center [495, 66] width 89 height 9
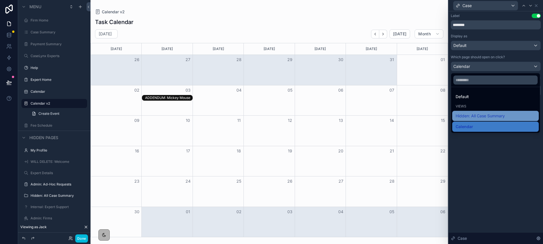
click at [508, 114] on div "Hidden: All Case Summary" at bounding box center [495, 116] width 80 height 7
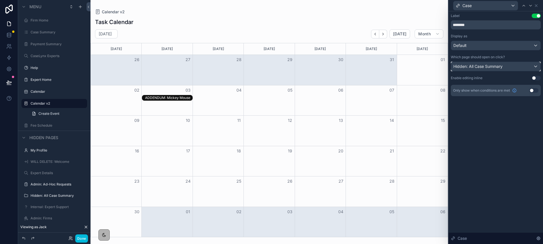
click at [468, 71] on div "Hidden: All Case Summary" at bounding box center [495, 66] width 89 height 9
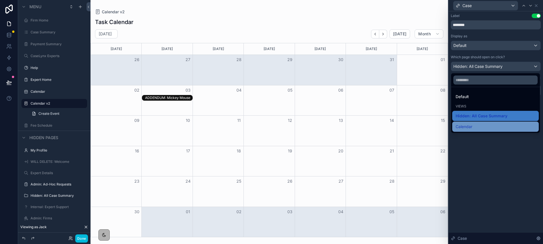
click at [474, 126] on div "Calendar" at bounding box center [495, 126] width 80 height 7
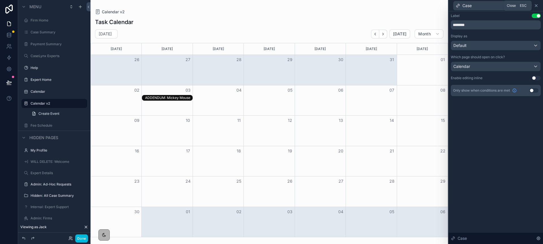
click at [537, 7] on icon at bounding box center [536, 5] width 5 height 5
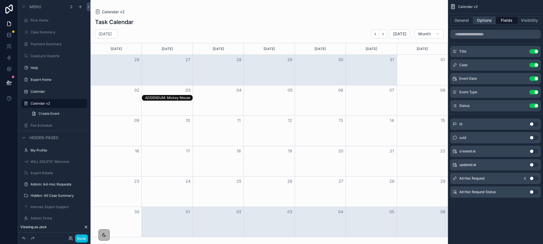
click at [483, 21] on button "Options" at bounding box center [484, 20] width 23 height 8
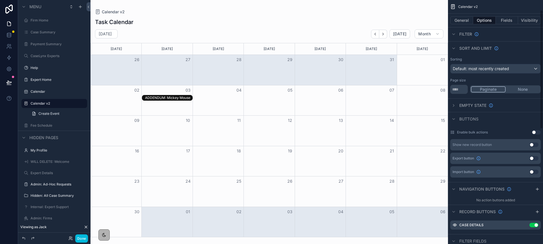
scroll to position [42, 0]
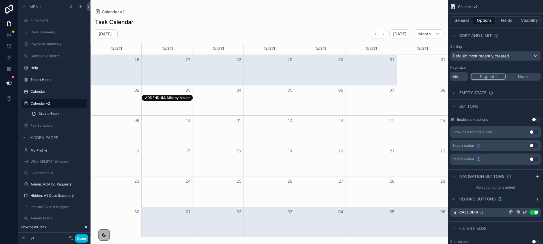
click at [526, 212] on icon "scrollable content" at bounding box center [524, 212] width 5 height 5
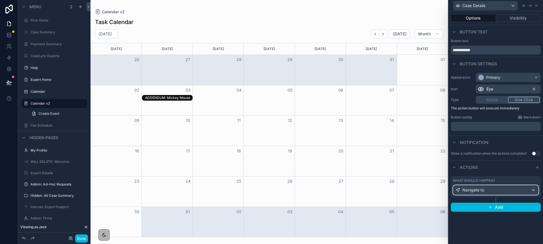
click at [496, 190] on div "Navigate to" at bounding box center [495, 189] width 85 height 9
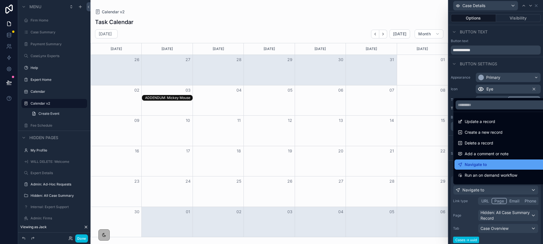
click at [477, 163] on span "Navigate to" at bounding box center [475, 164] width 22 height 7
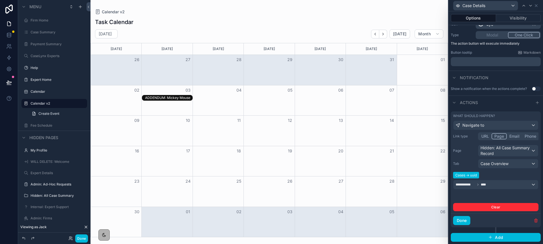
scroll to position [62, 0]
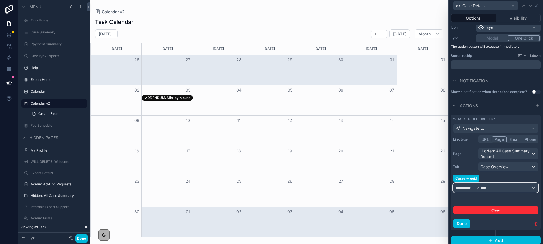
click at [467, 187] on span "**********" at bounding box center [465, 187] width 20 height 5
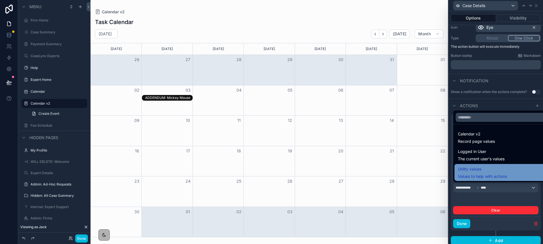
click at [473, 172] on span "Utility values" at bounding box center [482, 169] width 49 height 7
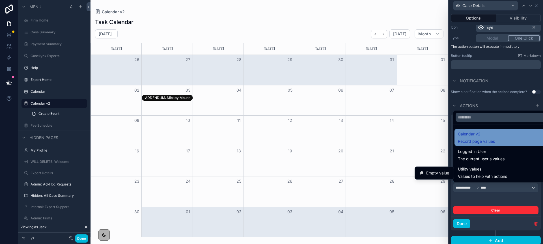
click at [471, 140] on span "Record page values" at bounding box center [476, 142] width 37 height 6
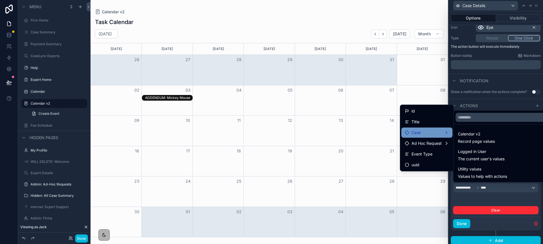
click at [435, 131] on div "Case" at bounding box center [427, 132] width 44 height 7
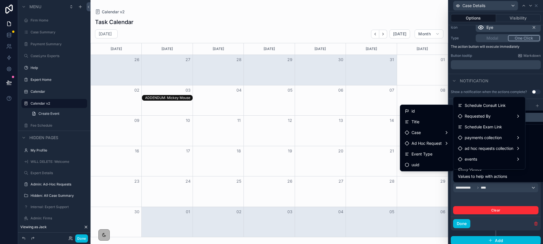
scroll to position [155, 0]
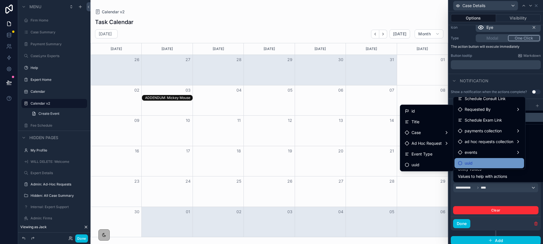
click at [479, 163] on div "uuid" at bounding box center [489, 163] width 63 height 7
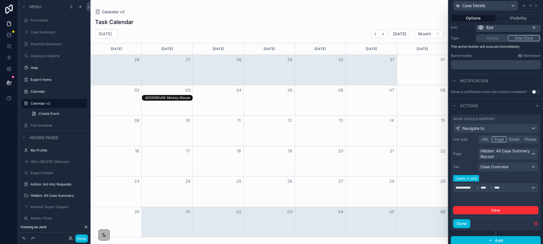
scroll to position [62, 0]
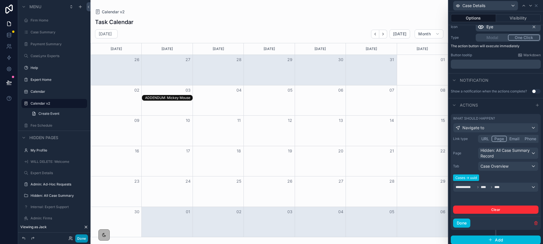
click at [85, 238] on button "Done" at bounding box center [81, 238] width 13 height 8
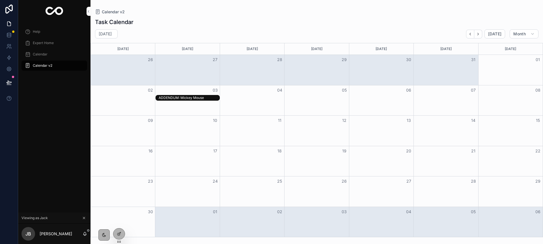
click at [172, 100] on div "ADDENDUM: Mickey Mouse" at bounding box center [189, 98] width 60 height 5
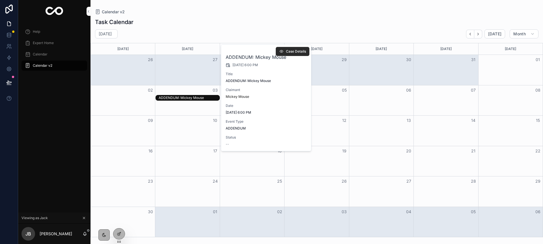
click at [289, 53] on span "Case Details" at bounding box center [296, 51] width 20 height 5
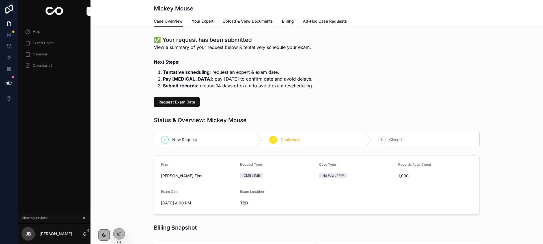
click at [38, 66] on span "Calendar v2" at bounding box center [43, 65] width 20 height 5
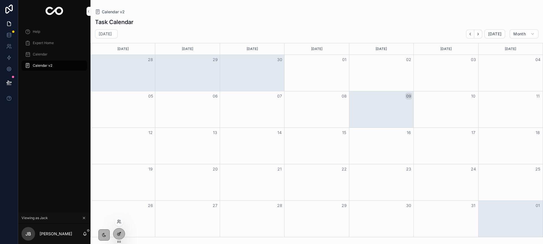
click at [118, 234] on icon at bounding box center [119, 233] width 2 height 2
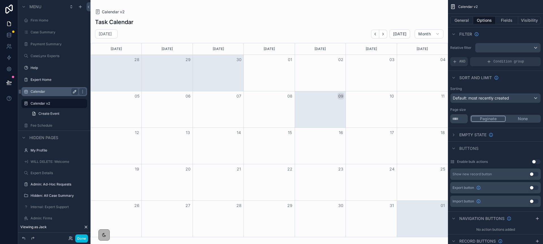
click at [73, 91] on icon "scrollable content" at bounding box center [74, 91] width 5 height 5
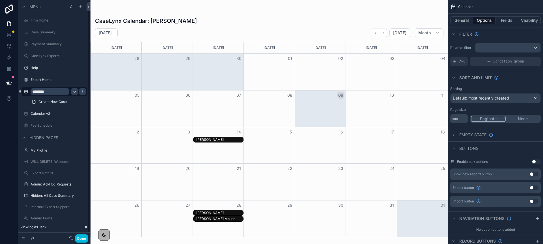
click at [32, 92] on input "********" at bounding box center [50, 91] width 38 height 7
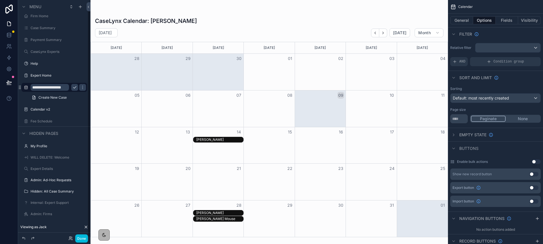
type input "**********"
click at [75, 88] on icon "scrollable content" at bounding box center [74, 87] width 5 height 5
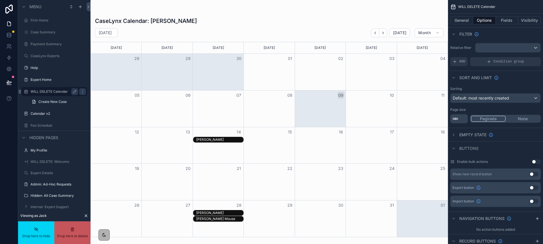
scroll to position [4, 0]
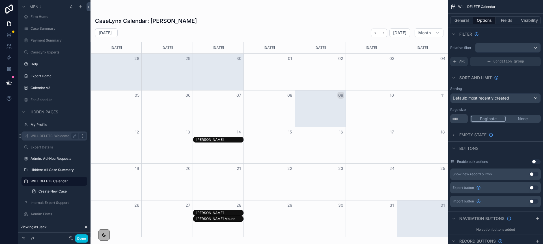
click at [80, 135] on icon "scrollable content" at bounding box center [82, 136] width 5 height 5
click at [97, 139] on icon at bounding box center [96, 140] width 5 height 5
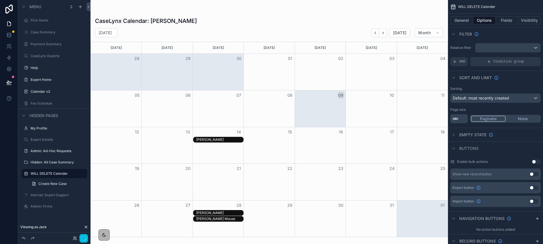
scroll to position [0, 0]
click at [84, 237] on button "Done" at bounding box center [81, 238] width 13 height 8
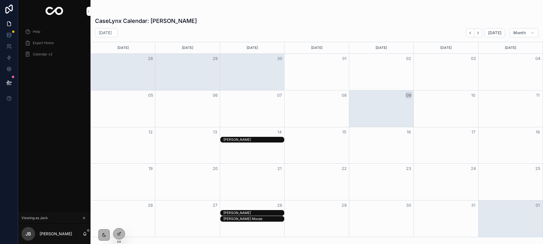
click at [48, 50] on div "Calendar v2" at bounding box center [54, 54] width 59 height 9
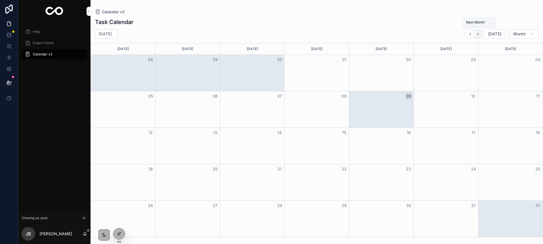
click at [479, 35] on icon "Next" at bounding box center [478, 34] width 4 height 4
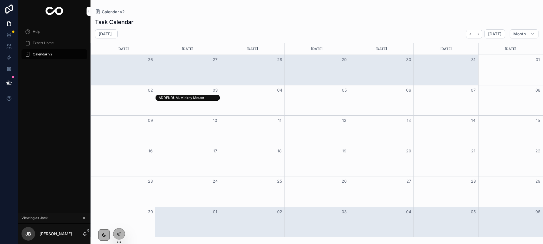
click at [193, 96] on div "ADDENDUM: Mickey Mouse" at bounding box center [189, 98] width 60 height 5
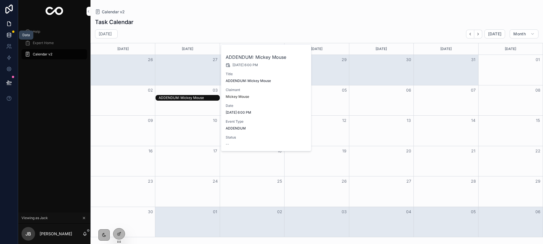
click at [11, 34] on icon at bounding box center [9, 35] width 6 height 6
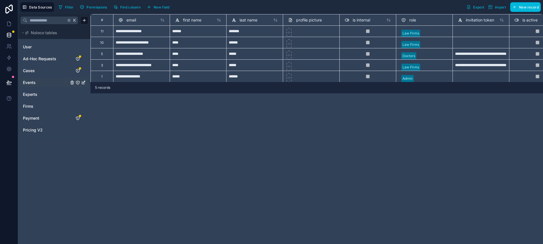
click at [38, 85] on link "Events" at bounding box center [46, 83] width 46 height 6
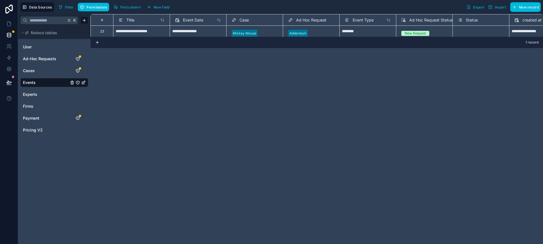
click at [466, 19] on span "Status" at bounding box center [472, 20] width 12 height 6
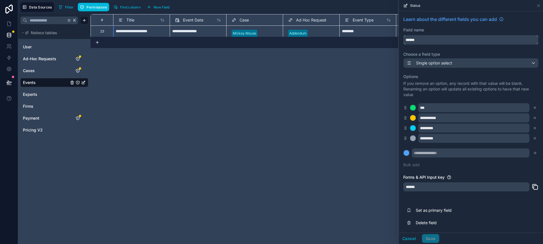
click at [423, 39] on input "******" at bounding box center [470, 39] width 135 height 9
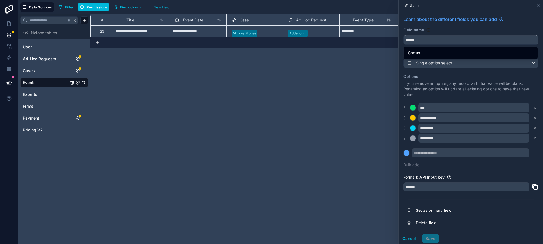
click at [406, 40] on input "******" at bounding box center [470, 39] width 135 height 9
click at [423, 40] on input "******" at bounding box center [470, 39] width 135 height 9
click at [403, 35] on button "******" at bounding box center [470, 40] width 135 height 10
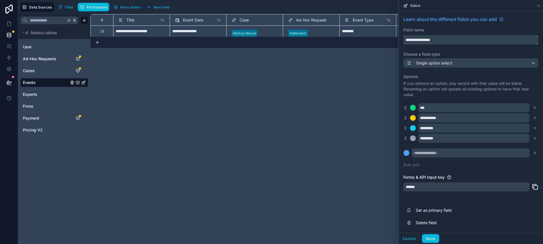
click at [434, 41] on input "**********" at bounding box center [470, 39] width 135 height 9
click at [403, 35] on button "**********" at bounding box center [470, 40] width 135 height 10
type input "**********"
click at [434, 240] on button "Save" at bounding box center [430, 238] width 17 height 9
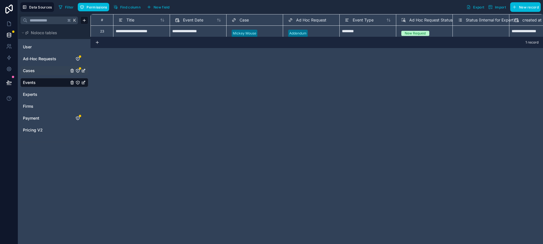
click at [38, 70] on link "Cases" at bounding box center [46, 71] width 46 height 6
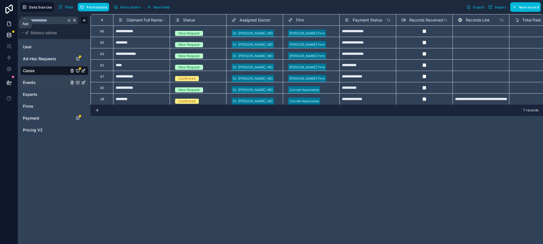
click at [10, 21] on icon at bounding box center [9, 24] width 6 height 6
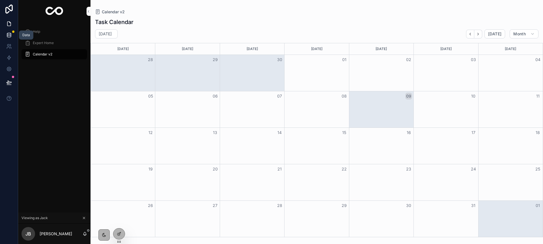
click at [7, 32] on icon at bounding box center [9, 35] width 6 height 6
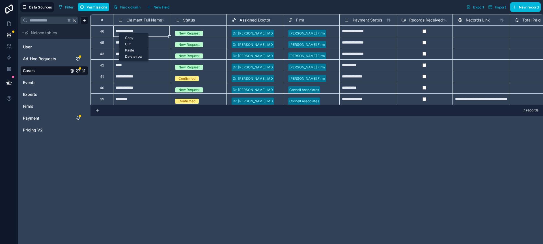
click at [129, 55] on div "Delete row" at bounding box center [133, 56] width 29 height 6
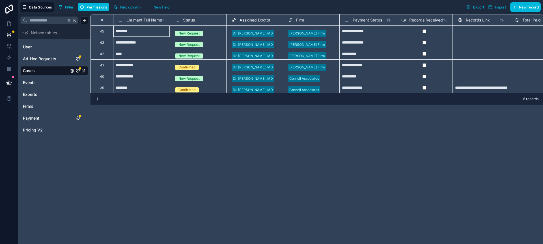
click at [127, 35] on div "********" at bounding box center [141, 30] width 57 height 11
click at [112, 50] on div "Delete row" at bounding box center [119, 51] width 29 height 6
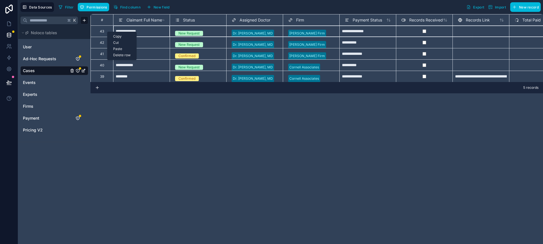
click at [115, 55] on div "Delete row" at bounding box center [121, 55] width 29 height 6
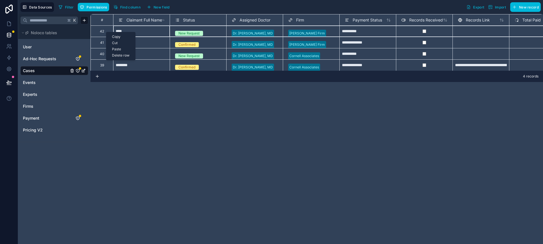
click at [113, 54] on div "Delete row" at bounding box center [120, 55] width 29 height 6
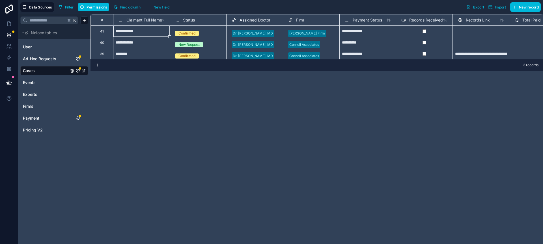
scroll to position [0, 0]
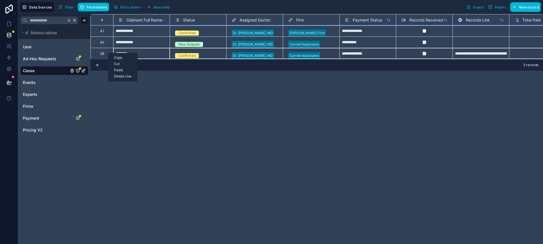
click at [115, 75] on div "Delete row" at bounding box center [122, 76] width 29 height 6
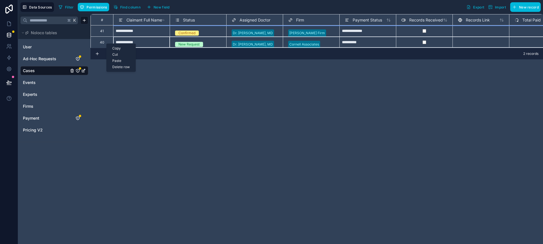
click at [112, 68] on div "Delete row" at bounding box center [121, 67] width 29 height 6
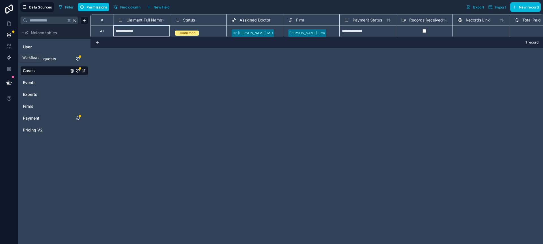
click at [10, 55] on icon at bounding box center [9, 58] width 6 height 6
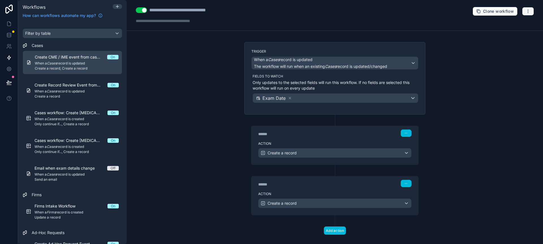
click at [524, 11] on button "button" at bounding box center [528, 11] width 12 height 8
click at [501, 27] on button "Test workflow" at bounding box center [508, 24] width 41 height 9
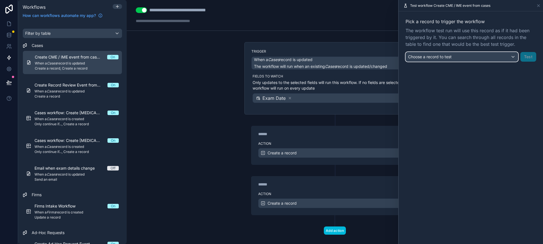
click at [448, 60] on div "Choose a record to test" at bounding box center [462, 56] width 112 height 9
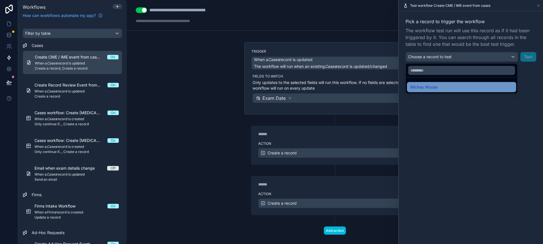
click at [446, 83] on div "Mickey Mouse" at bounding box center [461, 87] width 109 height 10
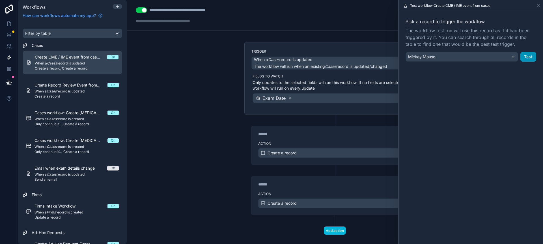
click at [526, 55] on button "Test" at bounding box center [528, 57] width 16 height 10
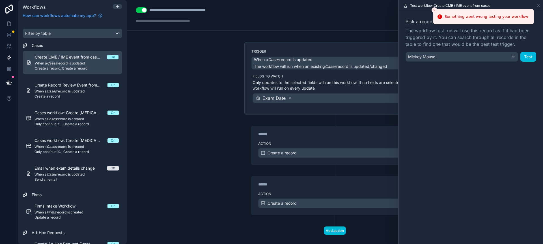
click at [434, 9] on icon "Close toast" at bounding box center [434, 9] width 3 height 3
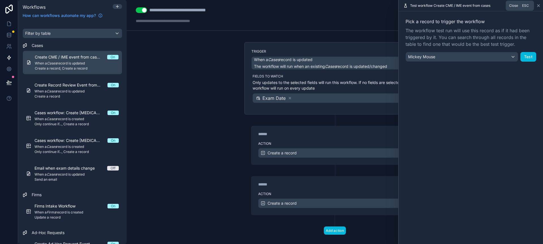
click at [539, 5] on icon at bounding box center [538, 5] width 5 height 5
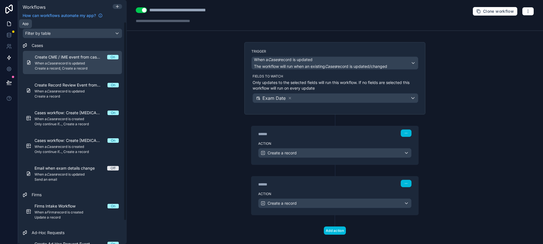
click at [8, 24] on icon at bounding box center [9, 24] width 6 height 6
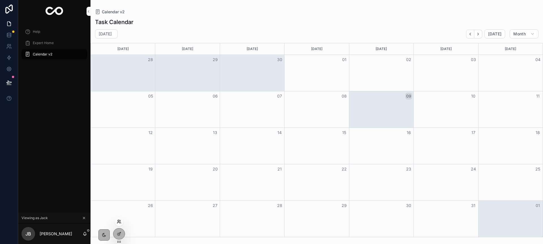
click at [119, 223] on icon at bounding box center [119, 221] width 5 height 5
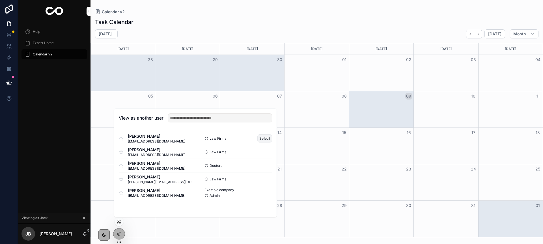
click at [265, 138] on button "Select" at bounding box center [264, 138] width 15 height 8
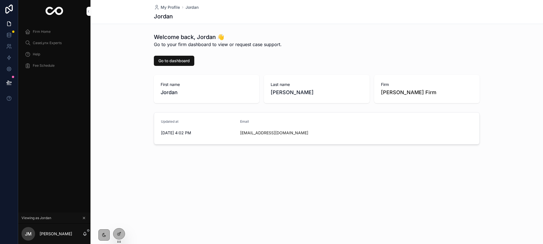
click at [40, 30] on span "Firm Home" at bounding box center [42, 31] width 18 height 5
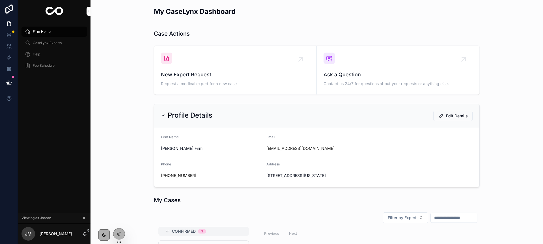
click at [162, 114] on icon "scrollable content" at bounding box center [163, 115] width 5 height 5
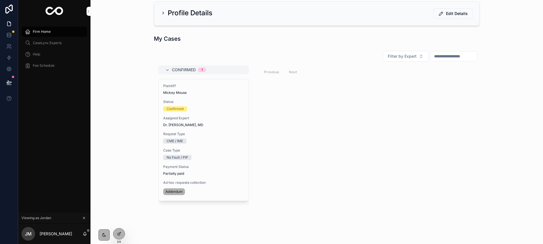
scroll to position [111, 0]
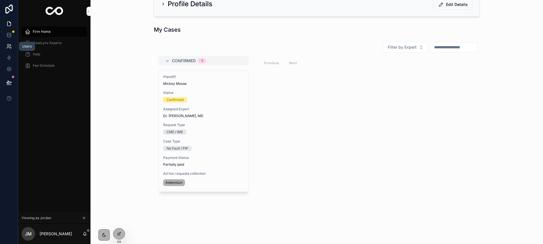
click at [4, 45] on link at bounding box center [9, 46] width 18 height 11
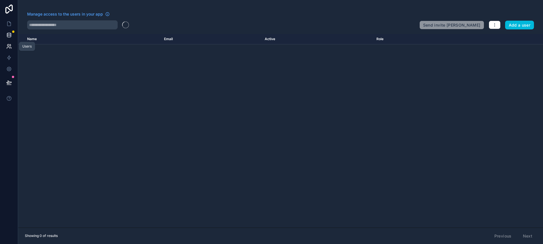
click at [7, 37] on icon at bounding box center [9, 35] width 6 height 6
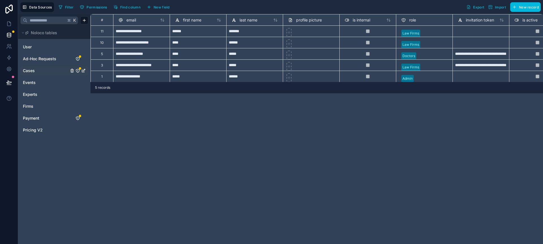
click at [31, 73] on span "Cases" at bounding box center [29, 71] width 12 height 6
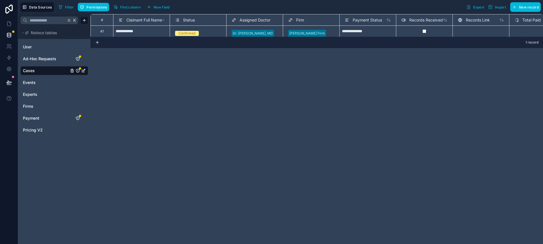
scroll to position [0, 0]
click at [164, 52] on div "Delete row" at bounding box center [167, 52] width 29 height 6
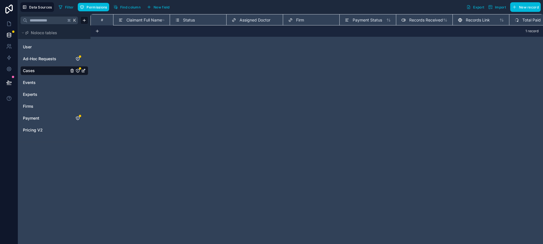
scroll to position [0, 0]
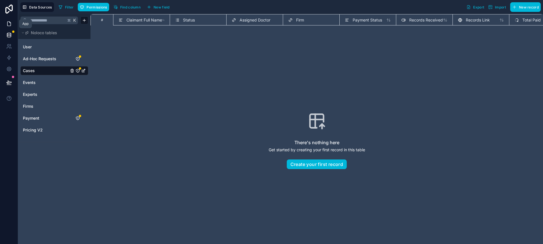
click at [7, 28] on link at bounding box center [9, 23] width 18 height 11
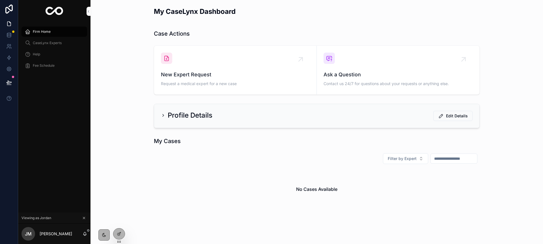
click at [168, 114] on h2 "Profile Details" at bounding box center [190, 115] width 45 height 9
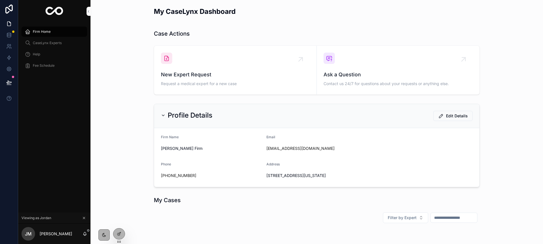
click at [171, 83] on span "Request a medical expert for a new case" at bounding box center [235, 84] width 149 height 6
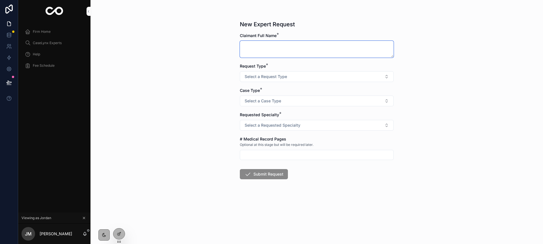
click at [270, 43] on textarea "scrollable content" at bounding box center [317, 49] width 154 height 17
type textarea "**********"
click at [268, 72] on button "Select a Request Type" at bounding box center [317, 76] width 154 height 11
click at [285, 101] on div "CME / IME" at bounding box center [291, 99] width 16 height 5
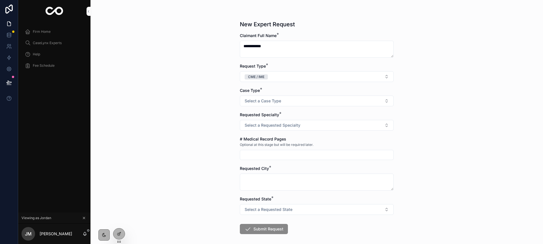
click at [285, 101] on button "Select a Case Type" at bounding box center [317, 101] width 154 height 11
drag, startPoint x: 291, startPoint y: 123, endPoint x: 289, endPoint y: 120, distance: 4.2
click at [291, 123] on div "Liability" at bounding box center [289, 123] width 12 height 5
click at [287, 130] on button "Select a Requested Specialty" at bounding box center [317, 125] width 154 height 11
click at [295, 146] on div "Orthopedics" at bounding box center [293, 147] width 20 height 5
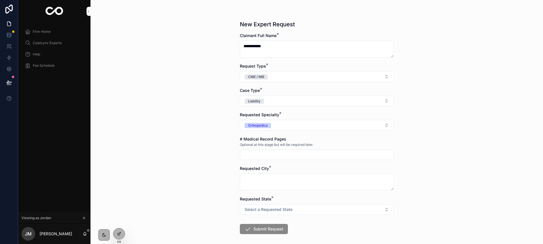
scroll to position [26, 0]
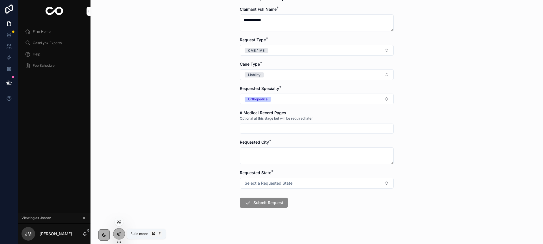
click at [117, 232] on icon at bounding box center [119, 234] width 5 height 5
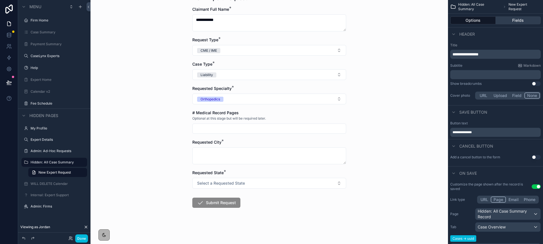
click at [507, 21] on button "Fields" at bounding box center [518, 20] width 45 height 8
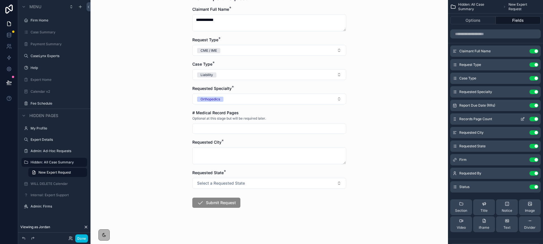
click at [532, 118] on button "Use setting" at bounding box center [533, 119] width 9 height 5
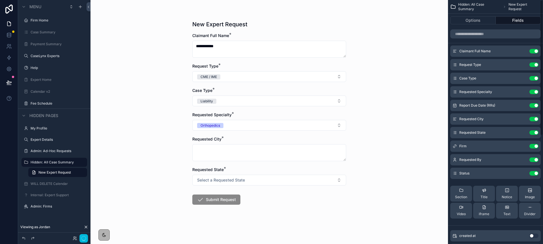
scroll to position [0, 0]
click at [85, 239] on button "Done" at bounding box center [81, 238] width 13 height 8
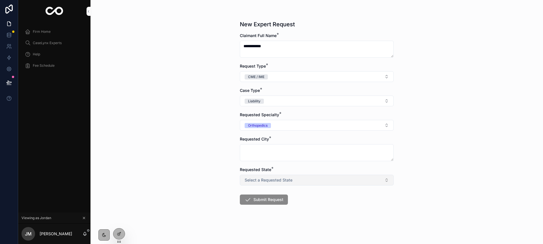
click at [260, 178] on span "Select a Requested State" at bounding box center [269, 180] width 48 height 6
click at [293, 201] on div "FL" at bounding box center [316, 202] width 79 height 8
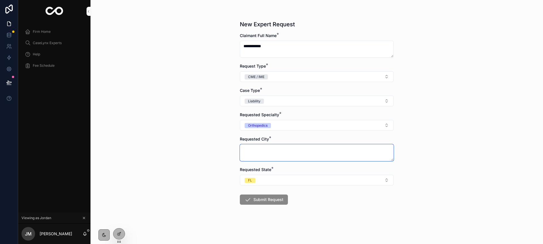
click at [252, 155] on textarea "scrollable content" at bounding box center [317, 152] width 154 height 17
type textarea "*****"
click at [256, 197] on button "Submit Request" at bounding box center [264, 199] width 48 height 10
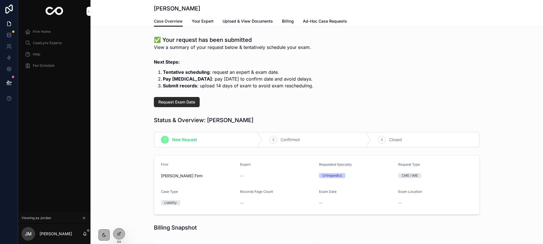
click at [178, 106] on button "Request Exam Date" at bounding box center [177, 102] width 46 height 10
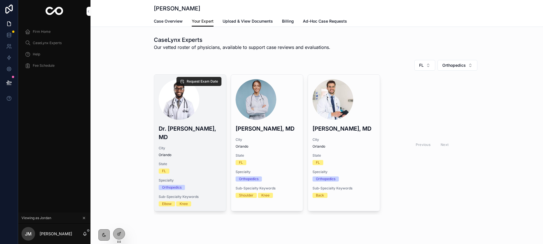
click at [193, 83] on span "Request Exam Date" at bounding box center [202, 81] width 31 height 5
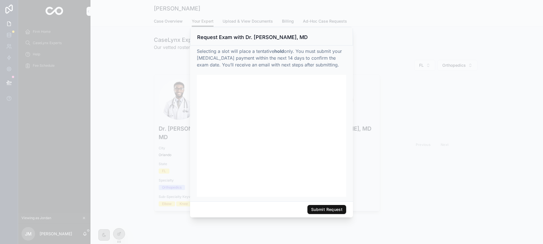
click at [325, 207] on button "Submit Request" at bounding box center [326, 209] width 39 height 9
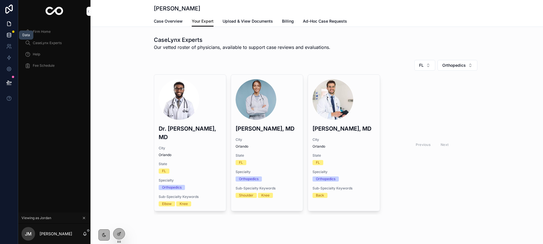
click at [13, 40] on link at bounding box center [9, 34] width 18 height 11
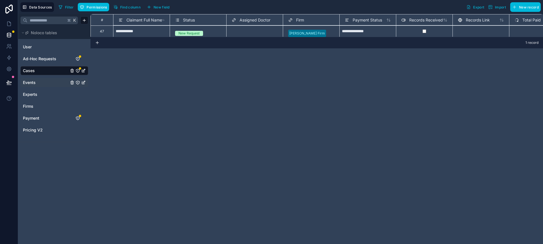
click at [41, 79] on div "Events" at bounding box center [54, 82] width 68 height 9
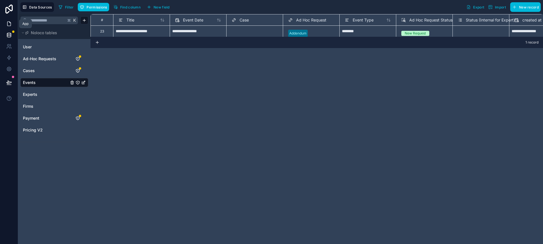
click at [12, 26] on link at bounding box center [9, 23] width 18 height 11
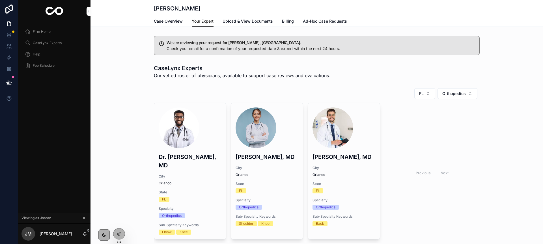
click at [168, 25] on link "Case Overview" at bounding box center [168, 21] width 29 height 11
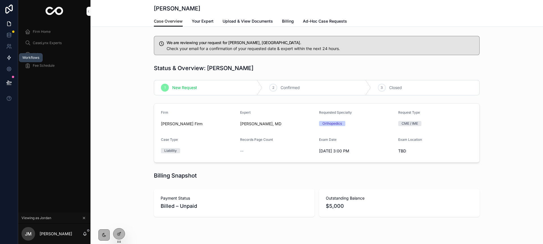
click at [8, 60] on icon at bounding box center [9, 58] width 6 height 6
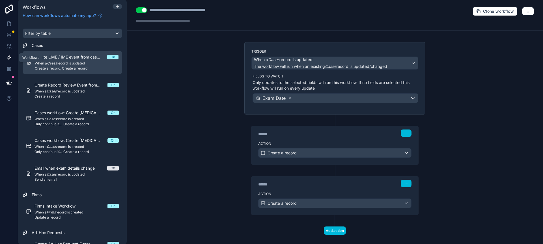
click at [8, 60] on icon at bounding box center [9, 58] width 6 height 6
click at [7, 41] on link at bounding box center [9, 46] width 18 height 11
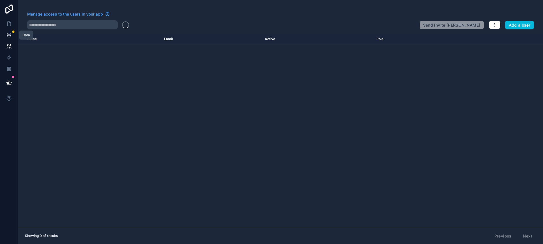
click at [7, 38] on link at bounding box center [9, 34] width 18 height 11
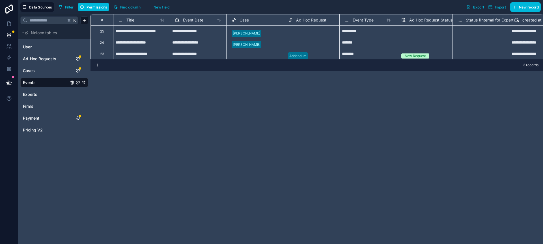
scroll to position [0, 0]
click at [155, 79] on div "Delete row" at bounding box center [158, 79] width 29 height 6
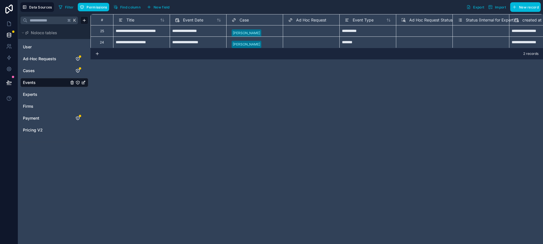
click at [155, 79] on div "**********" at bounding box center [316, 129] width 452 height 230
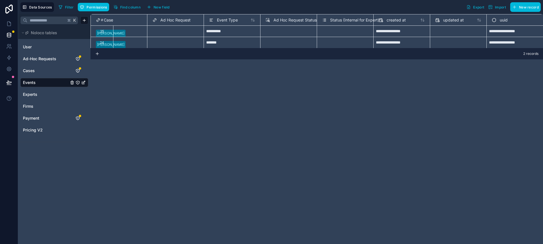
scroll to position [0, 0]
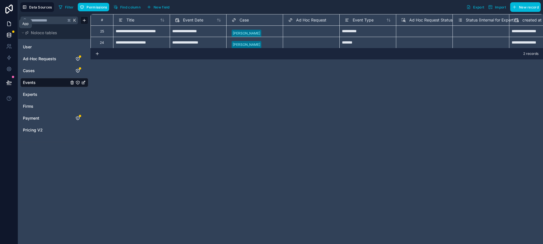
click at [10, 27] on link at bounding box center [9, 23] width 18 height 11
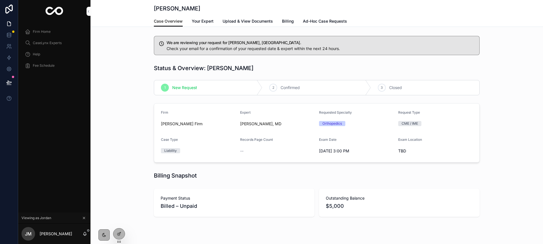
click at [196, 23] on span "Your Expert" at bounding box center [203, 21] width 22 height 6
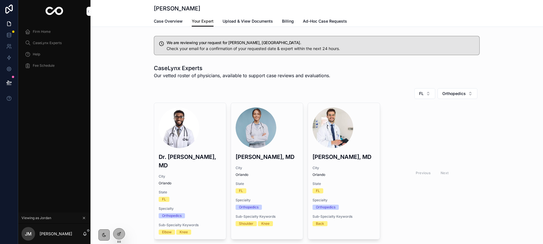
click at [177, 21] on span "Case Overview" at bounding box center [168, 21] width 29 height 6
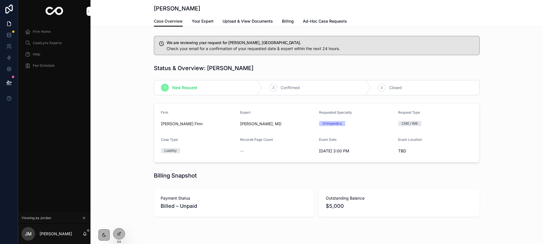
click at [205, 20] on span "Your Expert" at bounding box center [203, 21] width 22 height 6
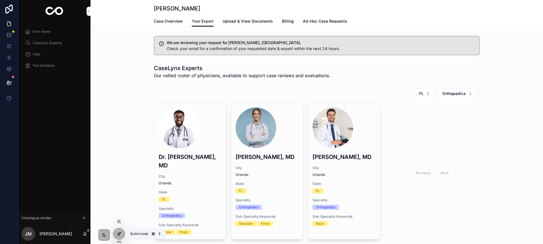
click at [119, 236] on div at bounding box center [118, 233] width 11 height 11
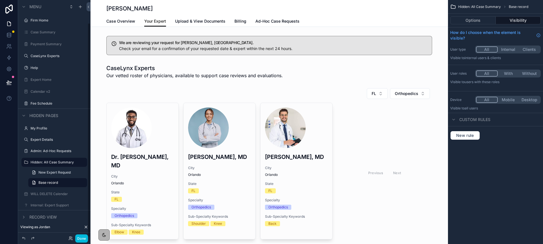
scroll to position [25, 0]
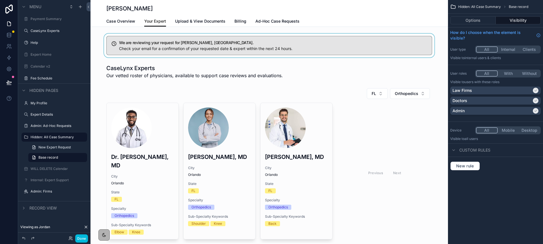
click at [308, 51] on div "scrollable content" at bounding box center [268, 46] width 357 height 24
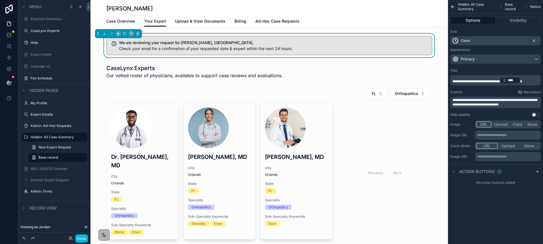
click at [522, 104] on p "**********" at bounding box center [495, 102] width 87 height 9
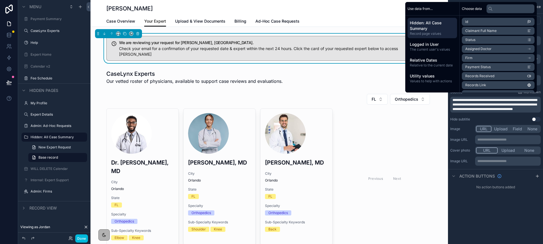
scroll to position [0, 0]
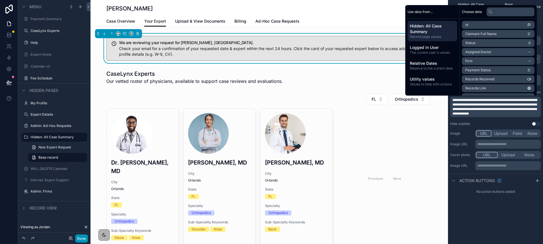
click at [81, 237] on button "Done" at bounding box center [81, 238] width 13 height 8
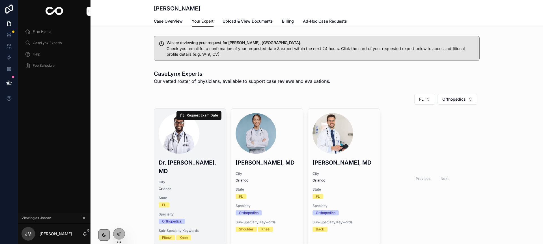
click at [194, 147] on div "scrollable content" at bounding box center [190, 133] width 63 height 41
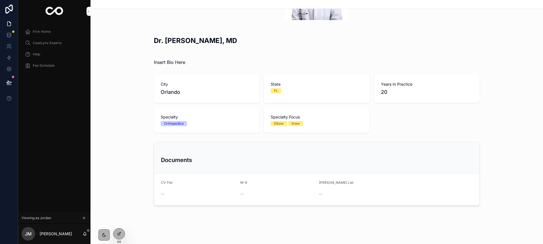
scroll to position [7, 0]
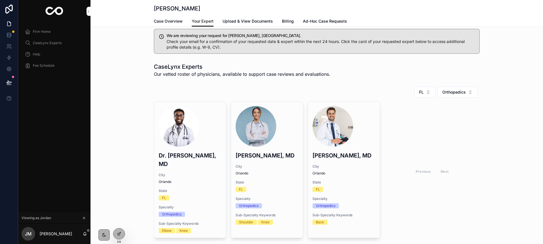
click at [315, 20] on span "Ad-Hoc Case Requests" at bounding box center [325, 21] width 44 height 6
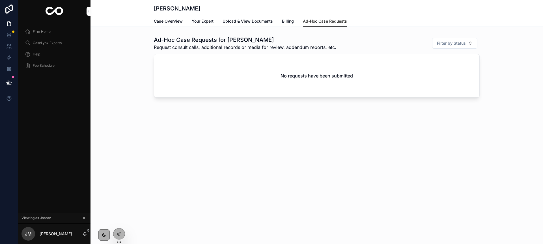
click at [160, 25] on link "Case Overview" at bounding box center [168, 21] width 29 height 11
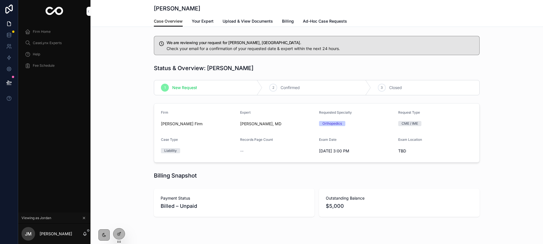
click at [336, 23] on span "Ad-Hoc Case Requests" at bounding box center [325, 21] width 44 height 6
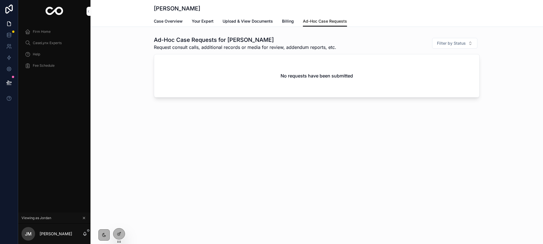
click at [285, 20] on span "Billing" at bounding box center [288, 21] width 12 height 6
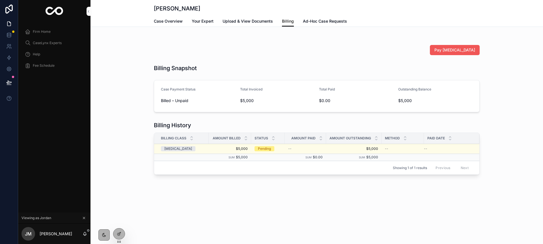
click at [456, 48] on span "Pay Retainer" at bounding box center [454, 50] width 41 height 6
click at [120, 223] on icon at bounding box center [119, 221] width 5 height 5
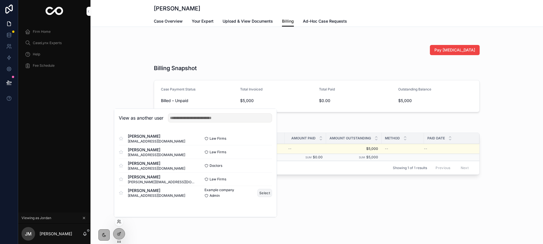
click at [264, 192] on button "Select" at bounding box center [264, 193] width 15 height 8
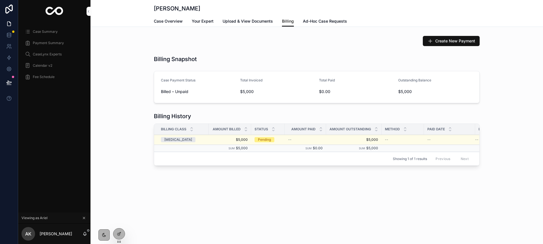
click at [341, 141] on span "$5,000" at bounding box center [353, 139] width 49 height 5
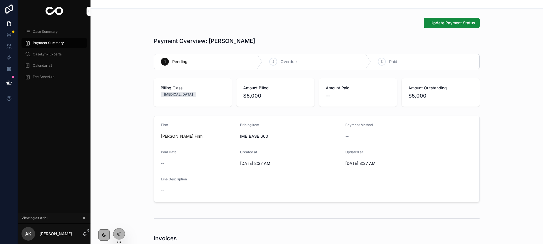
click at [434, 17] on div "Update Payment Status" at bounding box center [316, 23] width 452 height 15
click at [435, 24] on span "Update Payment Status" at bounding box center [452, 23] width 45 height 6
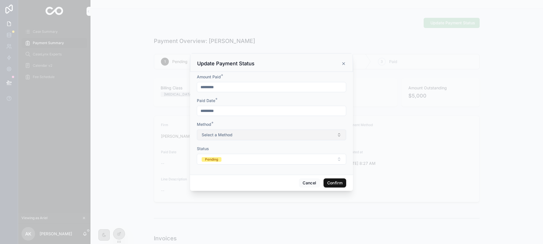
click at [213, 139] on button "Select a Method" at bounding box center [271, 134] width 149 height 11
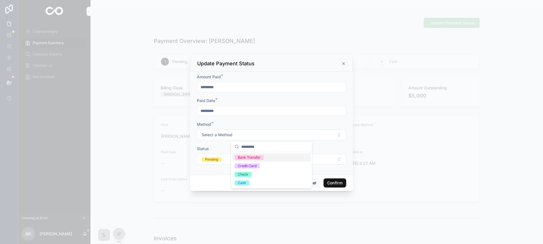
click at [245, 158] on div "Bank Transfer" at bounding box center [249, 157] width 23 height 5
click at [245, 158] on button "Pending" at bounding box center [271, 159] width 149 height 11
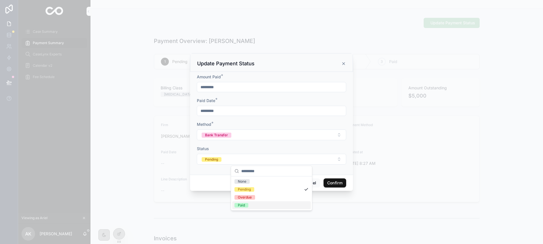
click at [259, 202] on div "Paid" at bounding box center [271, 205] width 79 height 8
click at [338, 180] on button "Confirm" at bounding box center [334, 182] width 23 height 9
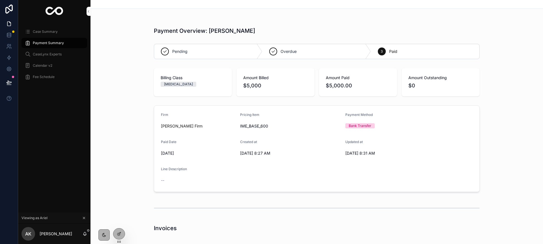
scroll to position [36, 0]
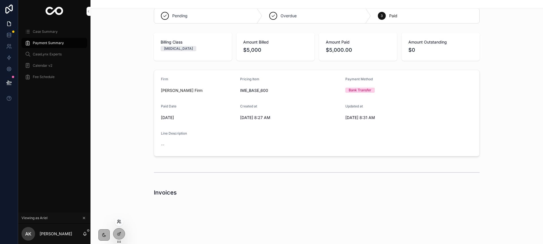
click at [119, 222] on icon at bounding box center [118, 222] width 2 height 1
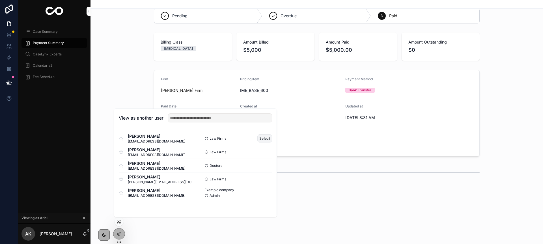
click at [264, 137] on button "Select" at bounding box center [264, 138] width 15 height 8
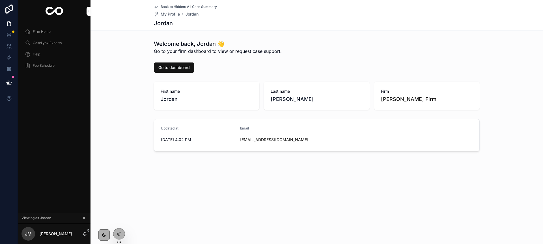
click at [39, 33] on span "Firm Home" at bounding box center [42, 31] width 18 height 5
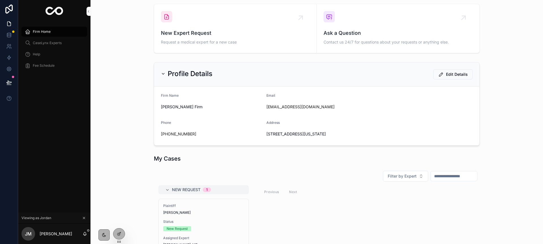
scroll to position [43, 0]
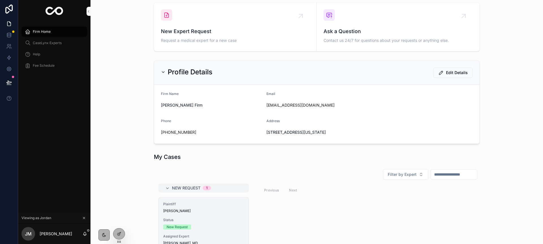
click at [215, 205] on span "Plaintiff" at bounding box center [203, 204] width 81 height 5
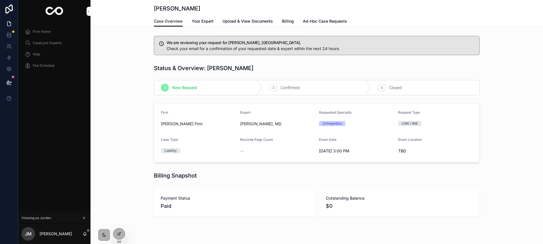
scroll to position [11, 0]
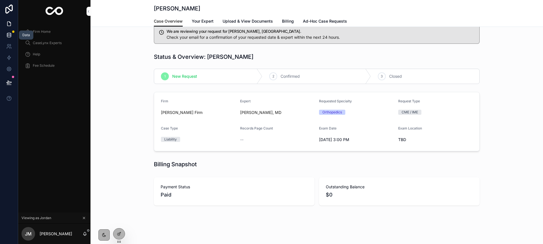
click at [3, 38] on link at bounding box center [9, 34] width 18 height 11
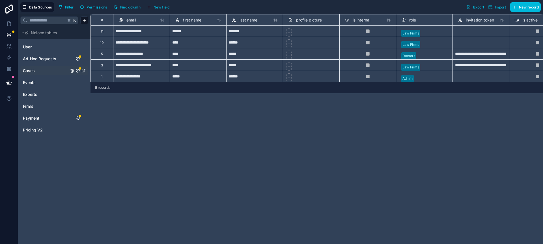
click at [31, 68] on span "Cases" at bounding box center [29, 71] width 12 height 6
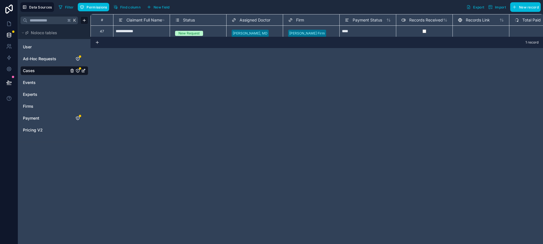
scroll to position [2, 0]
click at [188, 28] on div "New Request" at bounding box center [198, 31] width 52 height 11
click at [246, 32] on div "Dr. Clara Gomez, MD" at bounding box center [250, 33] width 35 height 5
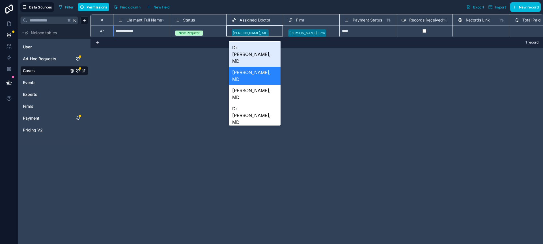
click at [248, 45] on div "Dr. [PERSON_NAME], MD" at bounding box center [255, 54] width 52 height 25
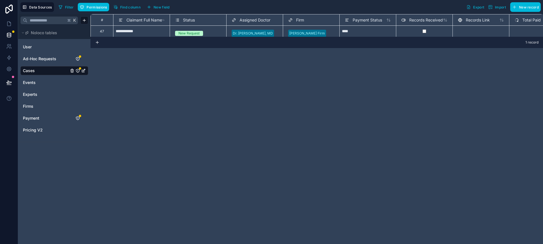
click at [180, 34] on div "**********" at bounding box center [316, 25] width 452 height 23
click at [181, 33] on div "**********" at bounding box center [316, 25] width 452 height 23
click at [182, 29] on div "New Request" at bounding box center [198, 31] width 52 height 11
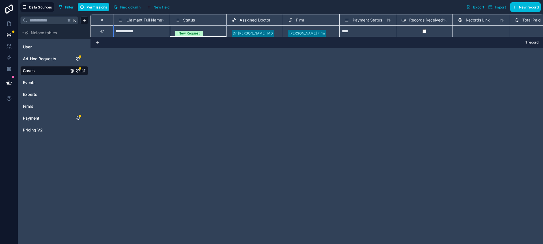
click at [182, 31] on div "New Request" at bounding box center [188, 33] width 21 height 5
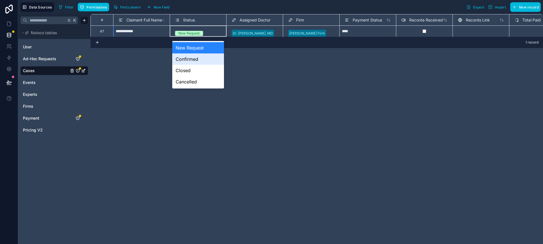
click at [189, 59] on div "Confirmed" at bounding box center [198, 58] width 52 height 11
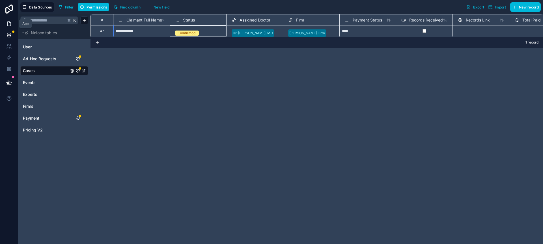
click at [13, 26] on link at bounding box center [9, 23] width 18 height 11
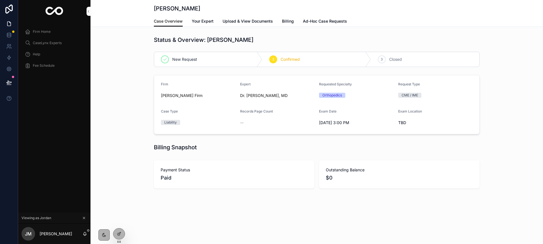
click at [310, 20] on span "Ad-Hoc Case Requests" at bounding box center [325, 21] width 44 height 6
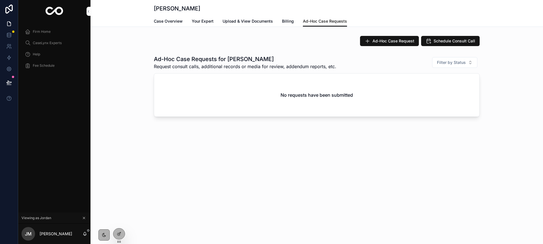
click at [208, 23] on span "Your Expert" at bounding box center [203, 21] width 22 height 6
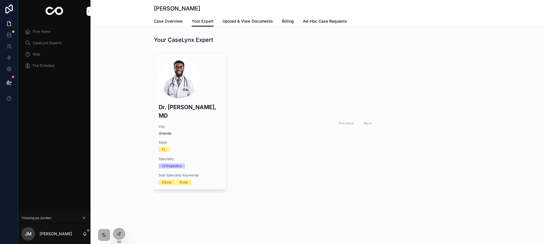
click at [330, 21] on span "Ad-Hoc Case Requests" at bounding box center [325, 21] width 44 height 6
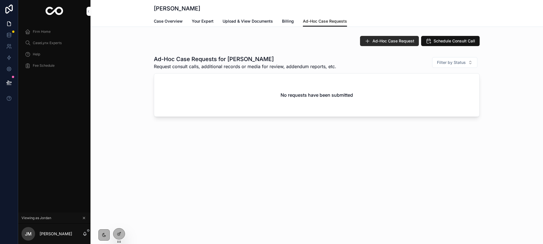
click at [394, 40] on span "Ad-Hoc Case Request" at bounding box center [393, 41] width 42 height 6
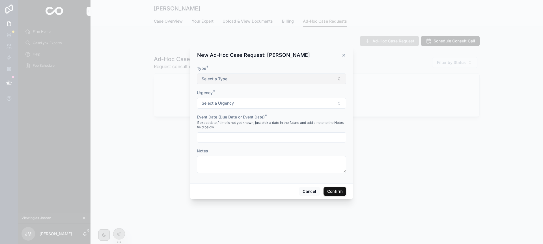
click at [245, 79] on button "Select a Type" at bounding box center [271, 78] width 149 height 11
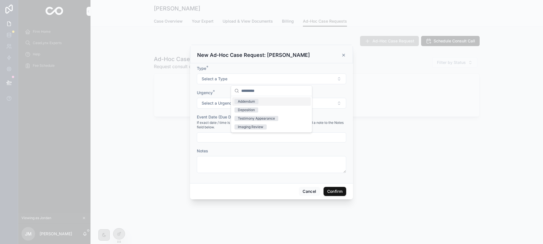
click at [251, 100] on div "Addendum" at bounding box center [246, 101] width 17 height 5
click at [250, 103] on button "Select a Urgency" at bounding box center [271, 103] width 149 height 11
click at [254, 124] on div "Normal" at bounding box center [271, 126] width 79 height 8
click at [252, 138] on input "text" at bounding box center [271, 137] width 149 height 8
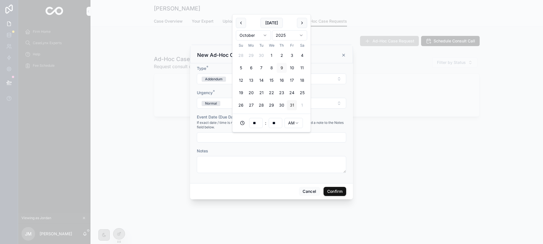
click at [291, 103] on button "31" at bounding box center [292, 105] width 10 height 10
click at [291, 127] on html "**********" at bounding box center [271, 122] width 543 height 244
type input "**********"
click at [330, 191] on button "Confirm" at bounding box center [334, 191] width 23 height 9
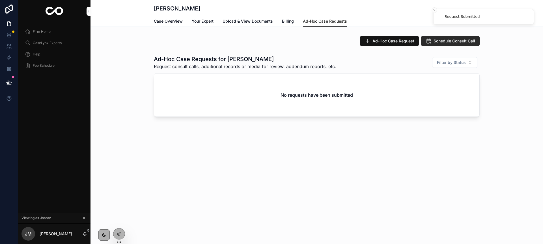
click at [439, 41] on span "Schedule Consult Call" at bounding box center [454, 41] width 42 height 6
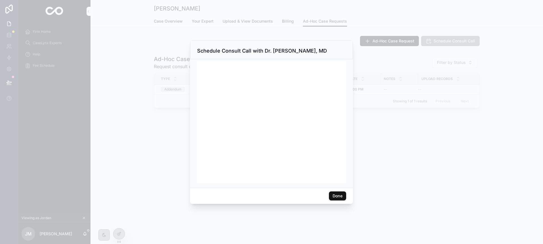
click at [335, 194] on button "Done" at bounding box center [337, 195] width 17 height 9
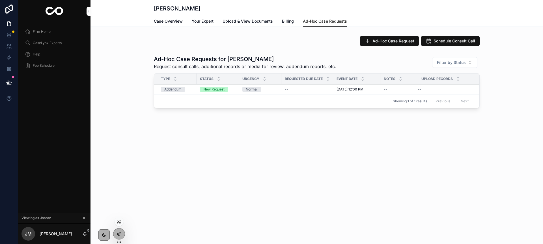
click at [120, 232] on icon at bounding box center [119, 233] width 2 height 2
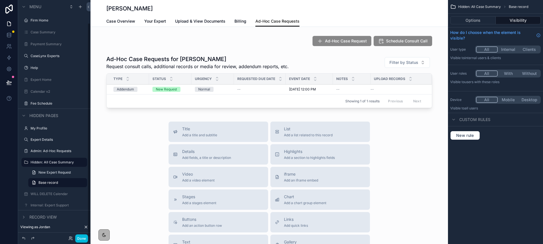
scroll to position [25, 0]
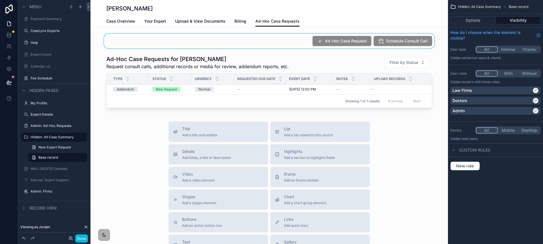
click at [399, 47] on div "scrollable content" at bounding box center [268, 41] width 357 height 15
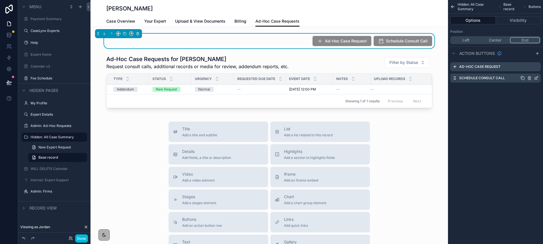
click at [535, 78] on icon "scrollable content" at bounding box center [536, 77] width 2 height 2
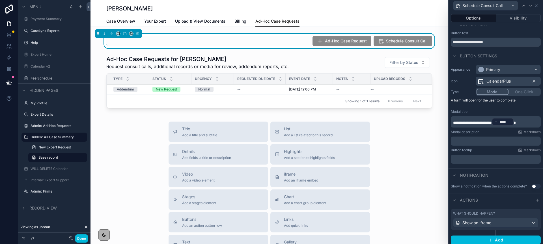
scroll to position [11, 0]
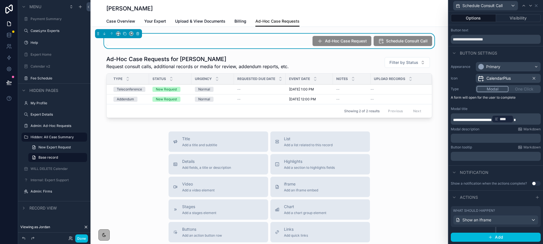
click at [535, 184] on button "Use setting" at bounding box center [535, 183] width 9 height 5
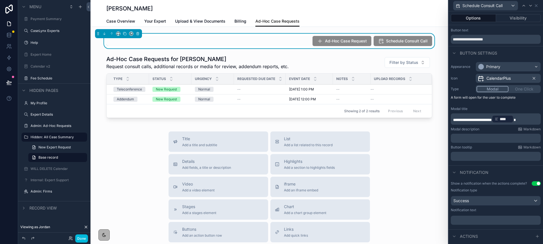
click at [501, 223] on p "﻿" at bounding box center [496, 220] width 87 height 6
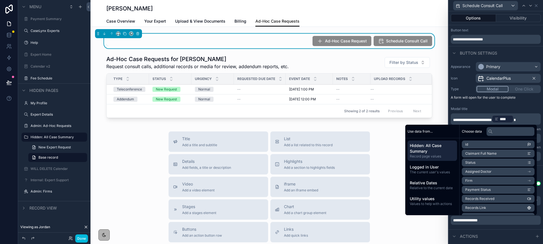
scroll to position [50, 0]
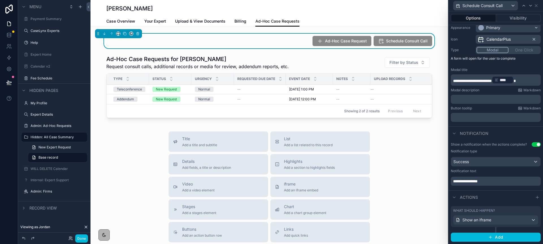
drag, startPoint x: 85, startPoint y: 239, endPoint x: 104, endPoint y: 211, distance: 33.7
click at [85, 239] on button "Done" at bounding box center [81, 238] width 13 height 8
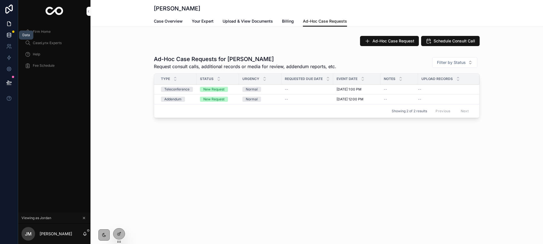
click at [6, 38] on link at bounding box center [9, 34] width 18 height 11
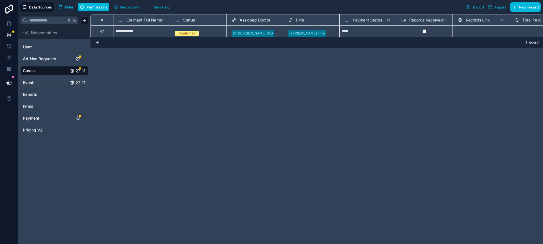
click at [37, 80] on link "Events" at bounding box center [46, 83] width 46 height 6
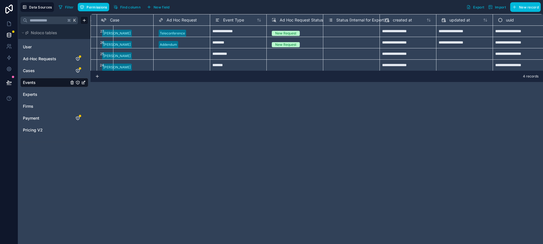
scroll to position [0, 136]
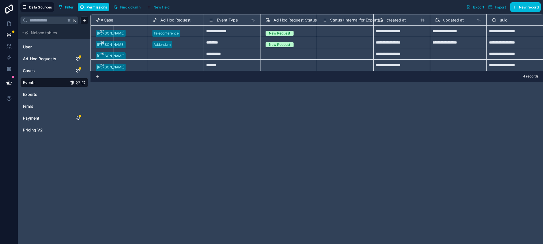
click at [279, 19] on span "Ad Hoc Request Status" at bounding box center [294, 20] width 43 height 6
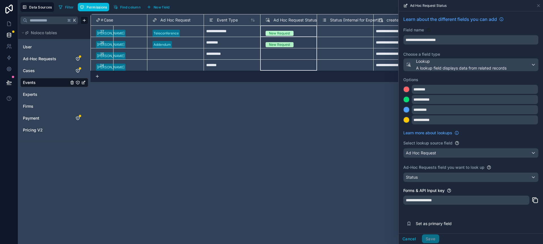
scroll to position [14, 0]
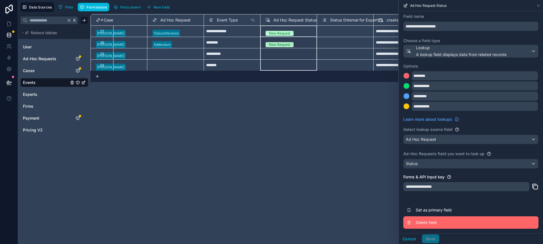
click at [424, 222] on span "Delete field" at bounding box center [456, 223] width 81 height 6
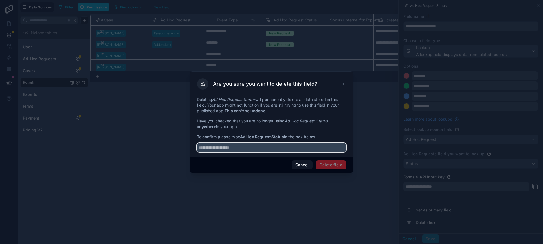
click at [241, 148] on input "text" at bounding box center [271, 147] width 149 height 9
type input "**********"
click at [328, 163] on button "Delete field" at bounding box center [331, 164] width 30 height 9
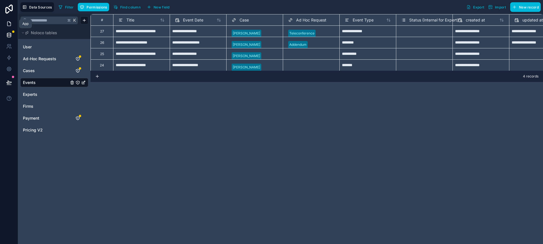
click at [11, 27] on link at bounding box center [9, 23] width 18 height 11
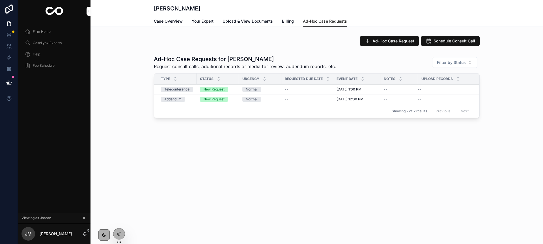
click at [46, 30] on span "Firm Home" at bounding box center [42, 31] width 18 height 5
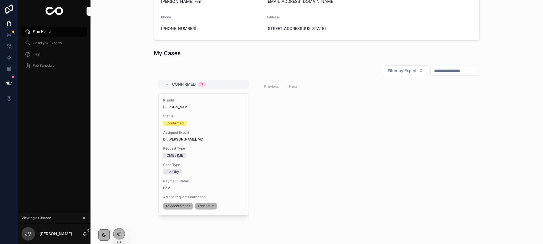
scroll to position [142, 0]
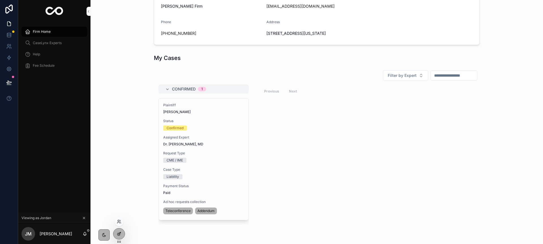
click at [118, 233] on icon at bounding box center [119, 234] width 5 height 5
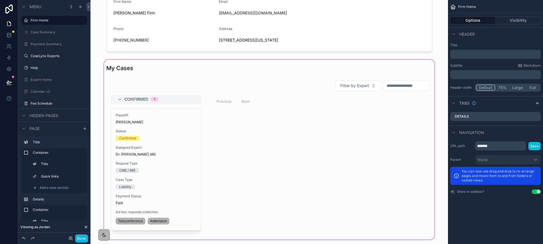
click at [192, 144] on div "scrollable content" at bounding box center [269, 150] width 348 height 182
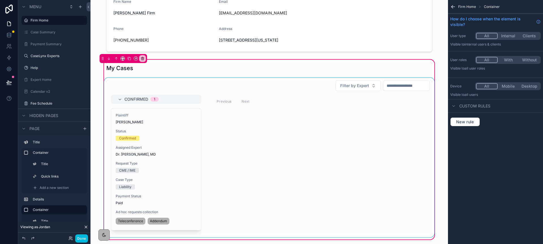
click at [187, 137] on div "scrollable content" at bounding box center [269, 157] width 332 height 159
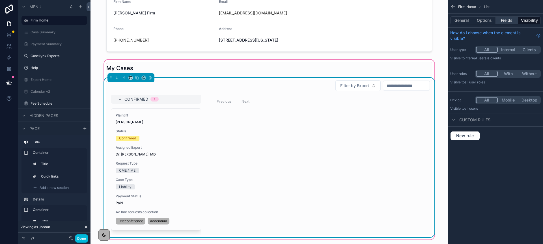
click at [504, 23] on button "Fields" at bounding box center [507, 20] width 23 height 8
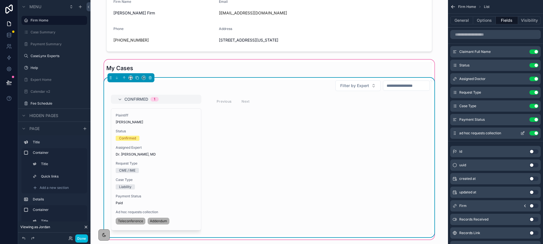
click at [522, 134] on icon "scrollable content" at bounding box center [523, 132] width 2 height 2
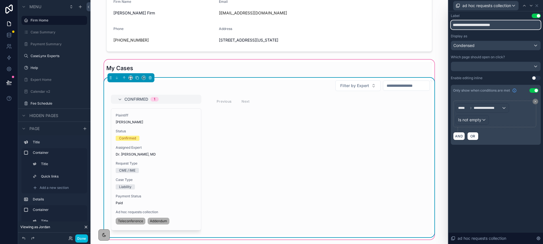
drag, startPoint x: 503, startPoint y: 25, endPoint x: 451, endPoint y: 23, distance: 52.1
click at [451, 23] on input "**********" at bounding box center [496, 24] width 90 height 9
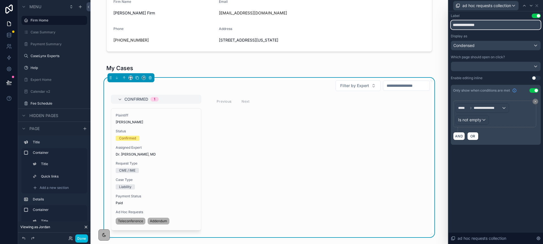
type input "**********"
click at [468, 45] on span "Condensed" at bounding box center [463, 46] width 21 height 6
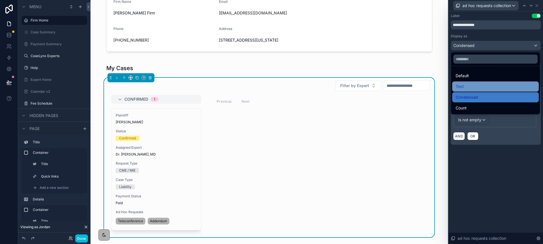
click at [471, 86] on div "Text" at bounding box center [495, 86] width 80 height 7
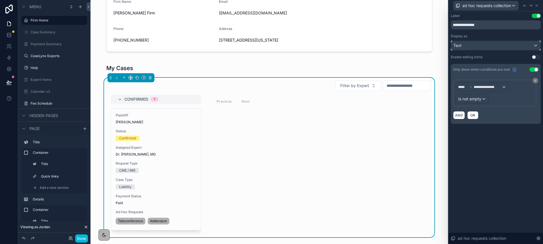
click at [466, 46] on div "Text" at bounding box center [495, 45] width 89 height 9
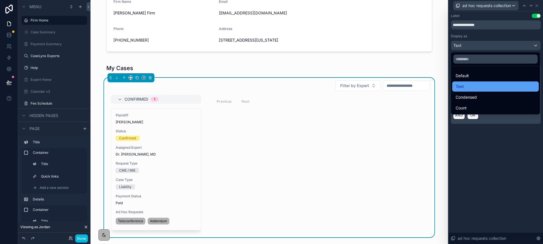
click at [466, 88] on div "Text" at bounding box center [495, 86] width 80 height 7
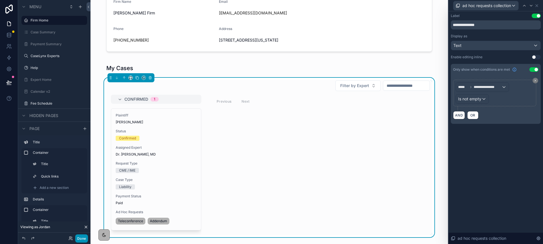
click at [85, 237] on button "Done" at bounding box center [81, 238] width 13 height 8
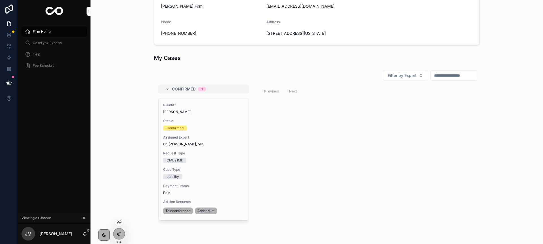
click at [117, 237] on div at bounding box center [118, 233] width 11 height 11
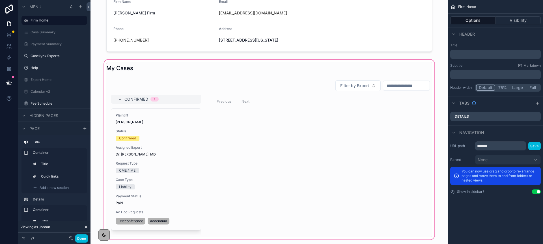
click at [241, 169] on div "scrollable content" at bounding box center [269, 150] width 348 height 182
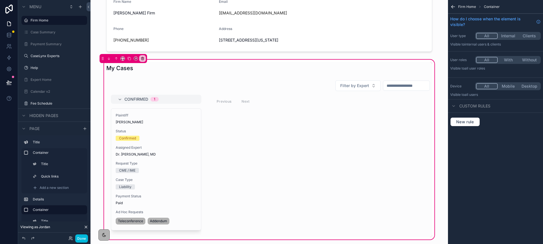
click at [299, 59] on div "My Cases Filter by Expert Confirmed 1 Plaintiff Ezra Cornell Status Confirmed A…" at bounding box center [269, 150] width 348 height 182
click at [397, 125] on div "scrollable content" at bounding box center [269, 157] width 332 height 159
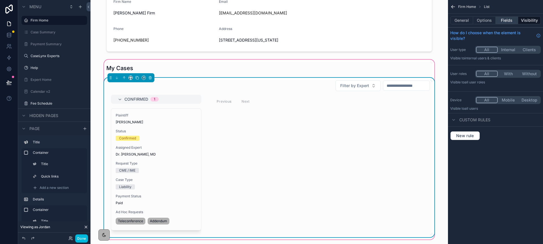
click at [503, 22] on button "Fields" at bounding box center [507, 20] width 23 height 8
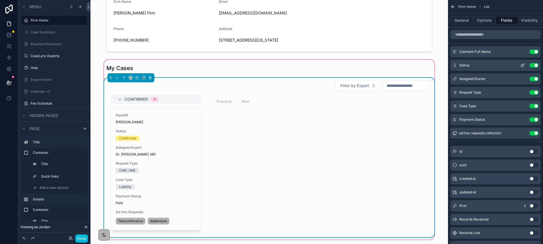
click at [531, 64] on button "Use setting" at bounding box center [533, 65] width 9 height 5
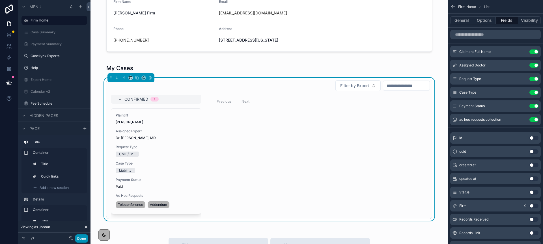
click at [81, 239] on button "Done" at bounding box center [81, 238] width 13 height 8
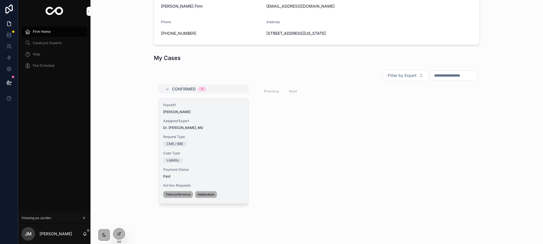
click at [238, 177] on span "Paid" at bounding box center [203, 176] width 81 height 5
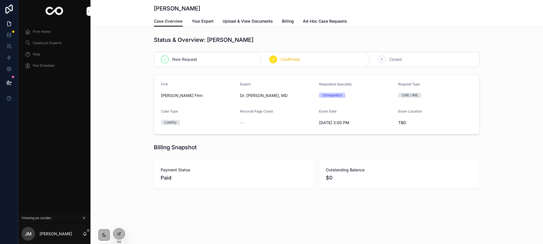
click at [210, 21] on span "Your Expert" at bounding box center [203, 21] width 22 height 6
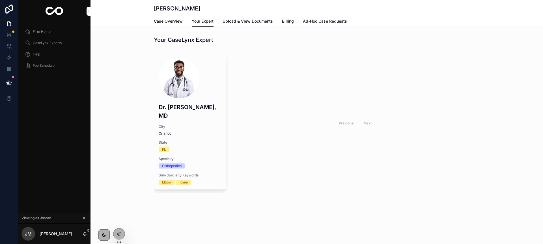
click at [243, 21] on span "Upload & View Documents" at bounding box center [247, 21] width 50 height 6
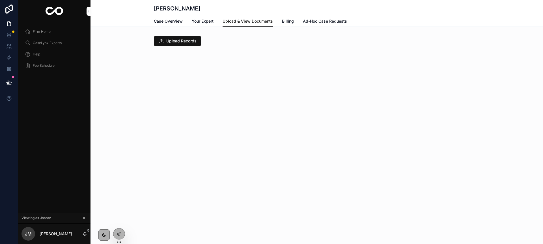
click at [286, 21] on span "Billing" at bounding box center [288, 21] width 12 height 6
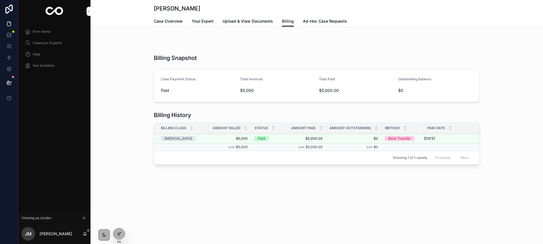
click at [307, 20] on span "Ad-Hoc Case Requests" at bounding box center [325, 21] width 44 height 6
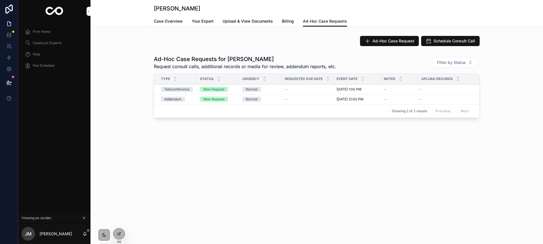
click at [164, 20] on span "Case Overview" at bounding box center [168, 21] width 29 height 6
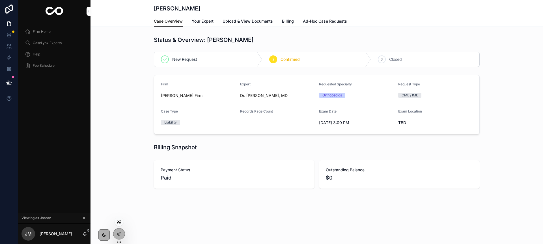
click at [121, 222] on icon at bounding box center [119, 221] width 5 height 5
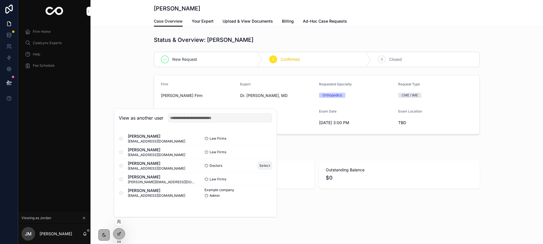
click at [265, 163] on button "Select" at bounding box center [264, 165] width 15 height 8
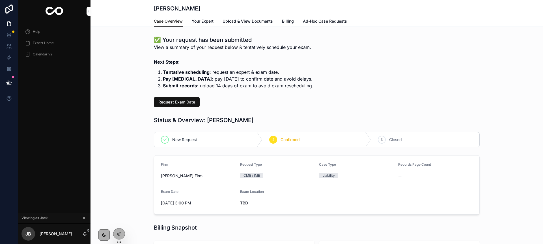
click at [41, 54] on span "Calendar v2" at bounding box center [43, 54] width 20 height 5
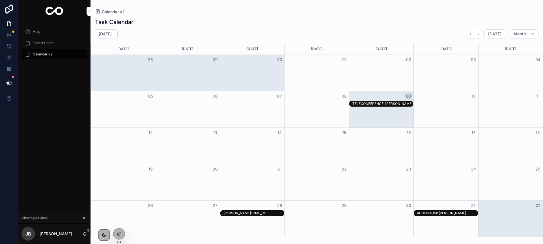
click at [360, 103] on div "TELECONFERENCE: [PERSON_NAME]" at bounding box center [382, 103] width 60 height 5
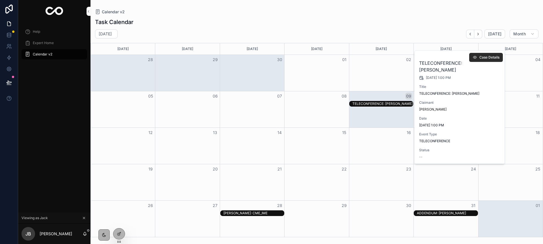
click at [483, 59] on span "Case Details" at bounding box center [489, 57] width 20 height 5
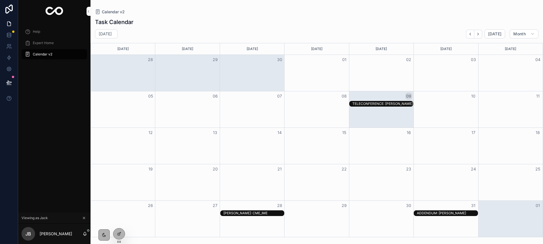
click at [389, 103] on div "TELECONFERENCE: [PERSON_NAME]" at bounding box center [382, 103] width 60 height 5
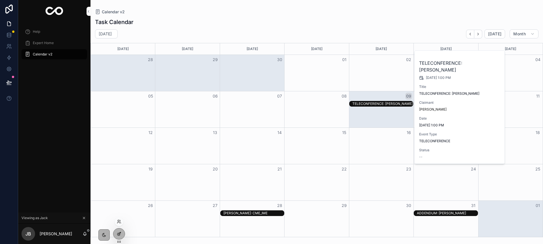
click at [121, 233] on div at bounding box center [118, 233] width 11 height 11
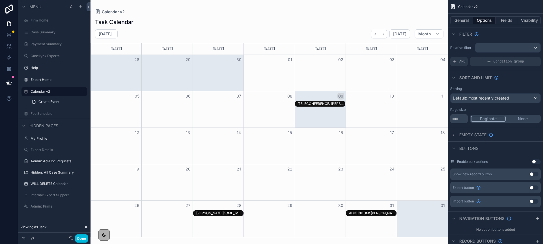
click at [333, 104] on div "TELECONFERENCE: [PERSON_NAME]" at bounding box center [321, 103] width 47 height 5
click at [461, 21] on button "General" at bounding box center [461, 20] width 23 height 8
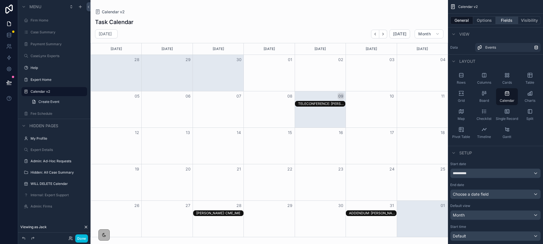
click at [501, 22] on button "Fields" at bounding box center [507, 20] width 23 height 8
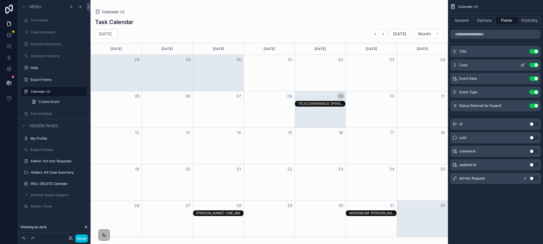
click at [523, 64] on icon "scrollable content" at bounding box center [523, 64] width 2 height 2
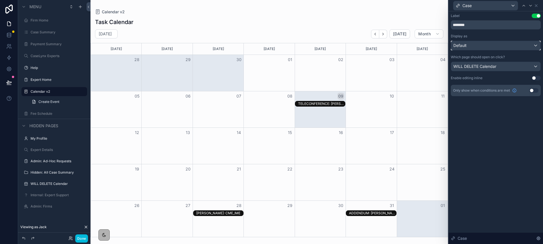
click at [474, 48] on div "Default" at bounding box center [495, 45] width 89 height 9
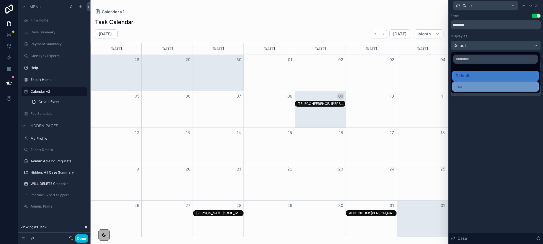
click at [468, 86] on div "Text" at bounding box center [495, 86] width 80 height 7
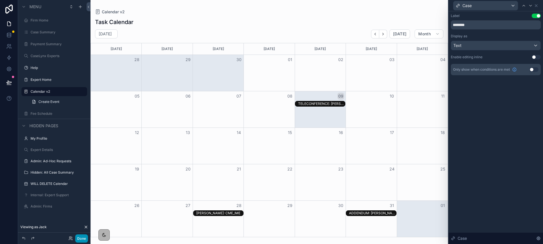
click at [83, 237] on button "Done" at bounding box center [81, 238] width 13 height 8
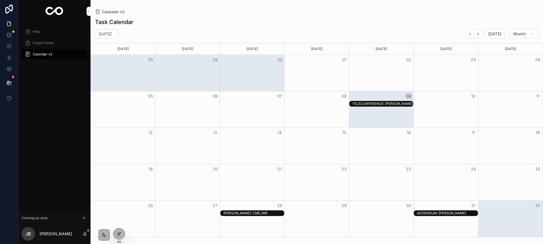
click at [377, 104] on div "TELECONFERENCE: [PERSON_NAME]" at bounding box center [382, 103] width 60 height 5
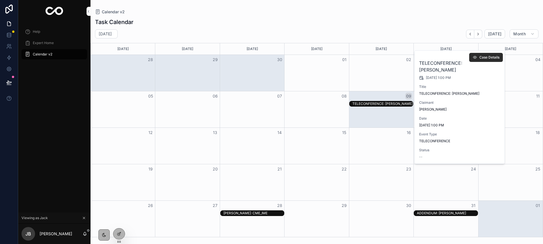
click at [480, 55] on span "Case Details" at bounding box center [489, 57] width 20 height 5
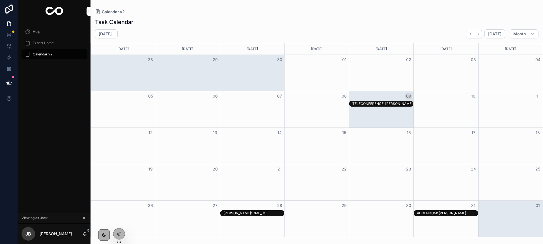
click at [264, 210] on div "28" at bounding box center [252, 206] width 64 height 10
click at [264, 212] on div "[PERSON_NAME]: CME_IME" at bounding box center [253, 213] width 60 height 5
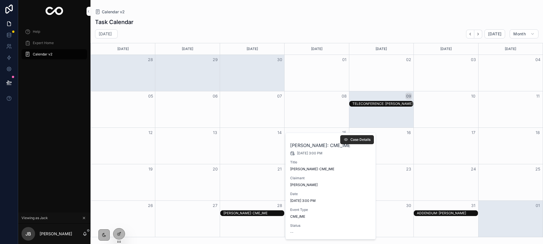
click at [343, 138] on icon "scrollable content" at bounding box center [345, 139] width 5 height 5
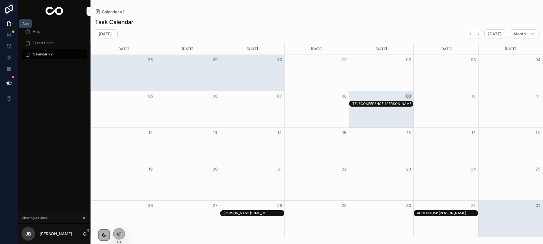
click at [10, 25] on icon at bounding box center [9, 24] width 6 height 6
click at [10, 39] on link at bounding box center [9, 34] width 18 height 11
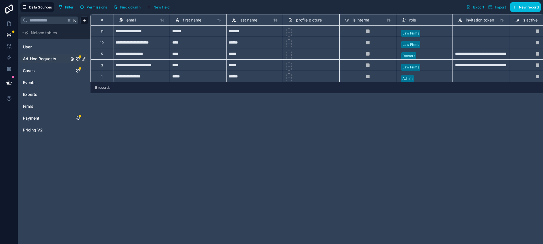
click at [30, 59] on span "Ad-Hoc Requests" at bounding box center [39, 59] width 33 height 6
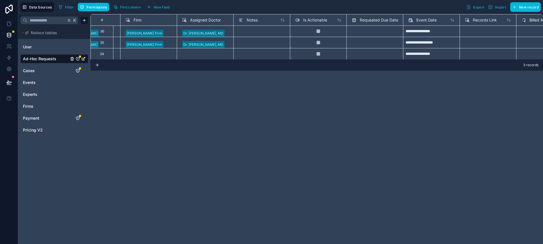
scroll to position [0, 276]
click at [377, 41] on div "Delete rows 1 to 3" at bounding box center [386, 42] width 37 height 6
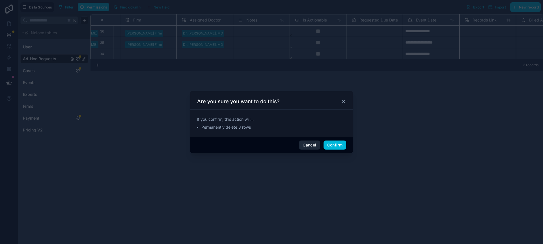
click at [308, 142] on button "Cancel" at bounding box center [309, 144] width 21 height 9
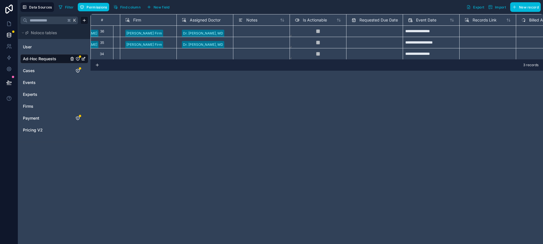
click at [368, 22] on span "Requested Due Date" at bounding box center [378, 20] width 38 height 6
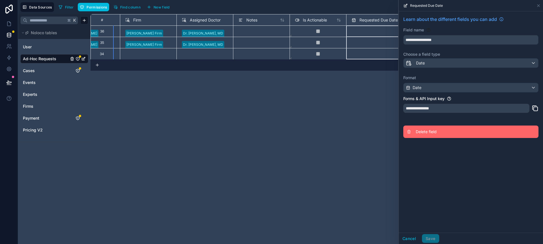
click at [424, 132] on span "Delete field" at bounding box center [456, 132] width 81 height 6
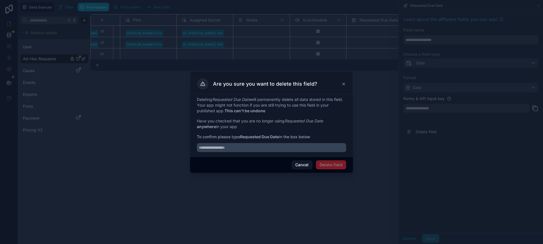
click at [313, 141] on div at bounding box center [271, 146] width 149 height 12
click at [304, 147] on input "text" at bounding box center [271, 147] width 149 height 9
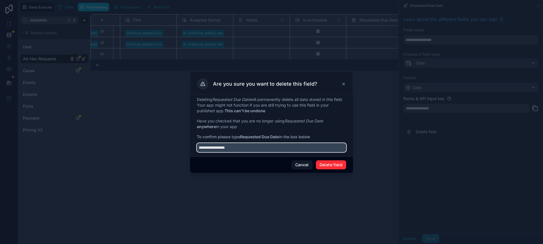
type input "**********"
click at [336, 162] on button "Delete field" at bounding box center [331, 164] width 30 height 9
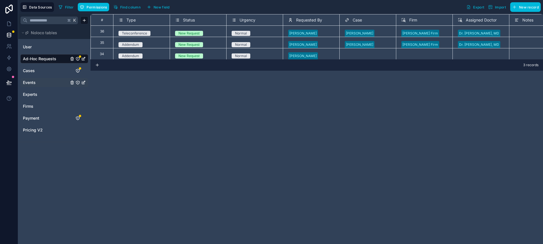
scroll to position [0, 3]
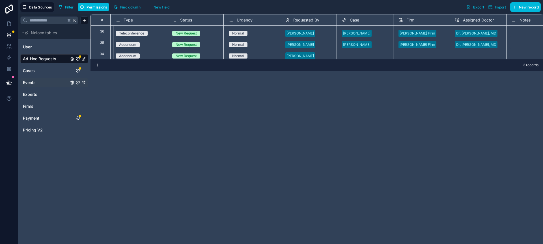
click at [41, 117] on link "Payment" at bounding box center [46, 118] width 46 height 6
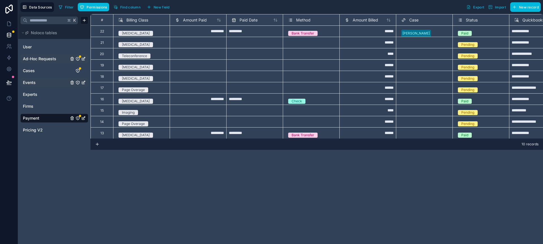
scroll to position [0, 0]
click at [37, 68] on link "Cases" at bounding box center [46, 71] width 46 height 6
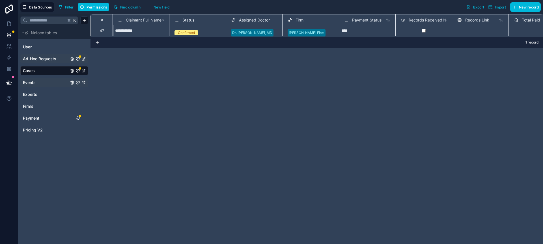
scroll to position [2, 1]
click at [209, 26] on div "Confirmed" at bounding box center [197, 28] width 57 height 11
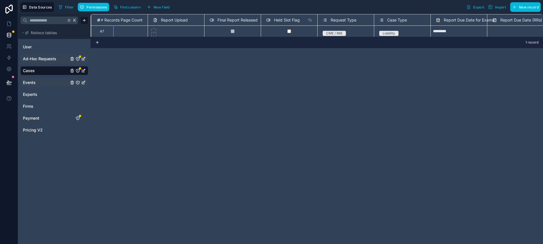
scroll to position [0, 835]
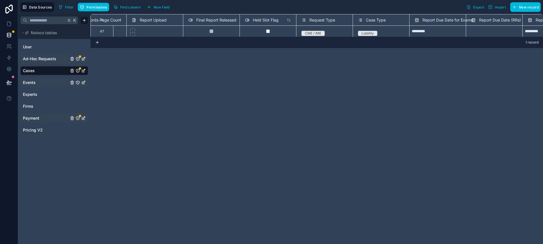
click at [31, 118] on span "Payment" at bounding box center [31, 118] width 16 height 6
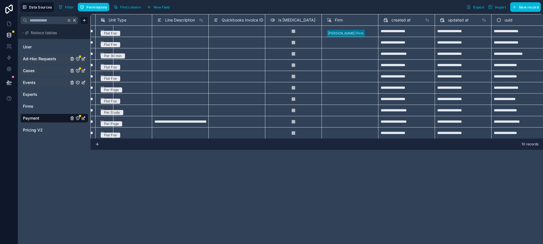
scroll to position [0, 927]
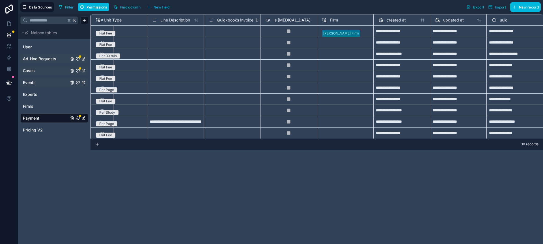
click at [128, 8] on span "Find column" at bounding box center [130, 7] width 20 height 4
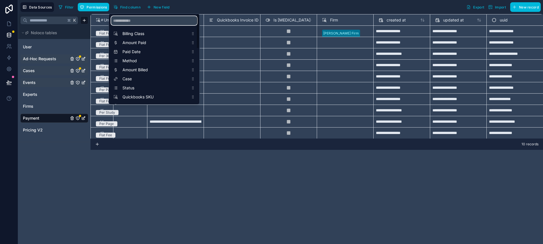
click at [136, 18] on input "scrollable content" at bounding box center [154, 20] width 86 height 9
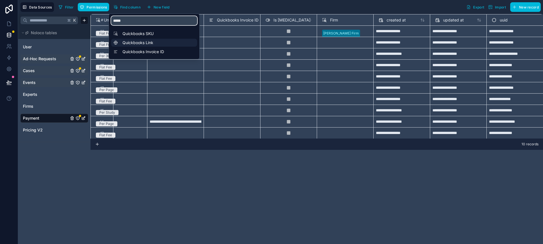
type input "*****"
click at [136, 41] on span "Quickbooks Link" at bounding box center [155, 43] width 66 height 6
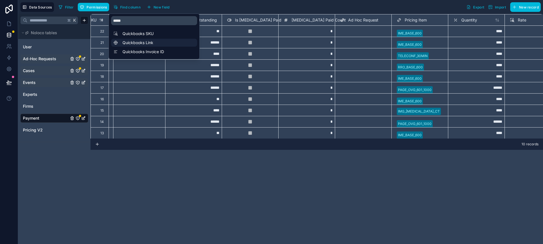
scroll to position [0, 452]
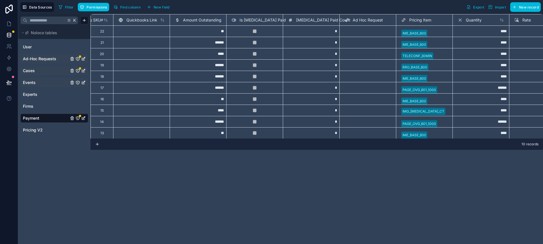
click at [207, 5] on div "Filter Permissions Find column New field Export Import New record" at bounding box center [298, 7] width 484 height 10
